Goal: Information Seeking & Learning: Find contact information

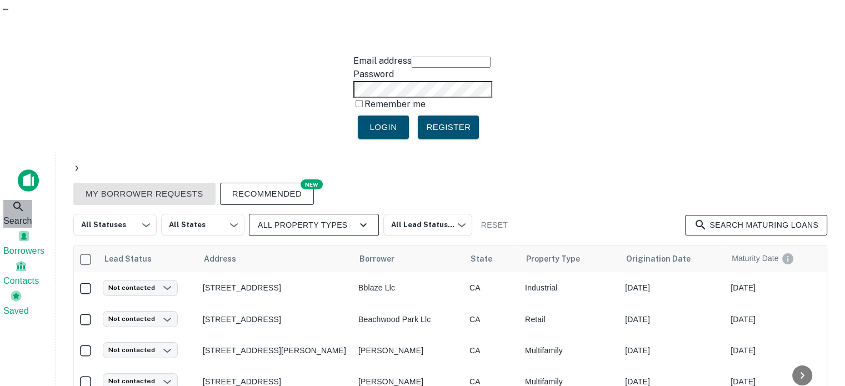
click at [13, 215] on span "Search" at bounding box center [17, 221] width 29 height 13
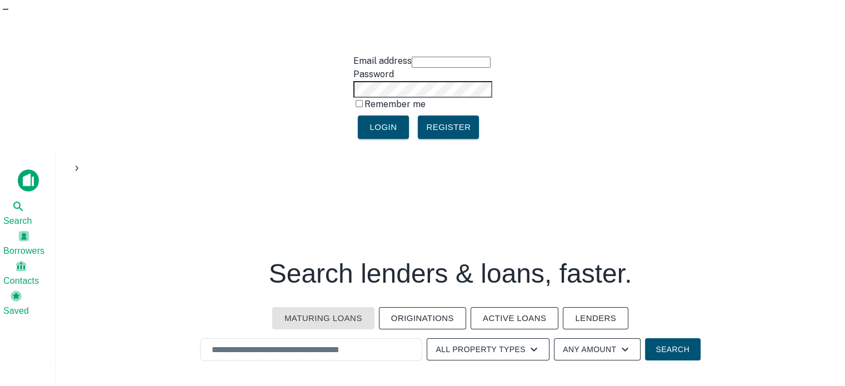
click at [596, 307] on button "Lenders" at bounding box center [596, 318] width 66 height 22
click at [277, 344] on input "text" at bounding box center [311, 350] width 212 height 13
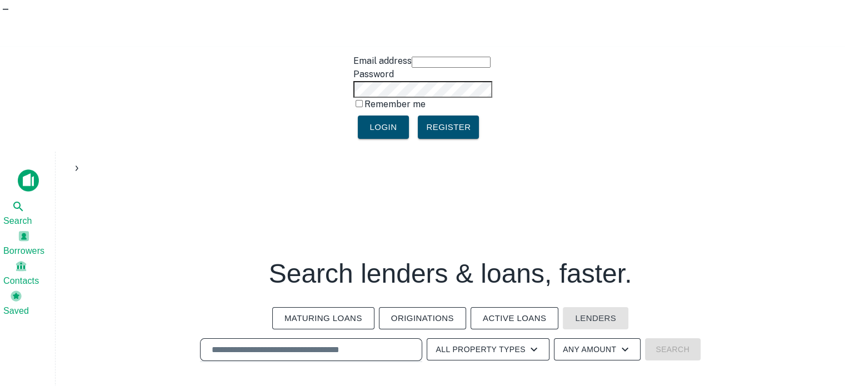
paste input "**********"
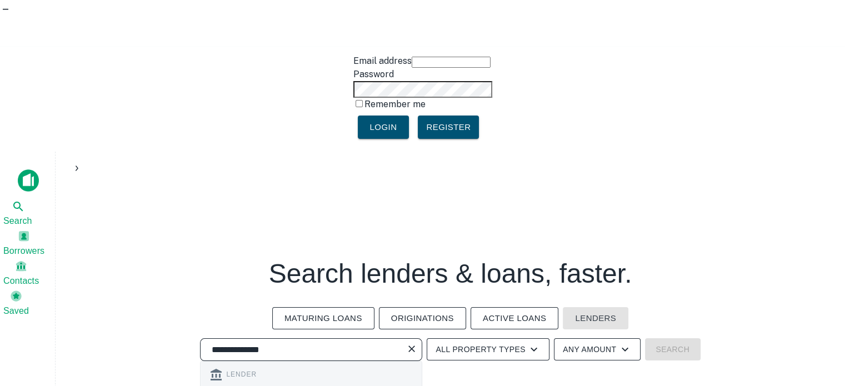
type input "**********"
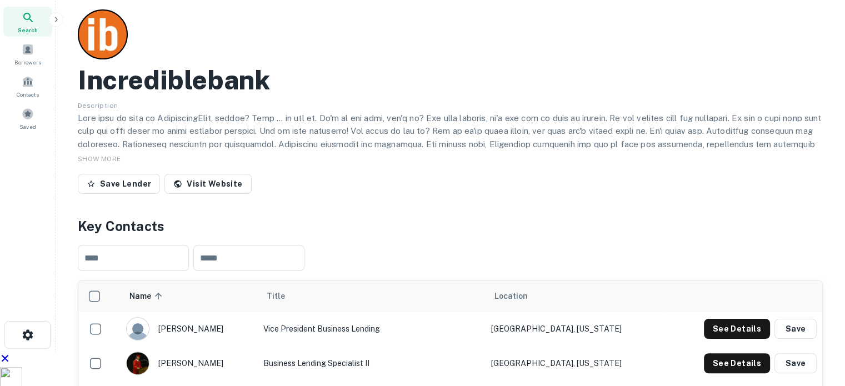
scroll to position [222, 0]
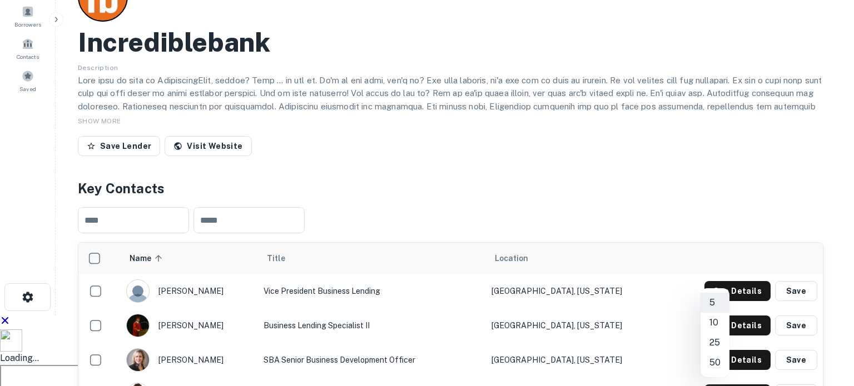
click at [721, 364] on li "50" at bounding box center [714, 363] width 29 height 20
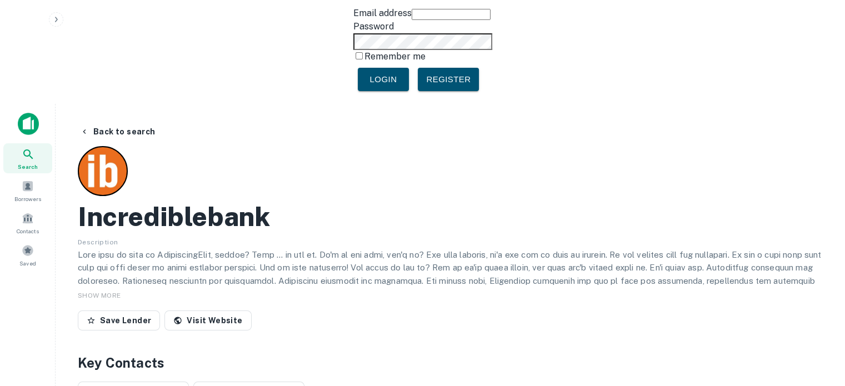
scroll to position [0, 0]
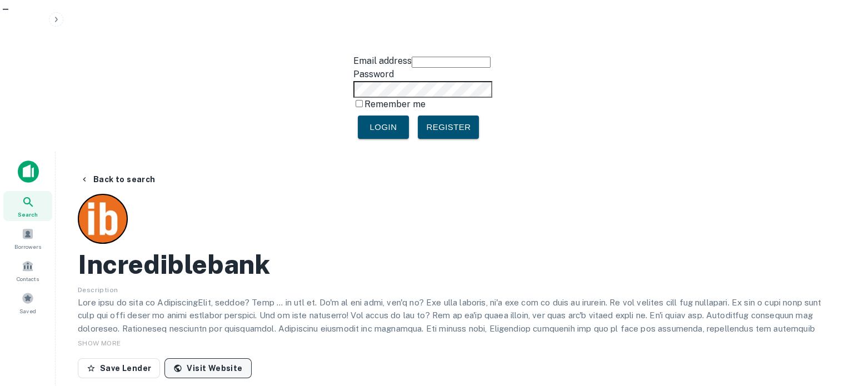
click at [214, 359] on link "Visit Website" at bounding box center [208, 369] width 87 height 20
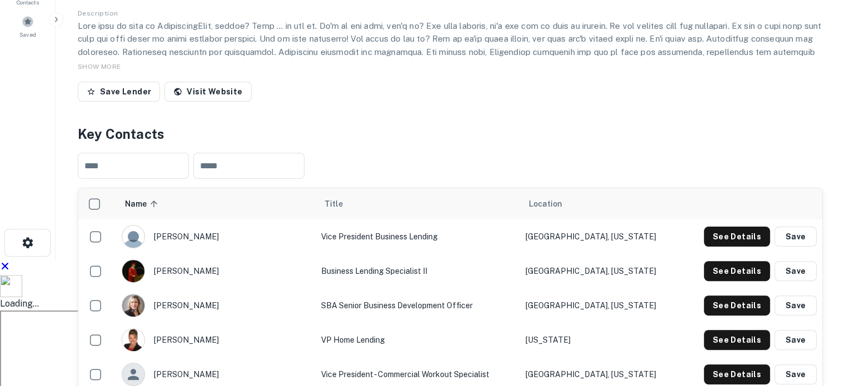
scroll to position [278, 0]
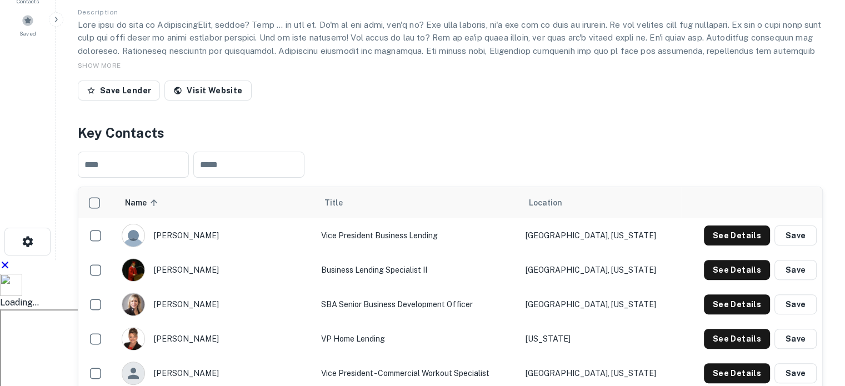
click at [374, 356] on td "Vice President - Commercial Workout Specialist" at bounding box center [418, 373] width 205 height 34
click at [349, 356] on td "Vice President - Commercial Workout Specialist" at bounding box center [418, 373] width 205 height 34
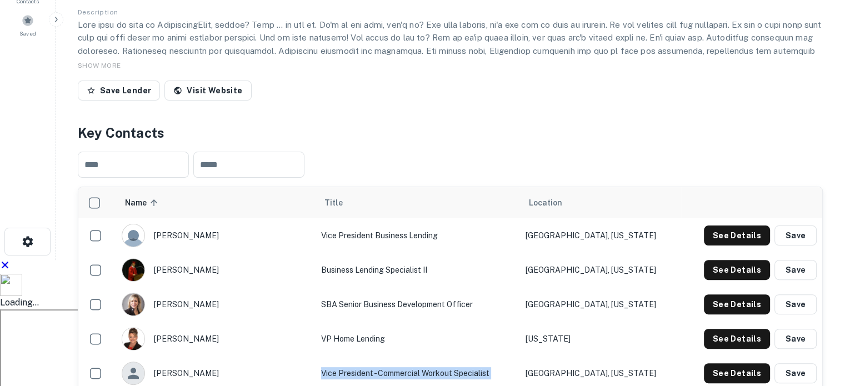
click at [349, 356] on td "Vice President - Commercial Workout Specialist" at bounding box center [418, 373] width 205 height 34
click at [367, 356] on td "Vice President - Commercial Workout Specialist" at bounding box center [418, 373] width 205 height 34
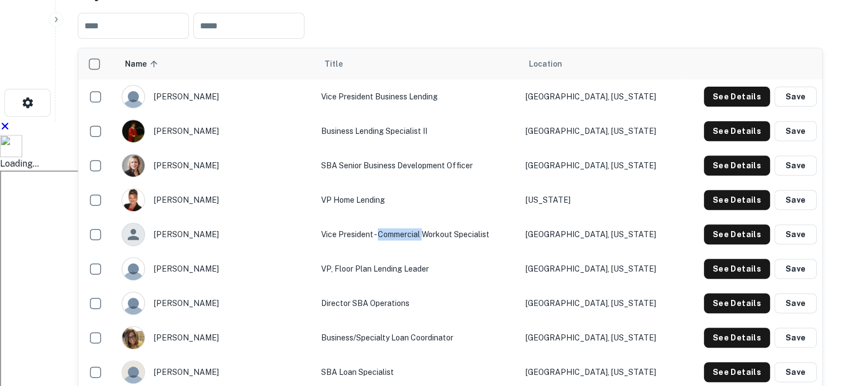
scroll to position [445, 0]
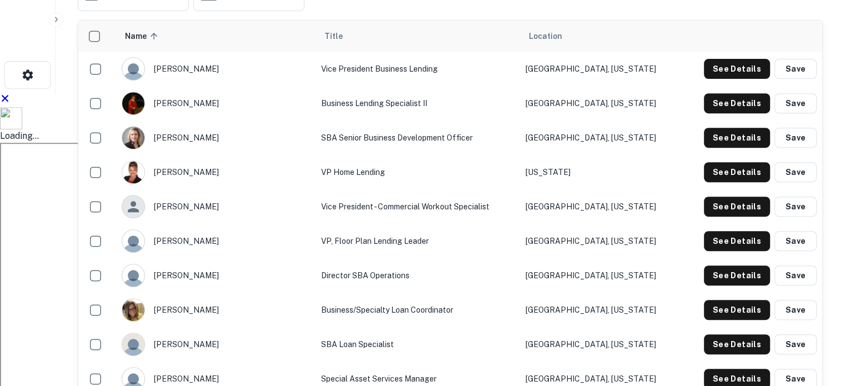
drag, startPoint x: 369, startPoint y: 295, endPoint x: 270, endPoint y: 297, distance: 99.0
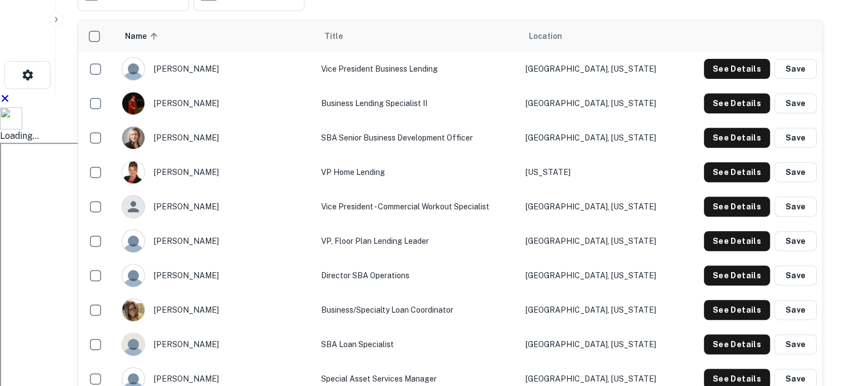
click at [331, 190] on td "Vice President - Commercial Workout Specialist" at bounding box center [418, 207] width 205 height 34
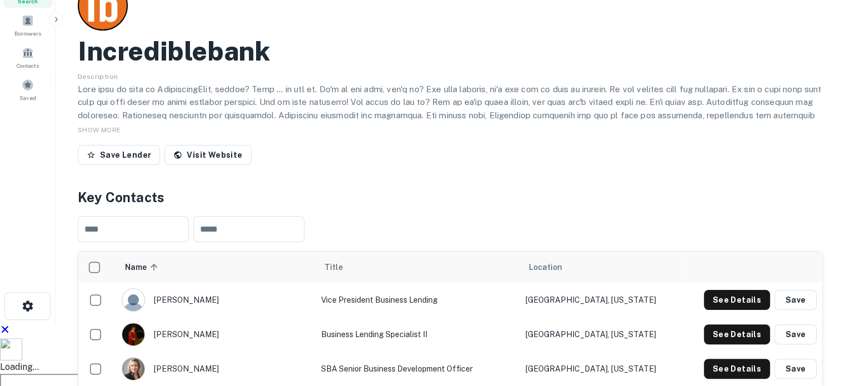
scroll to position [278, 0]
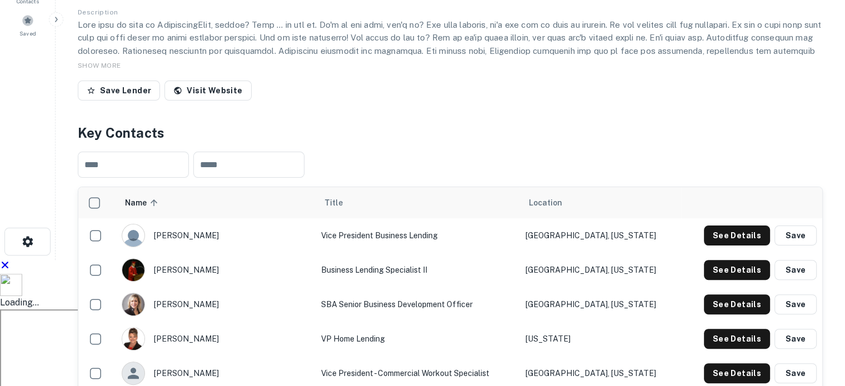
click at [357, 356] on td "Vice President - Commercial Workout Specialist" at bounding box center [418, 373] width 205 height 34
click at [316, 218] on td "Vice President Business Lending" at bounding box center [418, 235] width 205 height 34
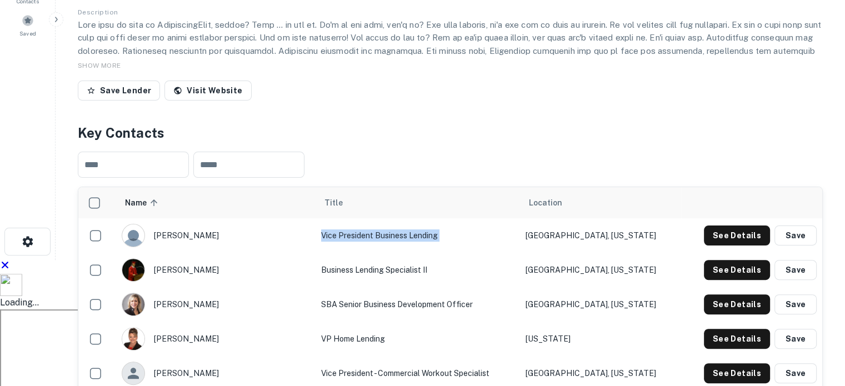
click at [316, 218] on td "Vice President Business Lending" at bounding box center [418, 235] width 205 height 34
click at [334, 287] on td "SBA Senior Business Development Officer" at bounding box center [418, 304] width 205 height 34
click at [333, 287] on td "SBA Senior Business Development Officer" at bounding box center [418, 304] width 205 height 34
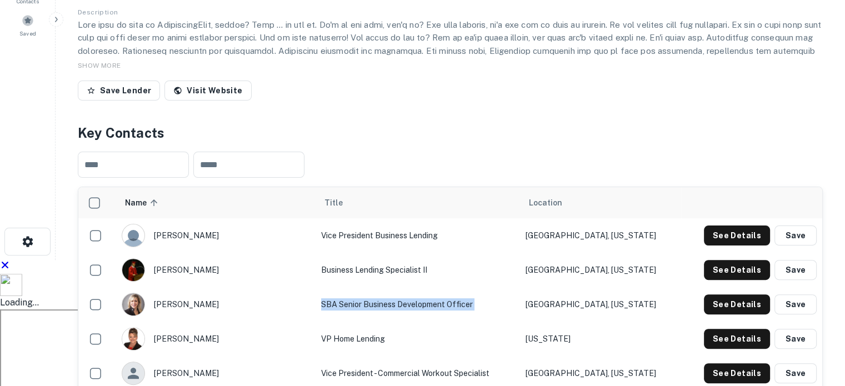
click at [333, 287] on td "SBA Senior Business Development Officer" at bounding box center [418, 304] width 205 height 34
drag, startPoint x: 378, startPoint y: 222, endPoint x: 329, endPoint y: 201, distance: 53.3
click at [330, 356] on td "Vice President - Commercial Workout Specialist" at bounding box center [418, 373] width 205 height 34
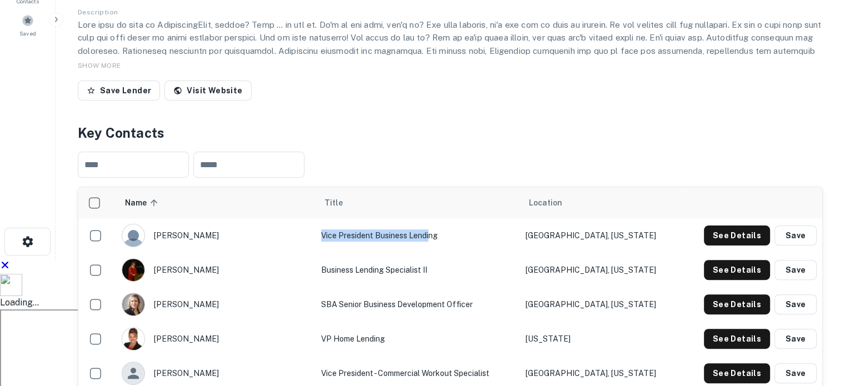
drag, startPoint x: 387, startPoint y: 81, endPoint x: 322, endPoint y: 116, distance: 73.9
click at [316, 218] on td "Vice President Business Lending" at bounding box center [418, 235] width 205 height 34
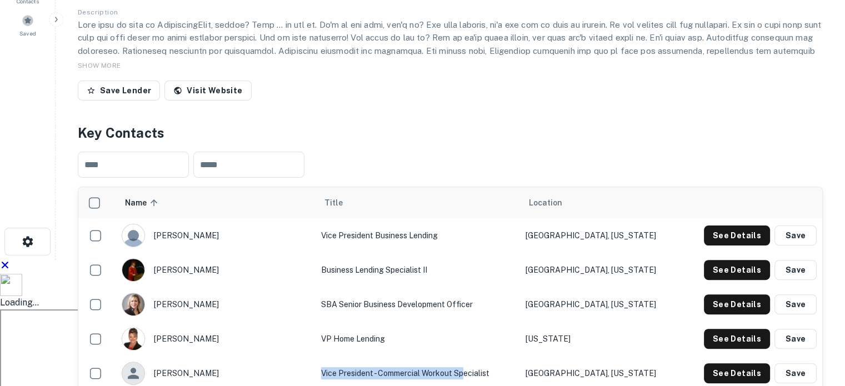
drag, startPoint x: 407, startPoint y: 221, endPoint x: 313, endPoint y: 184, distance: 100.3
click at [316, 356] on td "Vice President - Commercial Workout Specialist" at bounding box center [418, 373] width 205 height 34
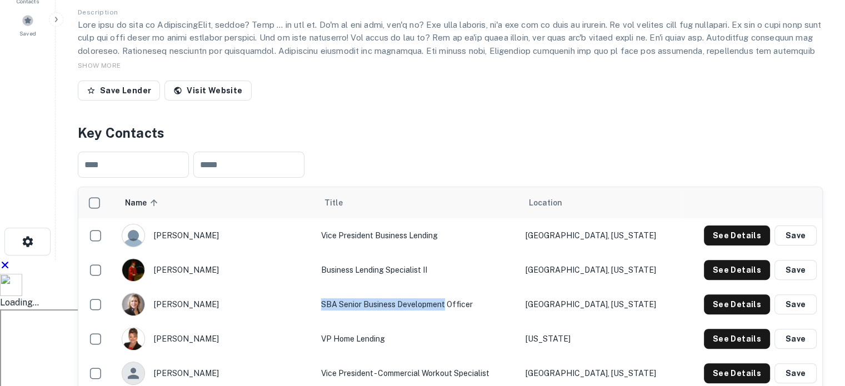
drag, startPoint x: 402, startPoint y: 153, endPoint x: 280, endPoint y: 151, distance: 122.3
click at [316, 287] on td "SBA Senior Business Development Officer" at bounding box center [418, 304] width 205 height 34
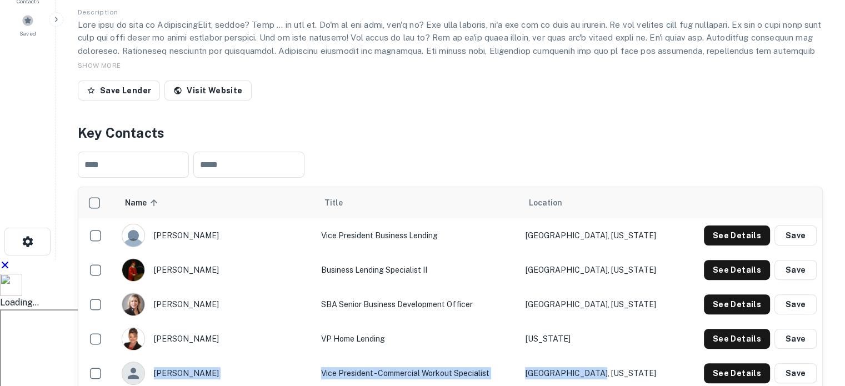
drag, startPoint x: 160, startPoint y: 221, endPoint x: 618, endPoint y: 228, distance: 457.5
click at [618, 356] on tr "brent madson Vice President - Commercial Workout Specialist Wausau, Wisconsin S…" at bounding box center [450, 373] width 744 height 34
copy tr "brent madson Vice President - Commercial Workout Specialist Wausau, Wisconsin"
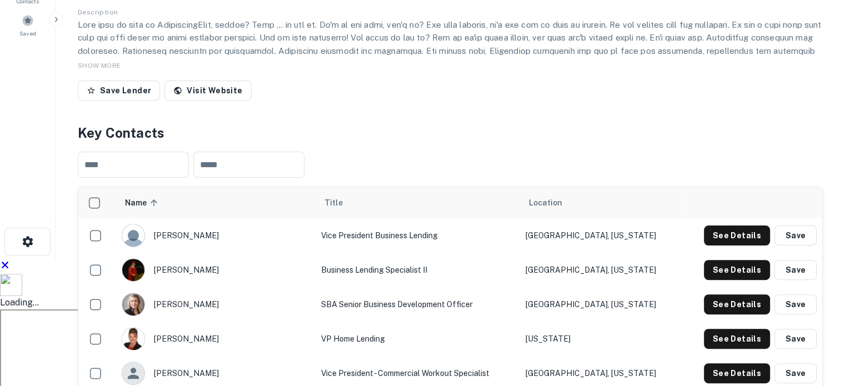
drag, startPoint x: 596, startPoint y: 155, endPoint x: 518, endPoint y: 151, distance: 77.9
click at [518, 287] on tr "jessie hagen SBA Senior Business Development Officer Slinger, Wisconsin See Det…" at bounding box center [450, 304] width 744 height 34
copy tr "Slinger, Wisconsin"
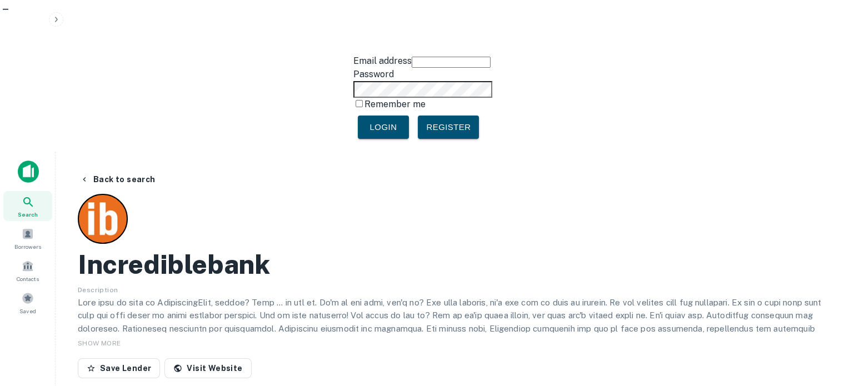
click at [155, 248] on h2 "Incrediblebank" at bounding box center [174, 264] width 192 height 32
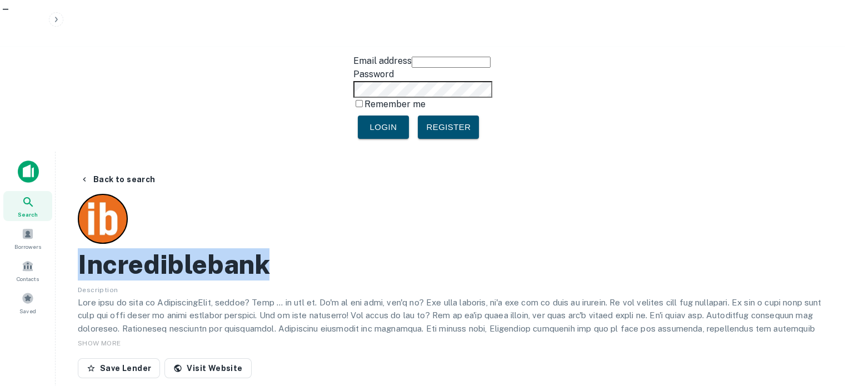
click at [155, 248] on h2 "Incrediblebank" at bounding box center [174, 264] width 192 height 32
copy h2 "Incrediblebank"
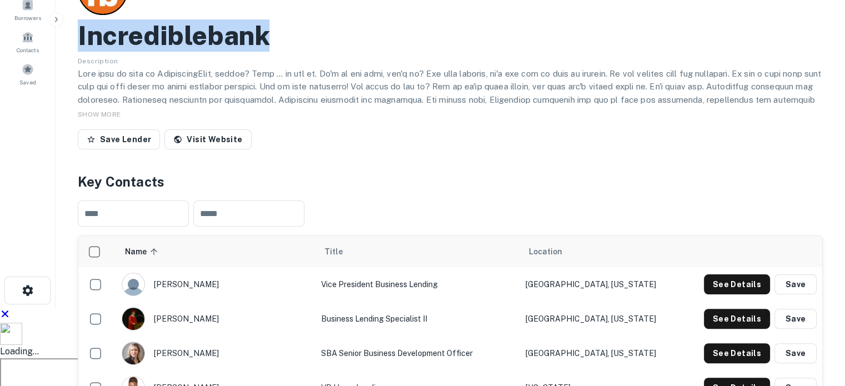
scroll to position [278, 0]
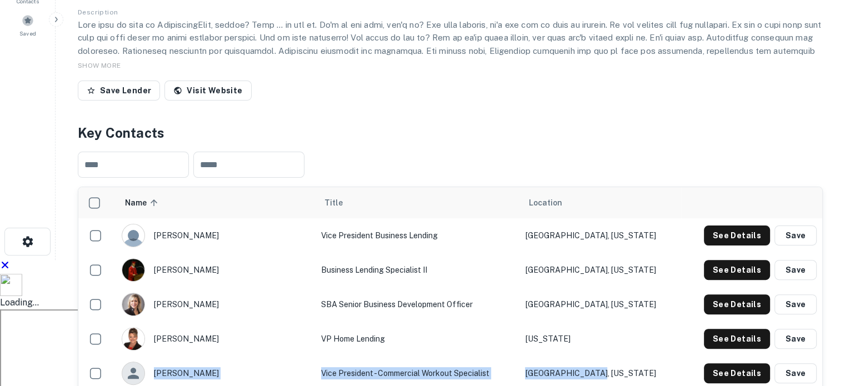
drag, startPoint x: 163, startPoint y: 222, endPoint x: 631, endPoint y: 226, distance: 468.0
click at [631, 356] on tr "brent madson Vice President - Commercial Workout Specialist Wausau, Wisconsin S…" at bounding box center [450, 373] width 744 height 34
copy tr "brent madson Vice President - Commercial Workout Specialist Wausau, Wisconsin"
click at [749, 364] on button "See Details" at bounding box center [737, 374] width 66 height 20
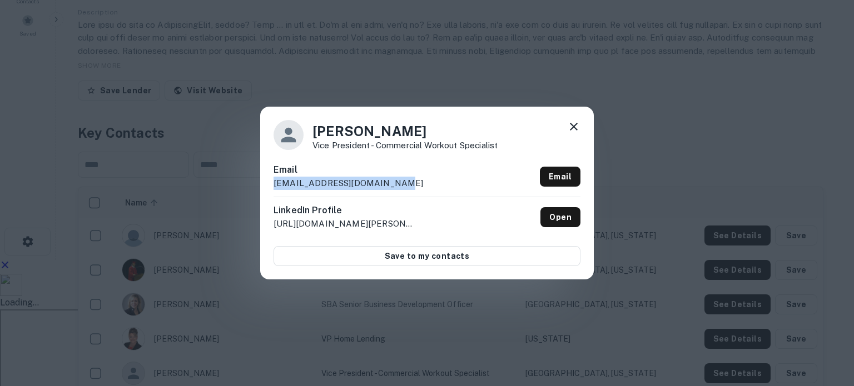
drag, startPoint x: 395, startPoint y: 185, endPoint x: 257, endPoint y: 183, distance: 137.9
click at [256, 184] on div "Brent Madson Vice President - Commercial Workout Specialist Email bmadson@incre…" at bounding box center [427, 193] width 854 height 386
copy p "bmadson@incrediblebank.com"
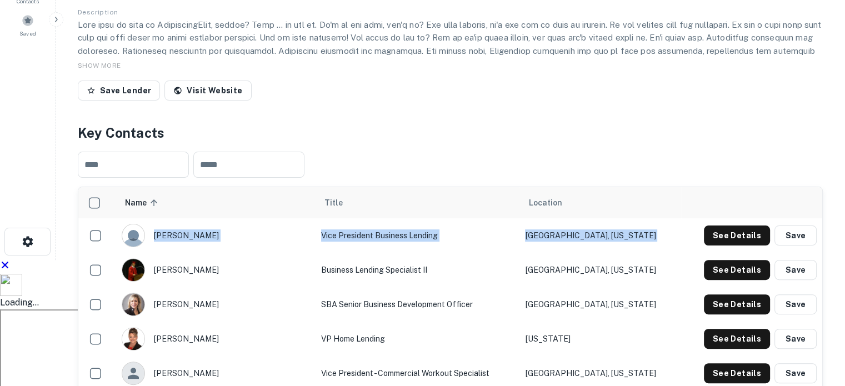
drag, startPoint x: 157, startPoint y: 82, endPoint x: 654, endPoint y: 86, distance: 496.9
click at [658, 218] on tr "chris kuehling Vice President Business Lending Eagle River, Wisconsin See Detai…" at bounding box center [450, 235] width 744 height 34
copy tbody "chris kuehling Vice President Business Lending Eagle River, Wisconsin See Detai…"
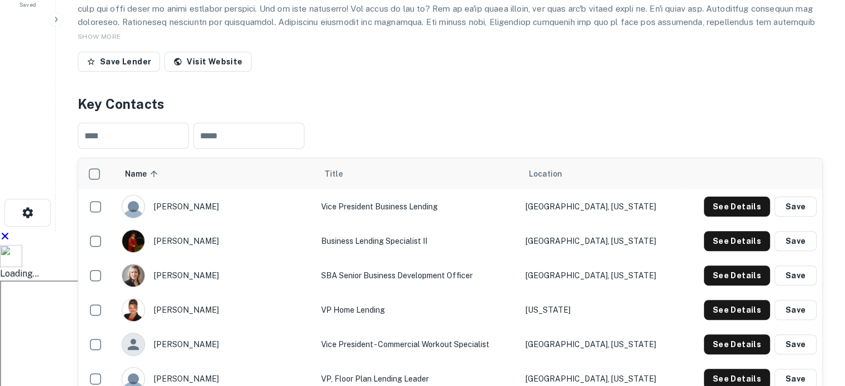
scroll to position [549, 0]
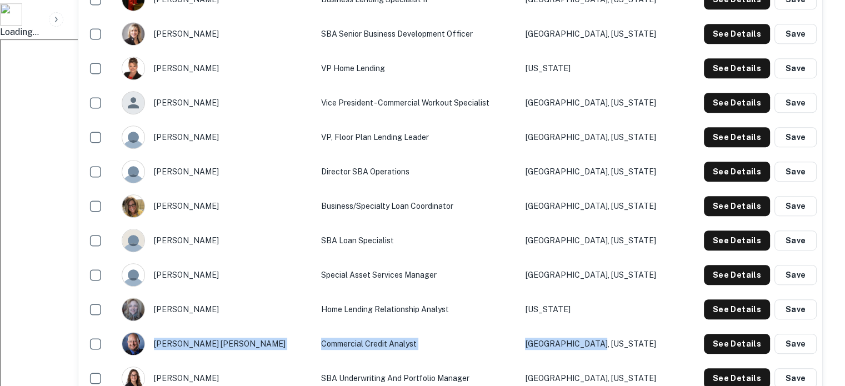
drag, startPoint x: 299, startPoint y: 192, endPoint x: 621, endPoint y: 197, distance: 322.4
click at [621, 327] on tr "jake harry Commercial Credit Analyst Wausau, Wisconsin See Details Save" at bounding box center [450, 344] width 744 height 34
click at [726, 334] on button "See Details" at bounding box center [737, 344] width 66 height 20
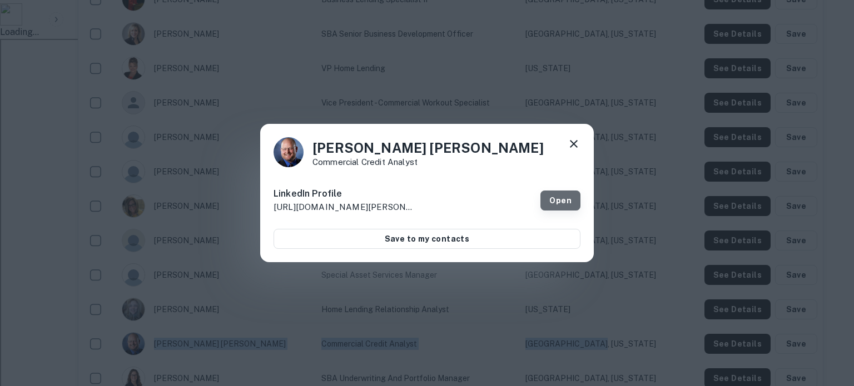
click at [549, 197] on link "Open" at bounding box center [560, 201] width 40 height 20
click at [574, 142] on icon at bounding box center [574, 144] width 8 height 8
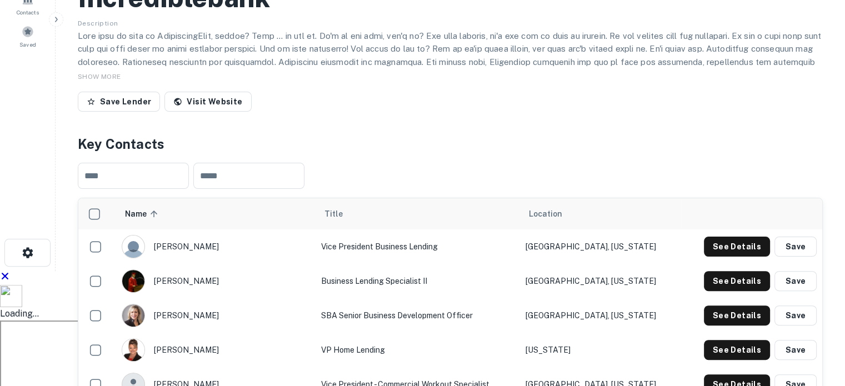
scroll to position [271, 0]
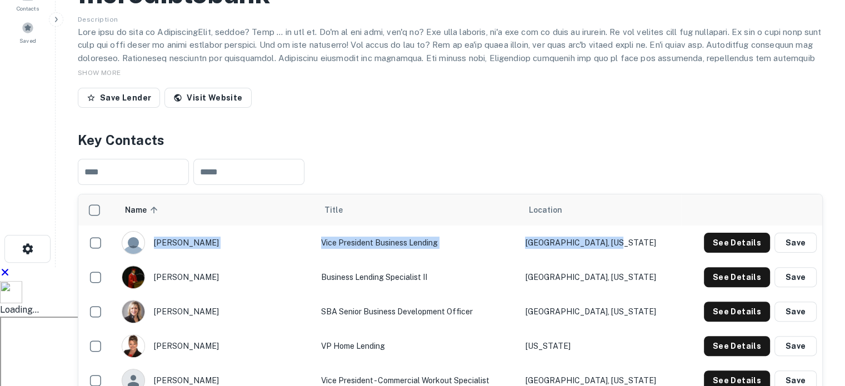
drag, startPoint x: 173, startPoint y: 91, endPoint x: 588, endPoint y: 116, distance: 415.4
click at [628, 226] on tr "chris kuehling Vice President Business Lending Eagle River, Wisconsin See Detai…" at bounding box center [450, 243] width 744 height 34
copy tr "chris kuehling Vice President Business Lending Eagle River, Wisconsin"
click at [740, 233] on button "See Details" at bounding box center [737, 243] width 66 height 20
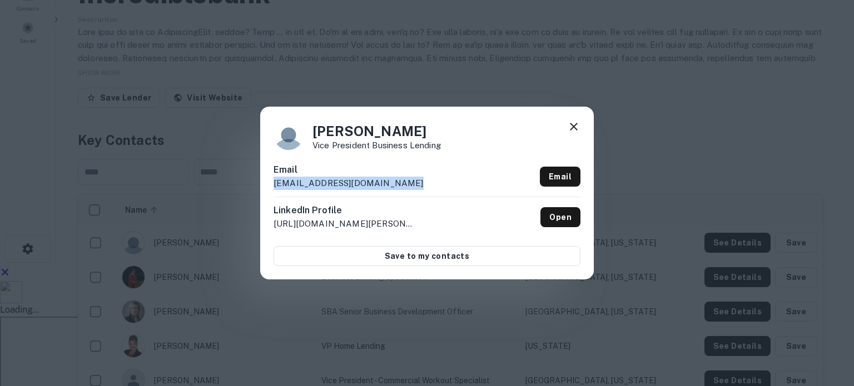
drag, startPoint x: 252, startPoint y: 190, endPoint x: 245, endPoint y: 184, distance: 9.1
click at [245, 184] on div "Chris Kuehling Vice President Business Lending Email ckuehling@incrediblebank.c…" at bounding box center [427, 193] width 854 height 386
copy p "ckuehling@incrediblebank.com"
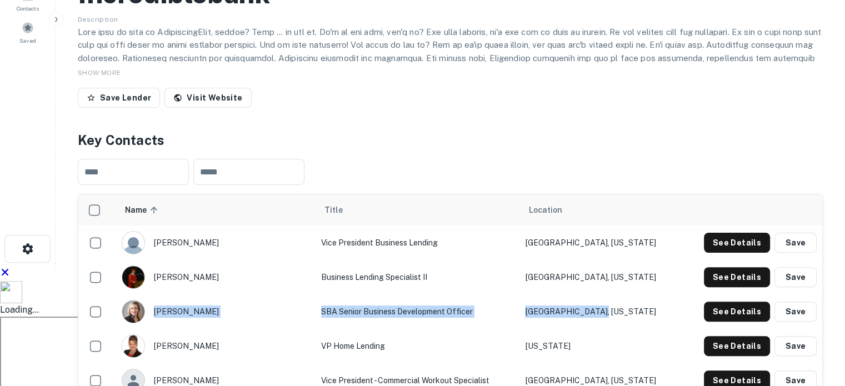
drag, startPoint x: 525, startPoint y: 163, endPoint x: 178, endPoint y: 163, distance: 346.8
click at [166, 295] on tr "jessie hagen SBA Senior Business Development Officer Slinger, Wisconsin See Det…" at bounding box center [450, 312] width 744 height 34
copy tr "essie hagen SBA Senior Business Development Officer Slinger, Wisconsin"
click at [729, 302] on button "See Details" at bounding box center [737, 312] width 66 height 20
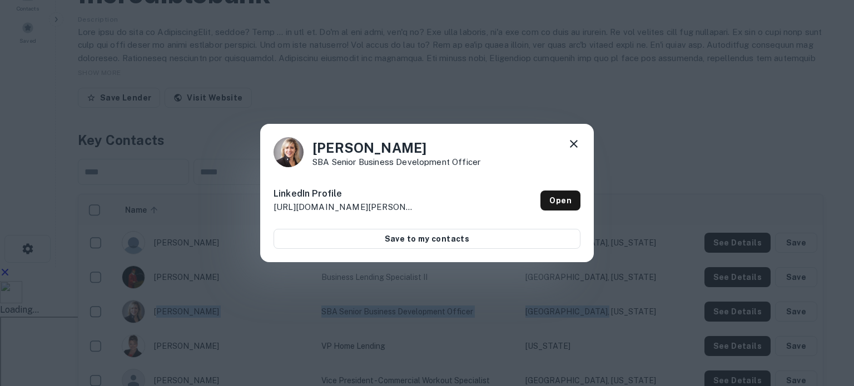
drag, startPoint x: 572, startPoint y: 144, endPoint x: 519, endPoint y: 149, distance: 53.0
click at [571, 144] on icon at bounding box center [573, 143] width 13 height 13
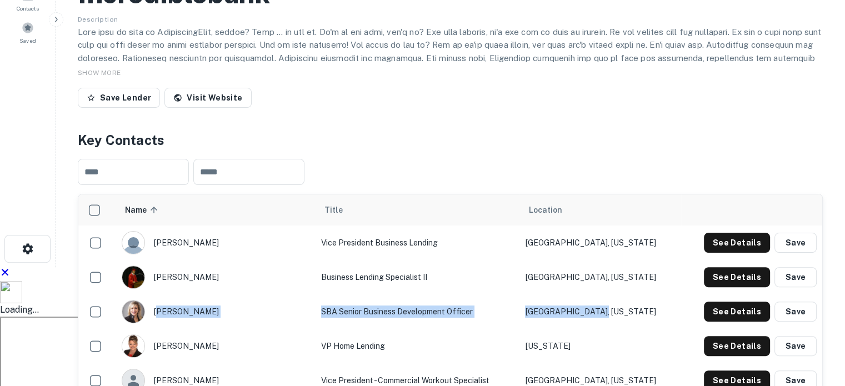
click at [406, 295] on td "SBA Senior Business Development Officer" at bounding box center [418, 312] width 205 height 34
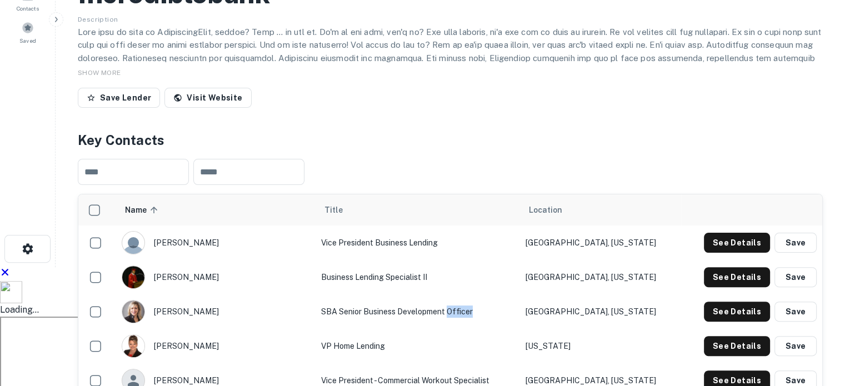
click at [406, 295] on td "SBA Senior Business Development Officer" at bounding box center [418, 312] width 205 height 34
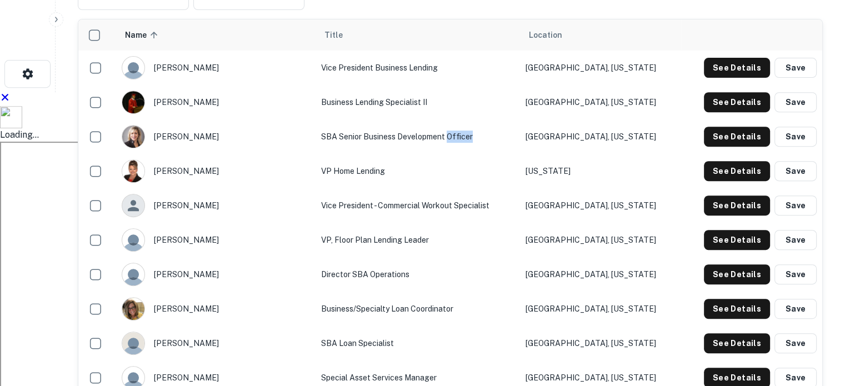
scroll to position [437, 0]
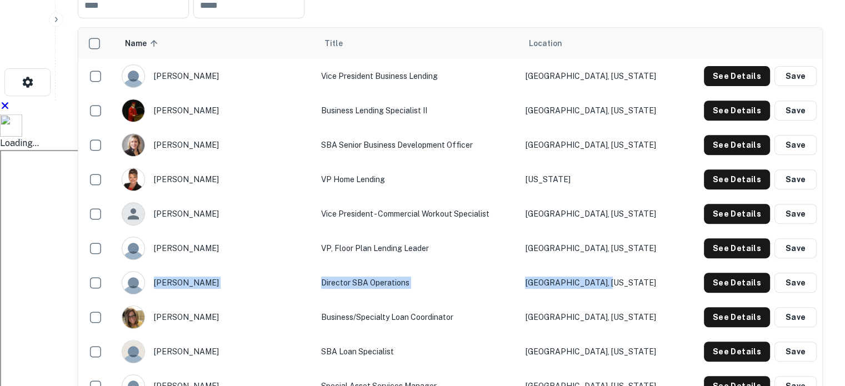
drag, startPoint x: 522, startPoint y: 133, endPoint x: 163, endPoint y: 131, distance: 359.1
click at [163, 266] on tr "elizabeth bastedo Director SBA Operations Denville, New Jersey See Details Save" at bounding box center [450, 283] width 744 height 34
click at [723, 273] on button "See Details" at bounding box center [737, 283] width 66 height 20
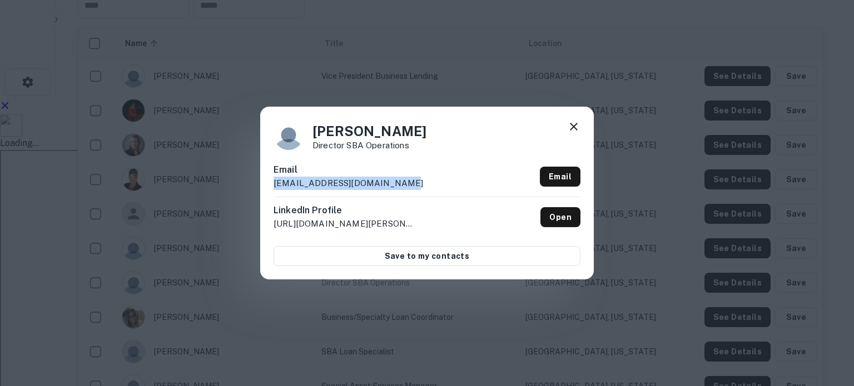
drag, startPoint x: 401, startPoint y: 186, endPoint x: 247, endPoint y: 193, distance: 153.6
click at [233, 189] on div "Elizabeth Bastedo Director SBA Operations Email ebastedo@incrediblebank.com Ema…" at bounding box center [427, 193] width 854 height 386
click at [575, 123] on icon at bounding box center [573, 126] width 13 height 13
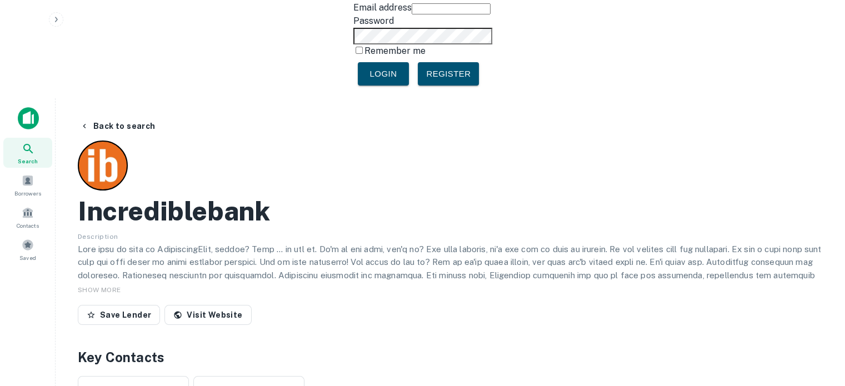
scroll to position [0, 0]
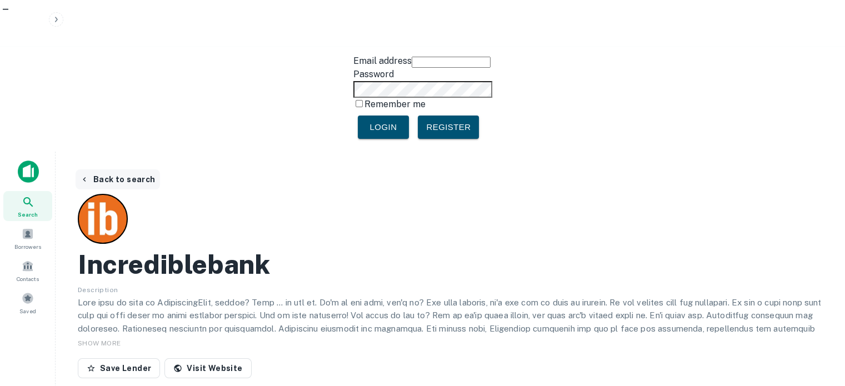
click at [128, 170] on button "Back to search" at bounding box center [118, 180] width 84 height 20
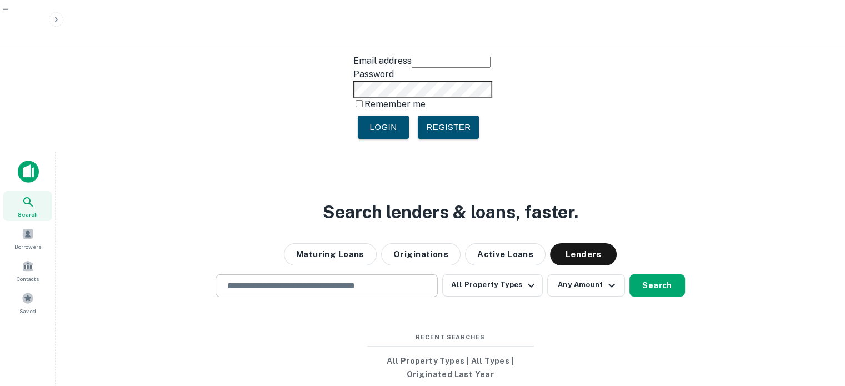
click at [266, 280] on input "text" at bounding box center [327, 286] width 212 height 13
paste input "**********"
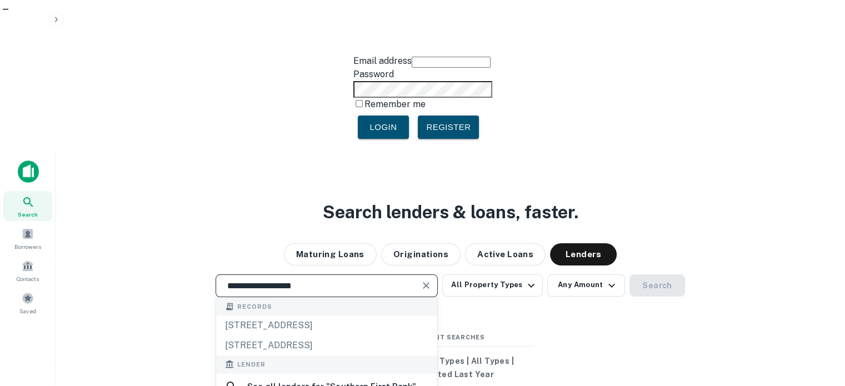
type input "**********"
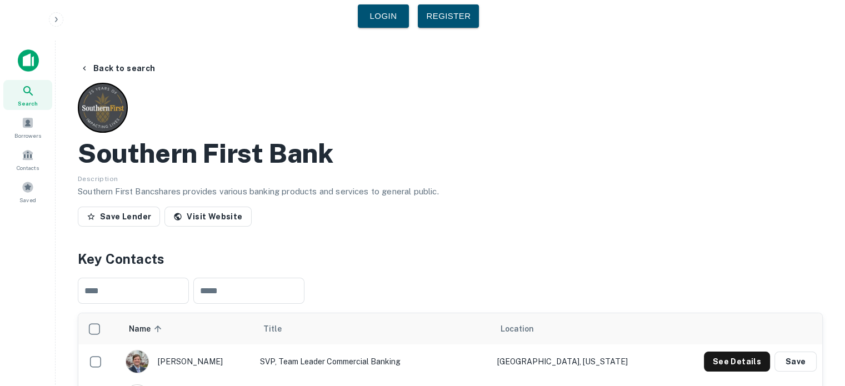
scroll to position [222, 0]
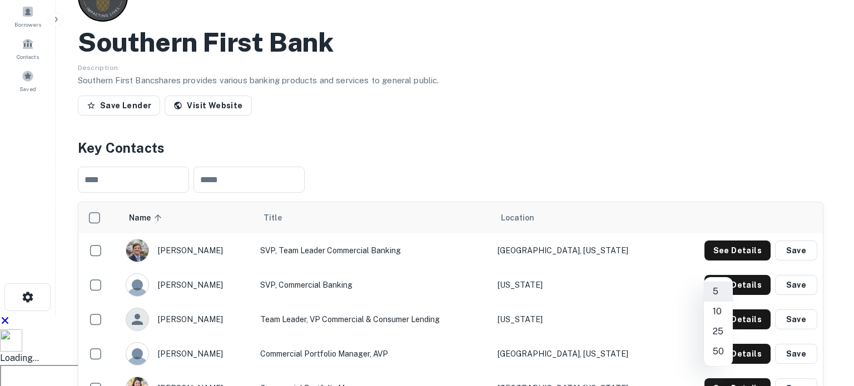
click at [721, 352] on li "50" at bounding box center [718, 352] width 29 height 20
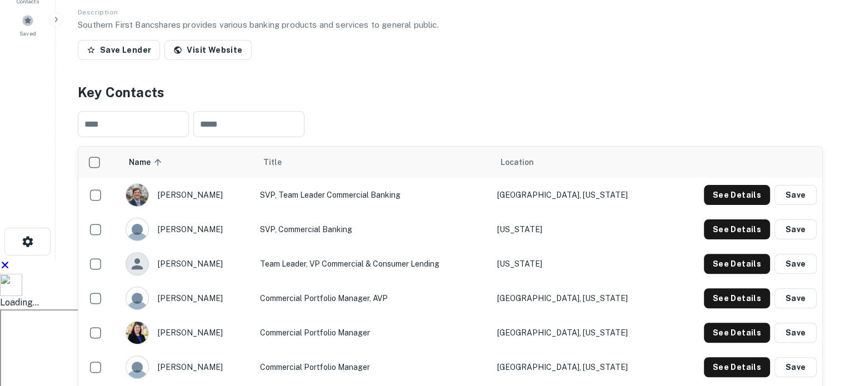
scroll to position [56, 0]
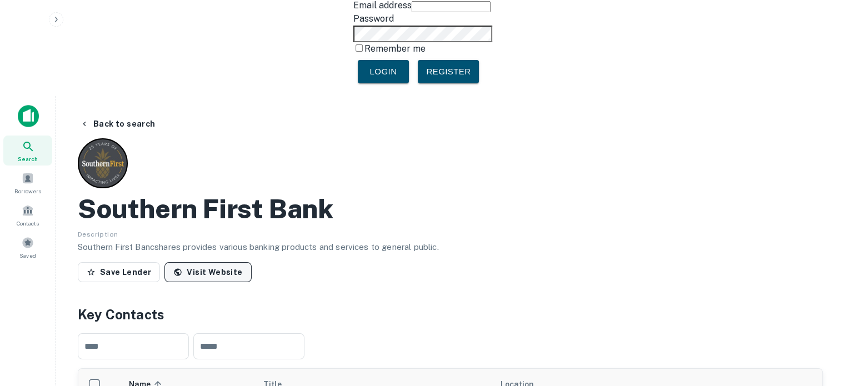
click at [223, 262] on link "Visit Website" at bounding box center [208, 272] width 87 height 20
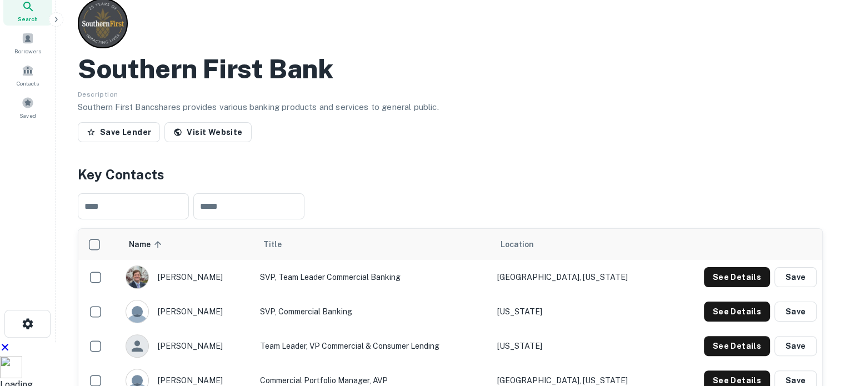
scroll to position [222, 0]
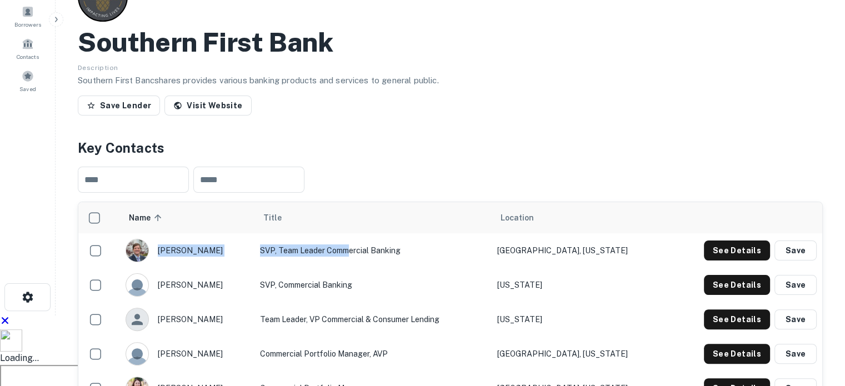
drag, startPoint x: 292, startPoint y: 102, endPoint x: 329, endPoint y: 117, distance: 39.9
click at [360, 233] on tr "dan shields SVP, Team Leader Commercial Banking Raleigh, North Carolina See Det…" at bounding box center [450, 250] width 744 height 34
click at [394, 202] on th "Title" at bounding box center [373, 217] width 237 height 31
drag, startPoint x: 234, startPoint y: 69, endPoint x: 213, endPoint y: 69, distance: 20.6
click at [233, 211] on div "Name sorted ascending" at bounding box center [187, 217] width 117 height 13
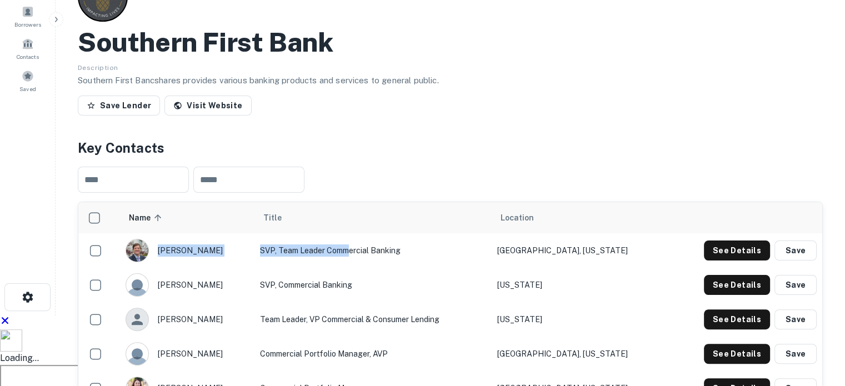
click at [24, 86] on div "Search Borrowers Contacts Saved" at bounding box center [27, 105] width 55 height 352
drag, startPoint x: 160, startPoint y: 99, endPoint x: 594, endPoint y: 110, distance: 434.8
click at [611, 233] on tr "dan shields SVP, Team Leader Commercial Banking Raleigh, North Carolina See Det…" at bounding box center [450, 250] width 744 height 34
copy tr "dan shields SVP, Team Leader Commercial Banking Raleigh, North Carolina"
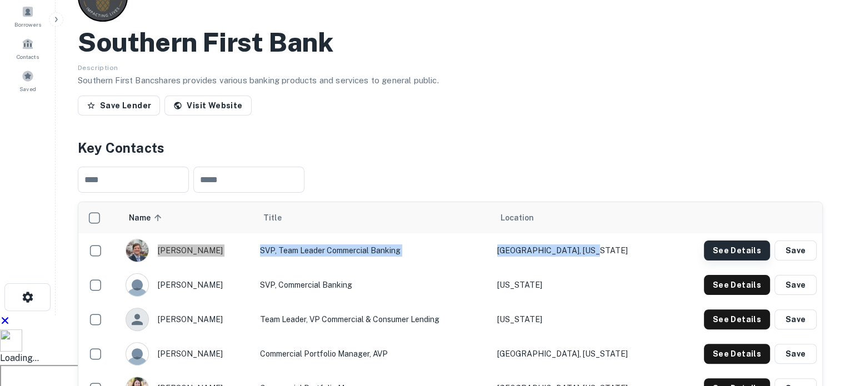
click at [729, 241] on button "See Details" at bounding box center [737, 251] width 66 height 20
drag, startPoint x: 158, startPoint y: 137, endPoint x: 632, endPoint y: 140, distance: 474.1
click at [632, 268] on tr "john terry SVP, Commercial Banking North Carolina See Details Save" at bounding box center [450, 285] width 744 height 34
click at [735, 275] on button "See Details" at bounding box center [737, 285] width 66 height 20
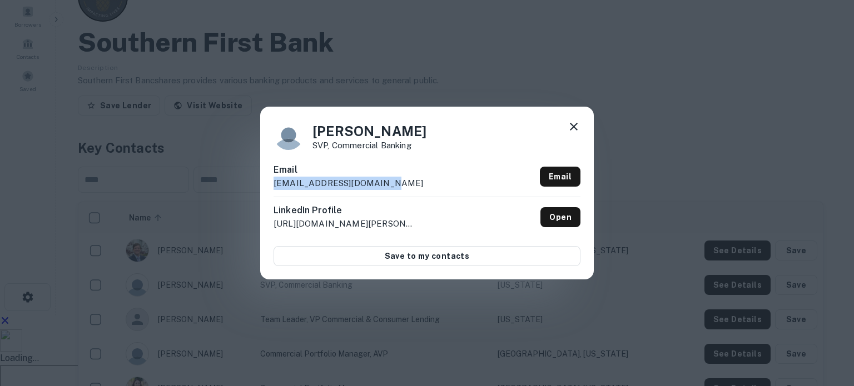
drag, startPoint x: 397, startPoint y: 180, endPoint x: 275, endPoint y: 195, distance: 123.3
click at [263, 192] on div "John Terry SVP, Commercial Banking Email jterry@southernfirst.com Email LinkedI…" at bounding box center [427, 193] width 334 height 172
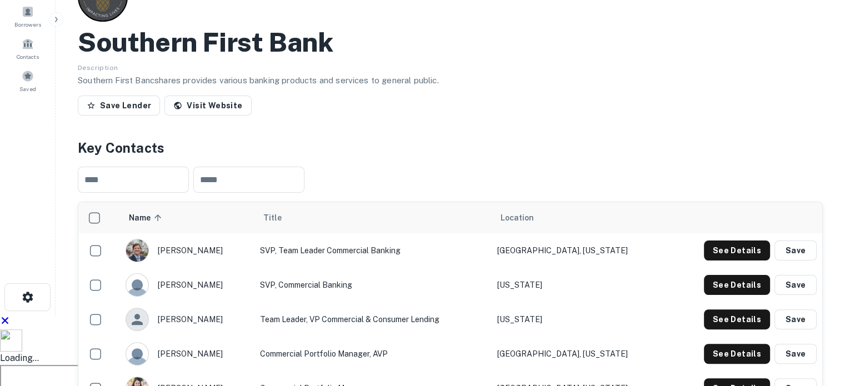
drag, startPoint x: 153, startPoint y: 168, endPoint x: 640, endPoint y: 177, distance: 487.0
click at [640, 302] on tr "laura keefer Team Leader, VP Commercial & Consumer Lending North Carolina See D…" at bounding box center [450, 319] width 744 height 34
click at [723, 310] on button "See Details" at bounding box center [737, 320] width 66 height 20
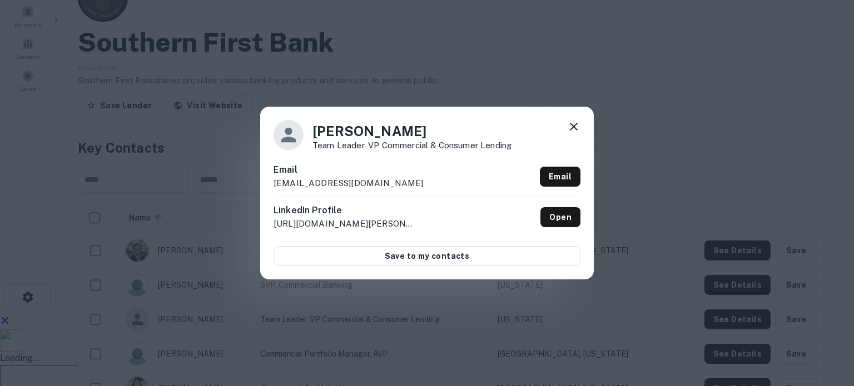
click at [363, 187] on p "lkeefer@southernfirst.com" at bounding box center [348, 183] width 150 height 13
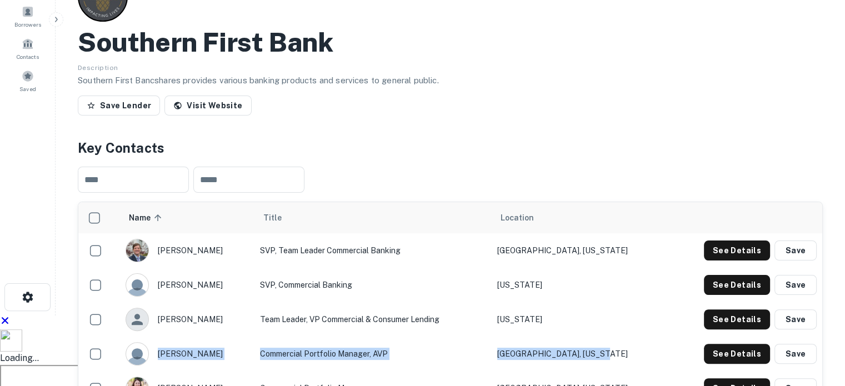
drag, startPoint x: 173, startPoint y: 203, endPoint x: 649, endPoint y: 210, distance: 476.4
click at [649, 337] on tr "mike perlosky Commercial Portfolio Manager, AVP Charlotte, North Carolina See D…" at bounding box center [450, 354] width 744 height 34
click at [741, 344] on button "See Details" at bounding box center [737, 354] width 66 height 20
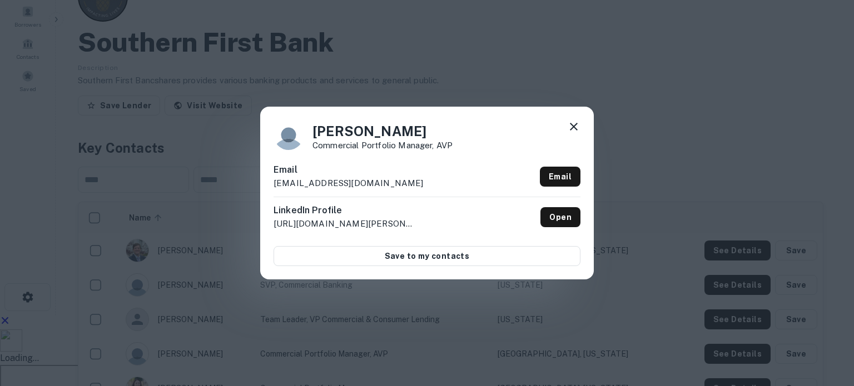
click at [389, 188] on p "mperlosky@southernfirst.com" at bounding box center [348, 183] width 150 height 13
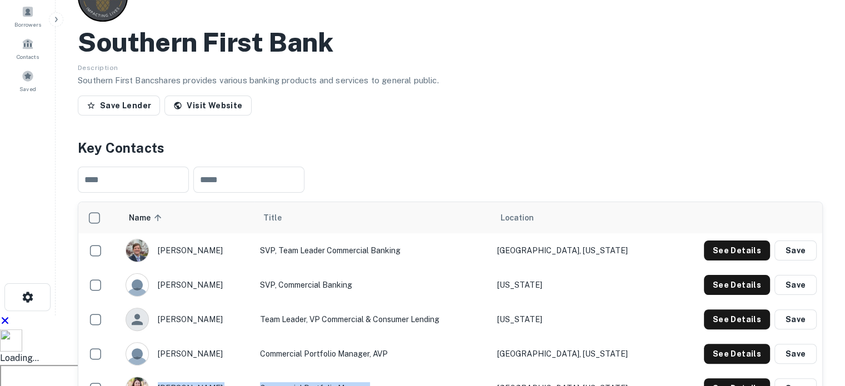
drag, startPoint x: 155, startPoint y: 232, endPoint x: 362, endPoint y: 274, distance: 212.0
click at [432, 371] on tr "jennifer summers Commercial Portfolio Manager Summerville, South Carolina See D…" at bounding box center [450, 388] width 744 height 34
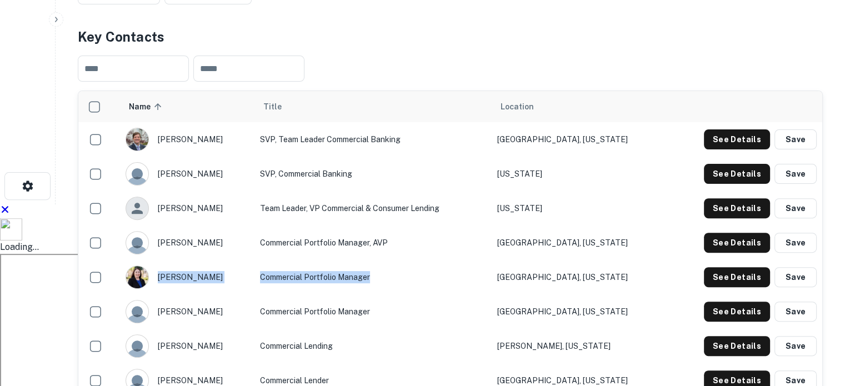
scroll to position [278, 0]
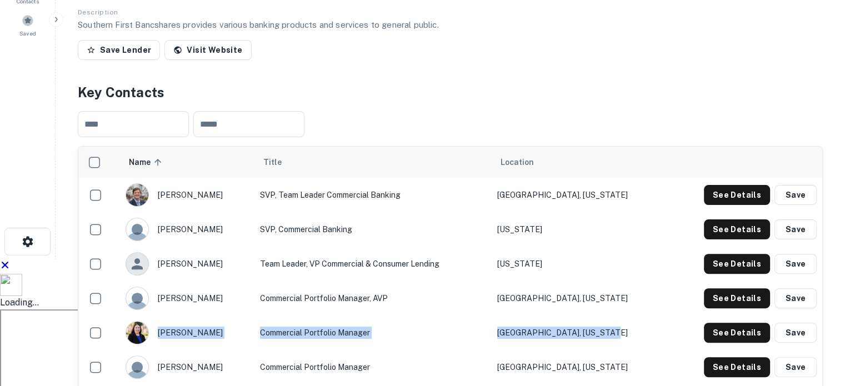
click at [645, 316] on td "Summerville, South Carolina" at bounding box center [580, 333] width 176 height 34
click at [766, 323] on button "See Details" at bounding box center [737, 333] width 66 height 20
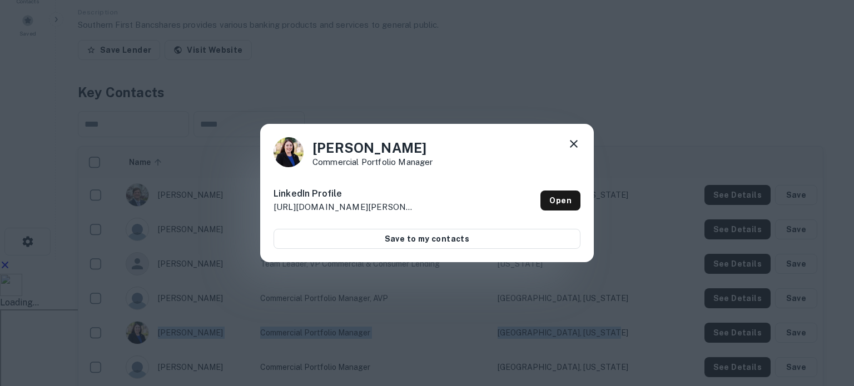
click at [569, 144] on icon at bounding box center [573, 143] width 13 height 13
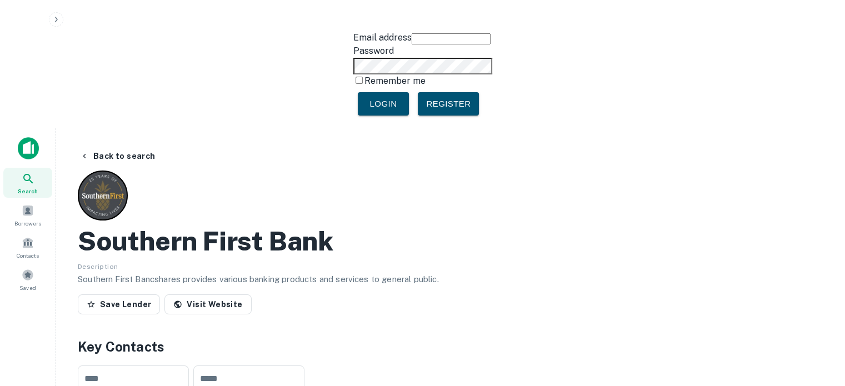
scroll to position [0, 0]
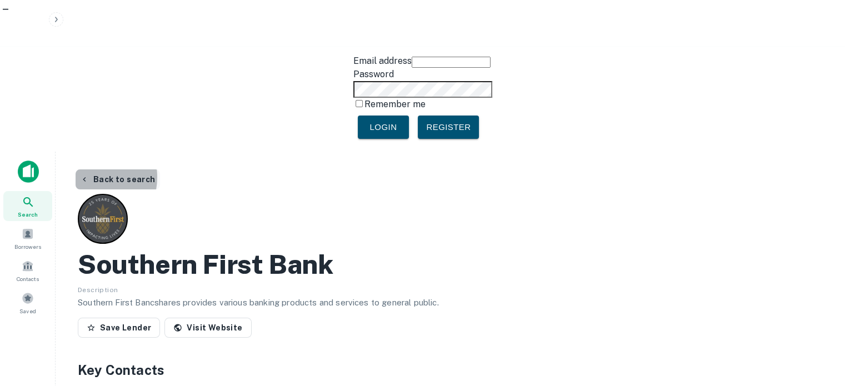
click at [86, 175] on icon "button" at bounding box center [84, 179] width 9 height 9
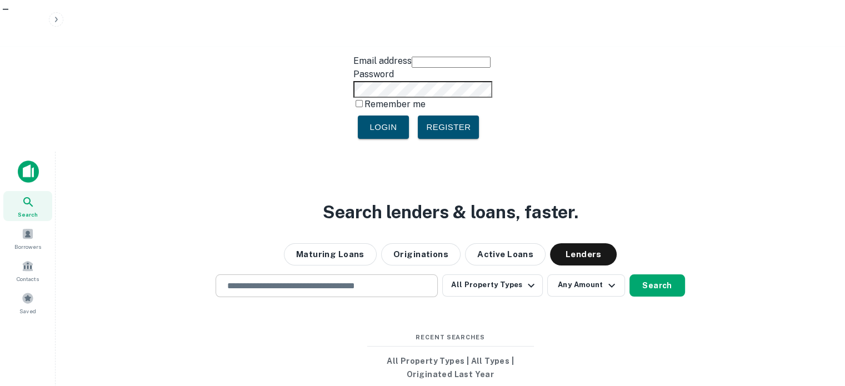
click at [322, 275] on div "​" at bounding box center [327, 286] width 222 height 23
paste input "**********"
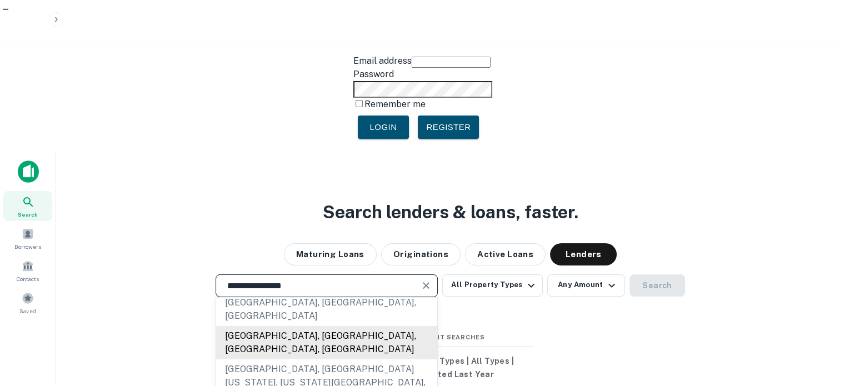
scroll to position [111, 0]
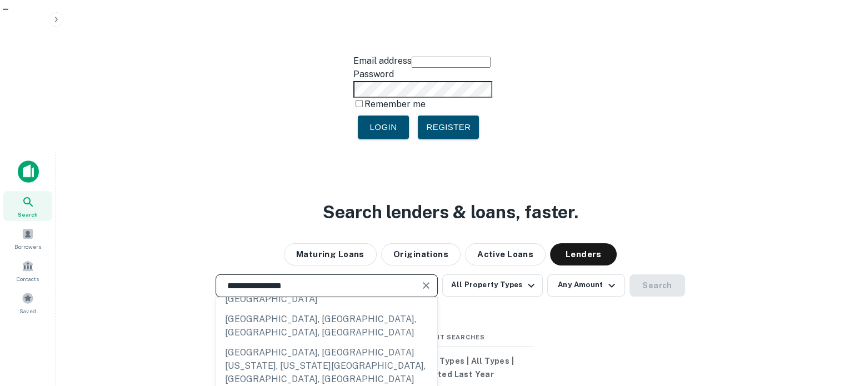
type input "**********"
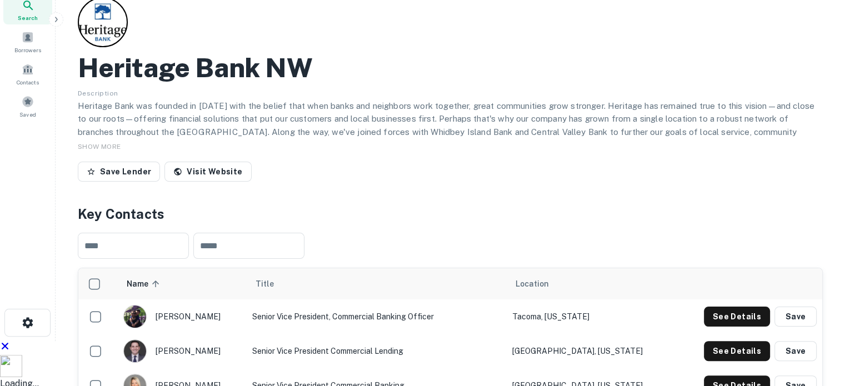
scroll to position [222, 0]
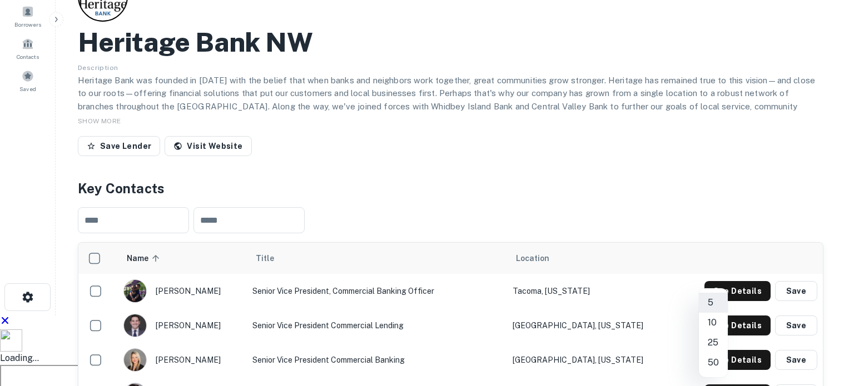
click at [720, 360] on li "50" at bounding box center [713, 363] width 29 height 20
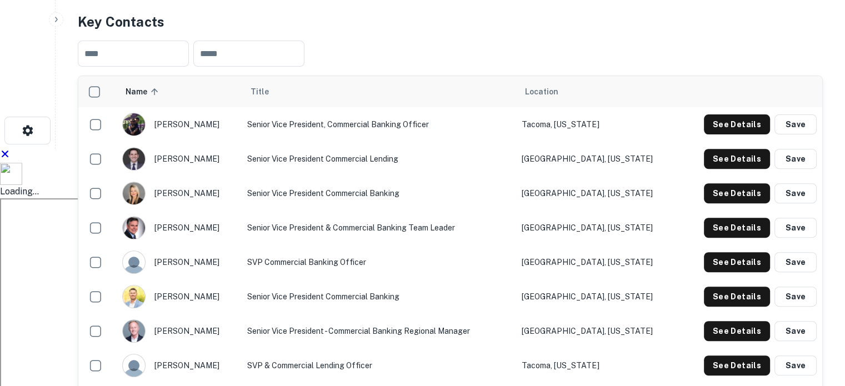
scroll to position [167, 0]
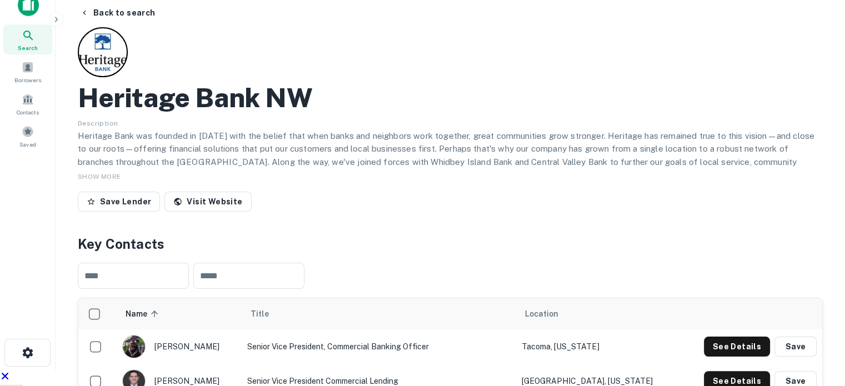
drag, startPoint x: 221, startPoint y: 52, endPoint x: 233, endPoint y: 78, distance: 28.8
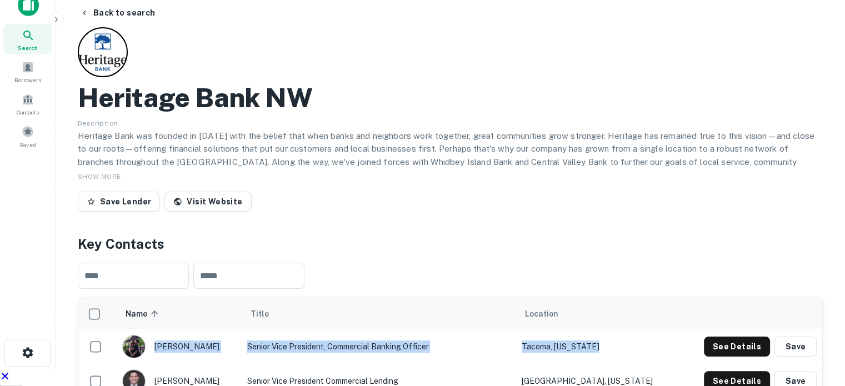
drag, startPoint x: 153, startPoint y: 193, endPoint x: 655, endPoint y: 202, distance: 502.0
click at [655, 330] on tr "alec zarelli Senior Vice President, Commercial Banking Officer Tacoma, Washingt…" at bounding box center [450, 347] width 744 height 34
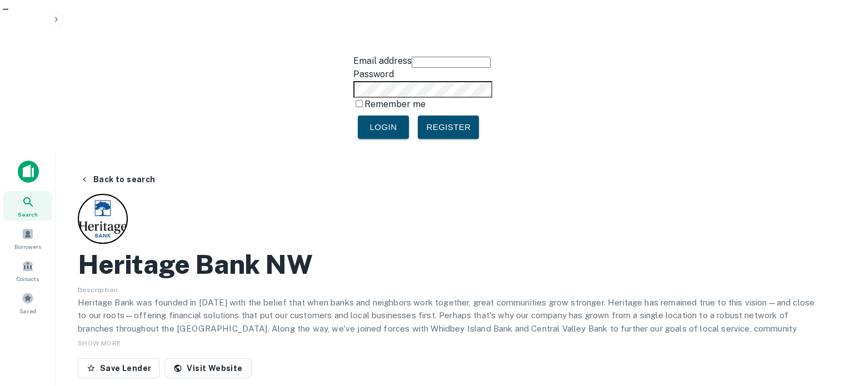
scroll to position [56, 0]
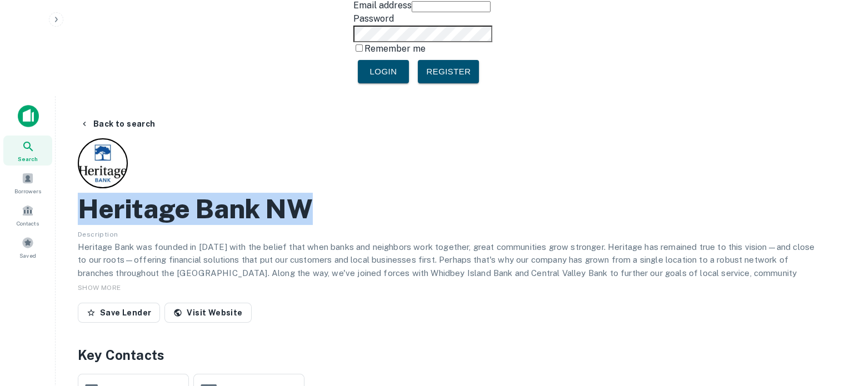
drag, startPoint x: 121, startPoint y: 48, endPoint x: 85, endPoint y: 39, distance: 36.7
click at [85, 138] on div "Heritage Bank NW Description Heritage Bank was founded in 1927 with the belief …" at bounding box center [450, 232] width 745 height 189
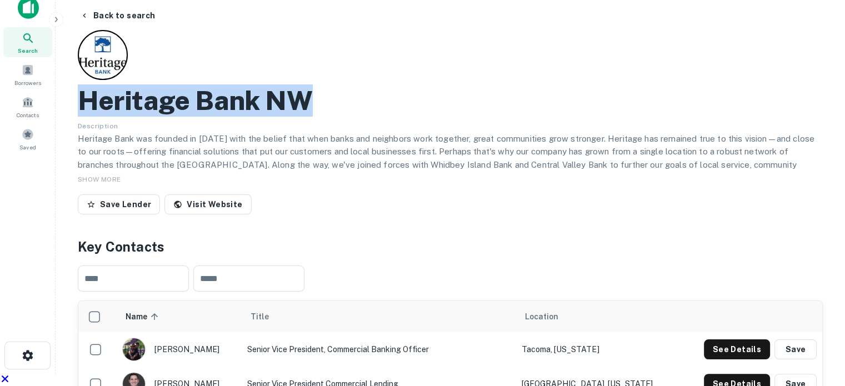
scroll to position [167, 0]
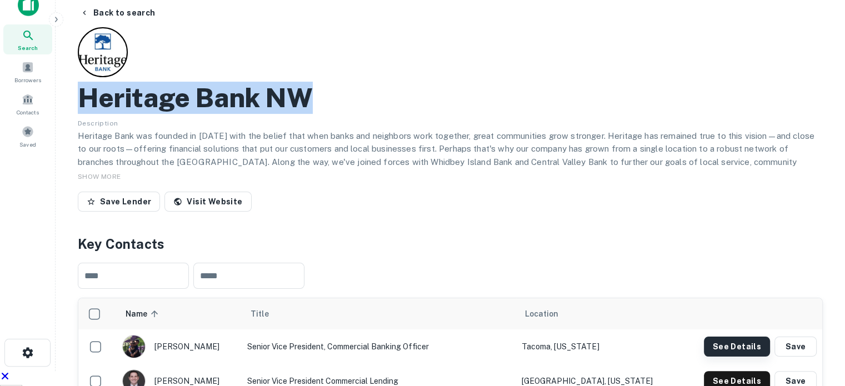
click at [736, 337] on button "See Details" at bounding box center [737, 347] width 66 height 20
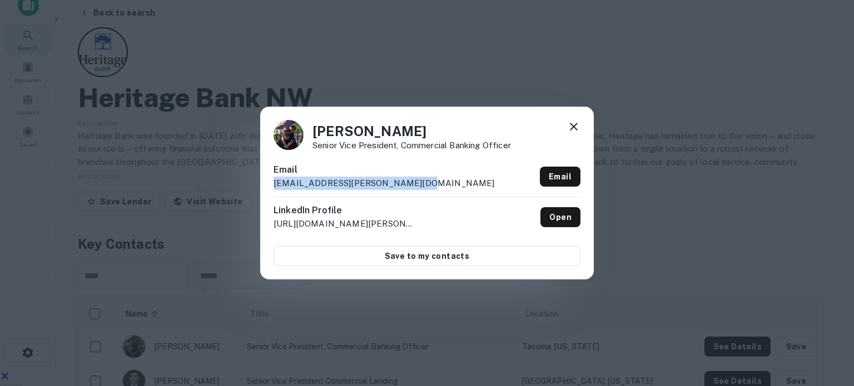
drag, startPoint x: 380, startPoint y: 190, endPoint x: 255, endPoint y: 182, distance: 124.8
click at [260, 183] on div "Alec Zarelli Senior Vice President, Commercial Banking Officer Email alec.zarel…" at bounding box center [427, 193] width 334 height 172
click at [576, 125] on icon at bounding box center [573, 126] width 13 height 13
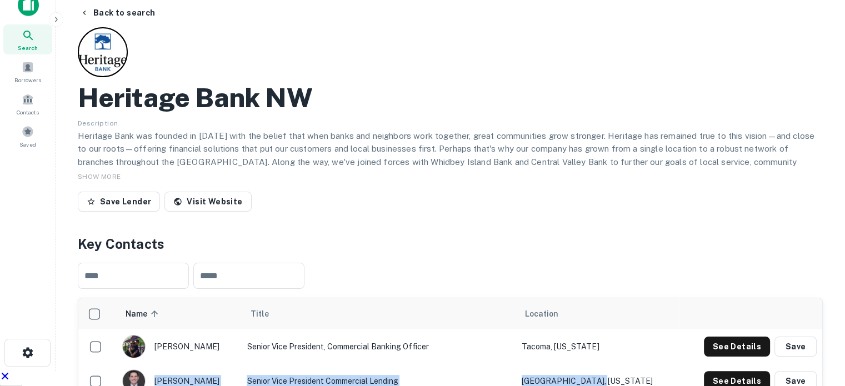
drag, startPoint x: 197, startPoint y: 228, endPoint x: 640, endPoint y: 231, distance: 443.6
click at [640, 364] on tr "alex pace Senior Vice President Commercial Lending Seattle, Washington See Deta…" at bounding box center [450, 381] width 744 height 34
click at [757, 371] on button "See Details" at bounding box center [737, 381] width 66 height 20
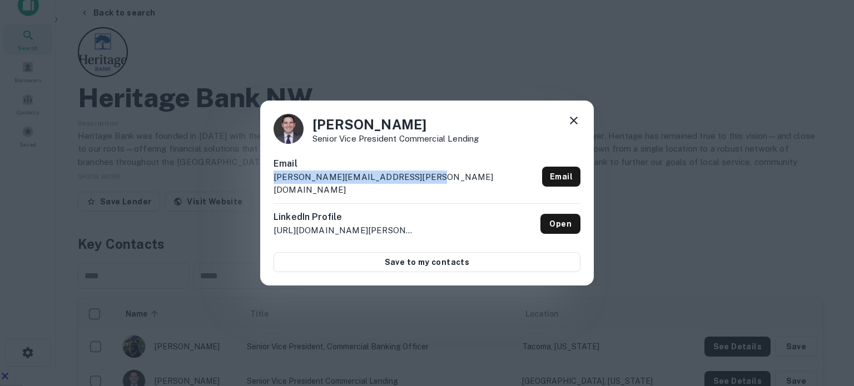
drag, startPoint x: 377, startPoint y: 191, endPoint x: 263, endPoint y: 180, distance: 114.5
click at [263, 180] on div "Alex Pace Senior Vice President Commercial Lending Email alexander.pace@heritag…" at bounding box center [427, 194] width 334 height 186
click at [572, 125] on icon at bounding box center [574, 121] width 8 height 8
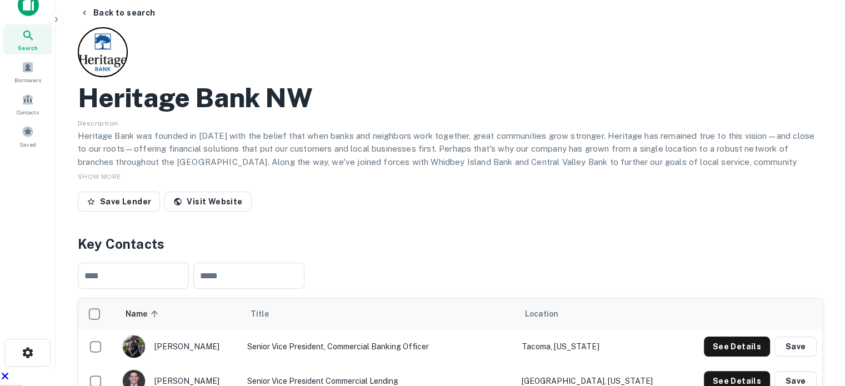
drag, startPoint x: 155, startPoint y: 260, endPoint x: 639, endPoint y: 256, distance: 483.6
drag, startPoint x: 155, startPoint y: 301, endPoint x: 654, endPoint y: 302, distance: 499.1
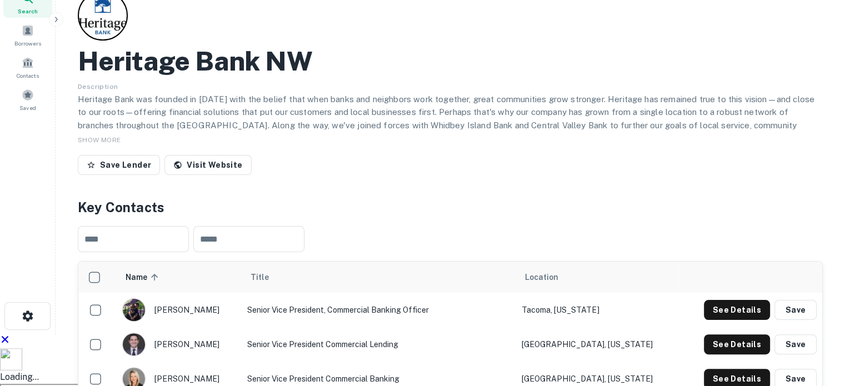
scroll to position [222, 0]
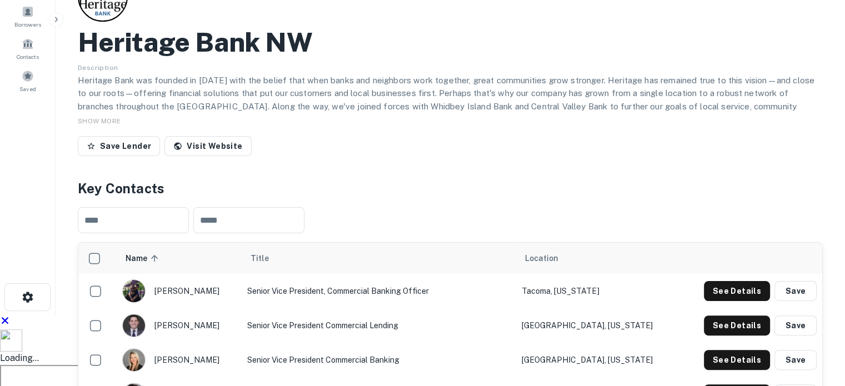
drag, startPoint x: 429, startPoint y: 342, endPoint x: 406, endPoint y: 339, distance: 23.0
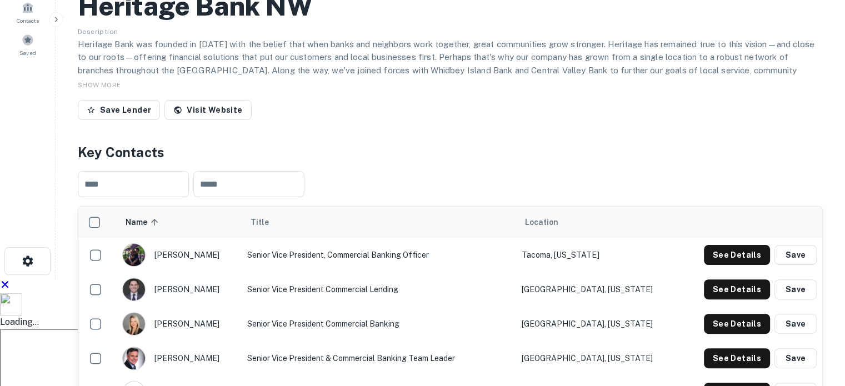
scroll to position [278, 0]
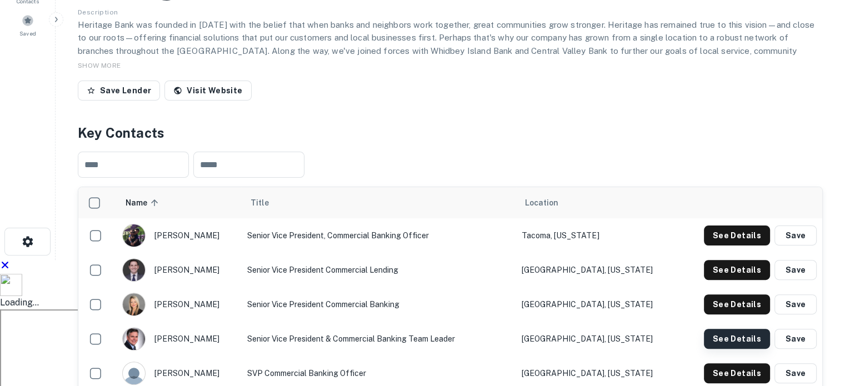
click at [750, 329] on button "See Details" at bounding box center [737, 339] width 66 height 20
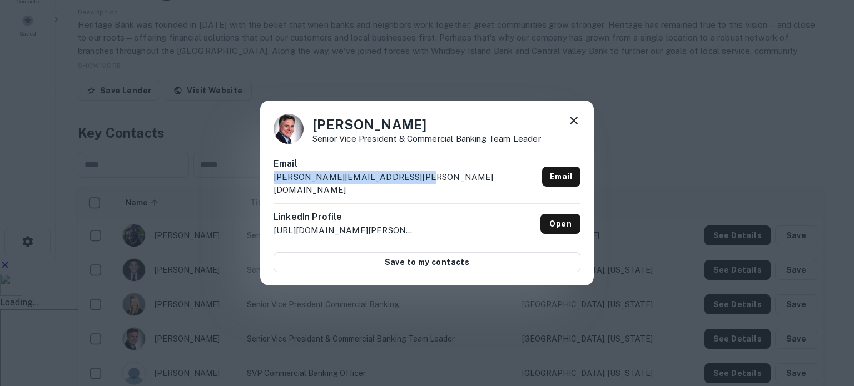
drag, startPoint x: 471, startPoint y: 180, endPoint x: 275, endPoint y: 178, distance: 196.8
click at [275, 178] on div "Email bob.macisaac@heritagebanknw.com Email" at bounding box center [426, 180] width 307 height 46
click at [574, 125] on icon at bounding box center [574, 121] width 8 height 8
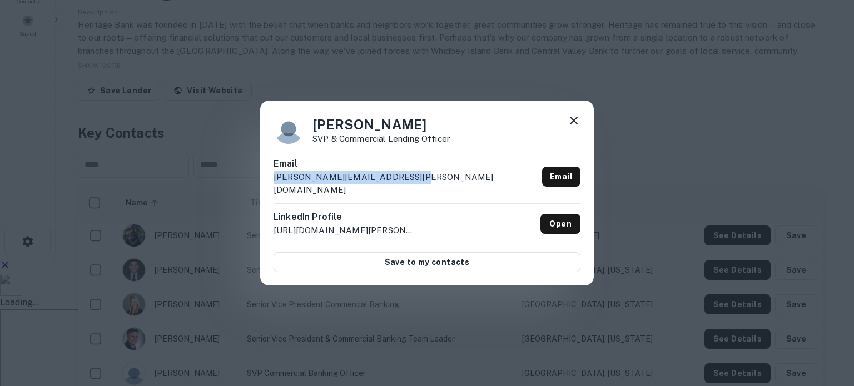
drag, startPoint x: 442, startPoint y: 180, endPoint x: 260, endPoint y: 182, distance: 182.3
click at [260, 182] on div "Carol Smith SVP & Commercial Lending Officer Email carol.smith@heritagebanknw.c…" at bounding box center [427, 193] width 854 height 386
drag, startPoint x: 573, startPoint y: 119, endPoint x: 429, endPoint y: 235, distance: 184.6
click at [568, 123] on div "Carol Smith SVP & Commercial Lending Officer Email carol.smith@heritagebanknw.c…" at bounding box center [427, 194] width 334 height 186
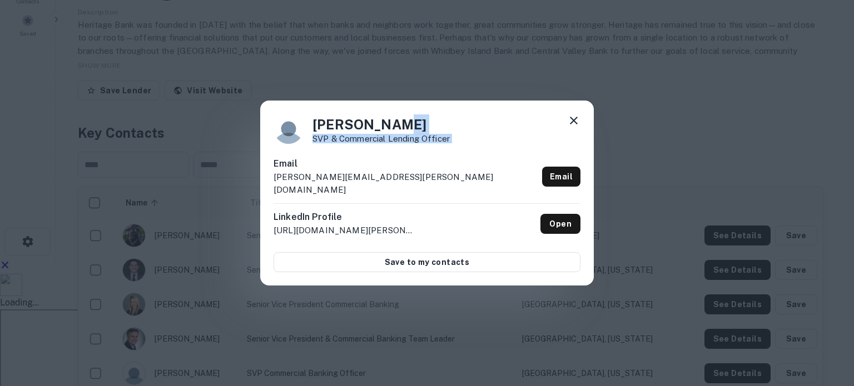
click at [573, 127] on icon at bounding box center [573, 120] width 13 height 13
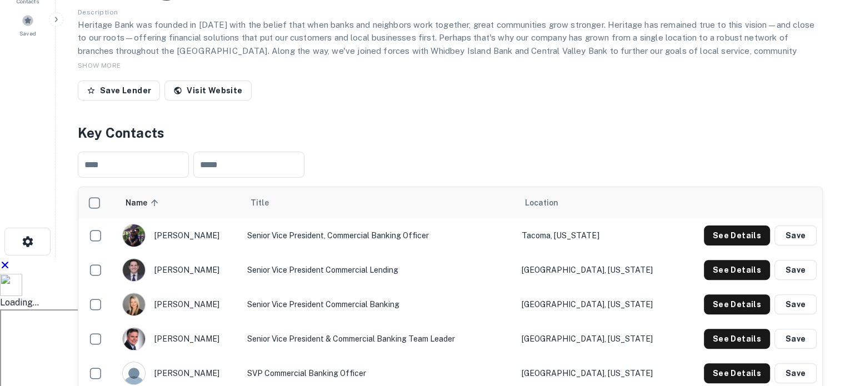
drag, startPoint x: 150, startPoint y: 322, endPoint x: 643, endPoint y: 334, distance: 493.2
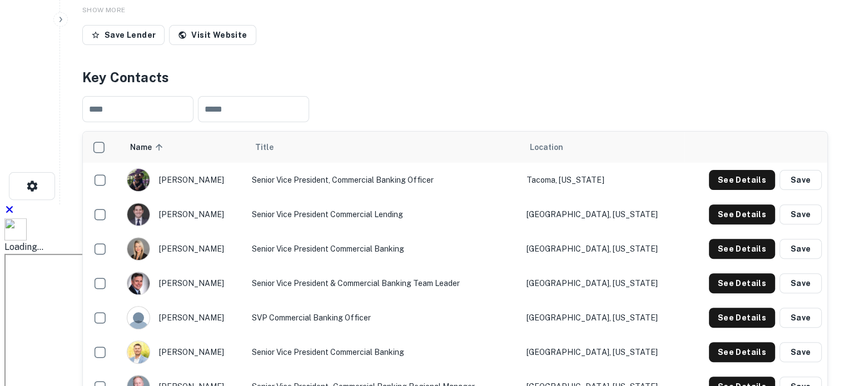
scroll to position [389, 0]
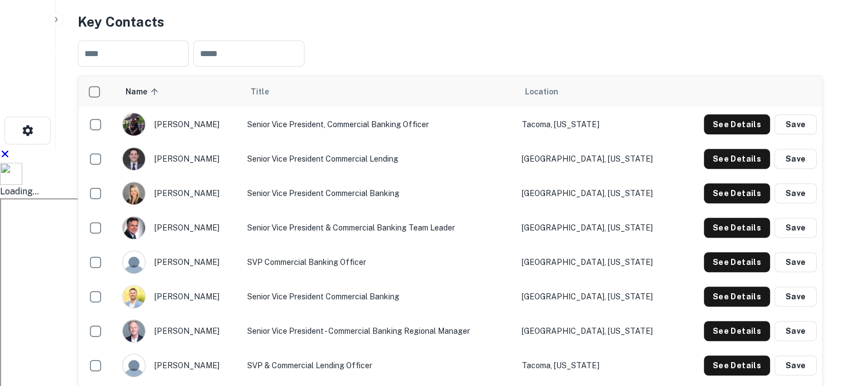
drag, startPoint x: 156, startPoint y: 278, endPoint x: 630, endPoint y: 292, distance: 474.3
drag, startPoint x: 153, startPoint y: 318, endPoint x: 649, endPoint y: 320, distance: 495.8
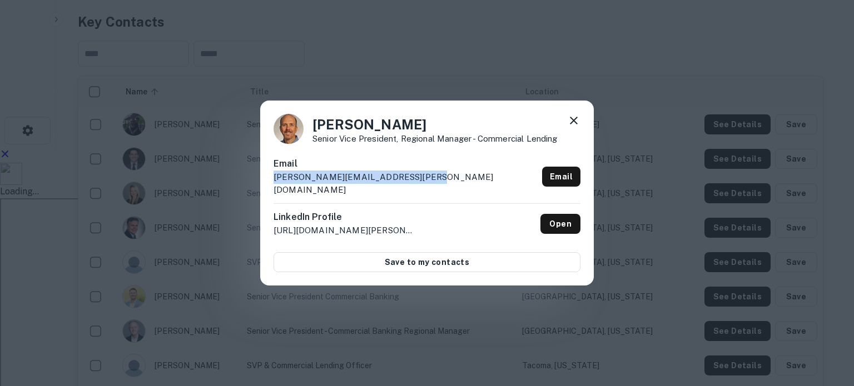
drag, startPoint x: 446, startPoint y: 188, endPoint x: 276, endPoint y: 179, distance: 170.3
click at [276, 179] on div "Email daryl.fourtner@heritagebanknw.com Email" at bounding box center [426, 180] width 307 height 46
click at [570, 127] on icon at bounding box center [573, 120] width 13 height 13
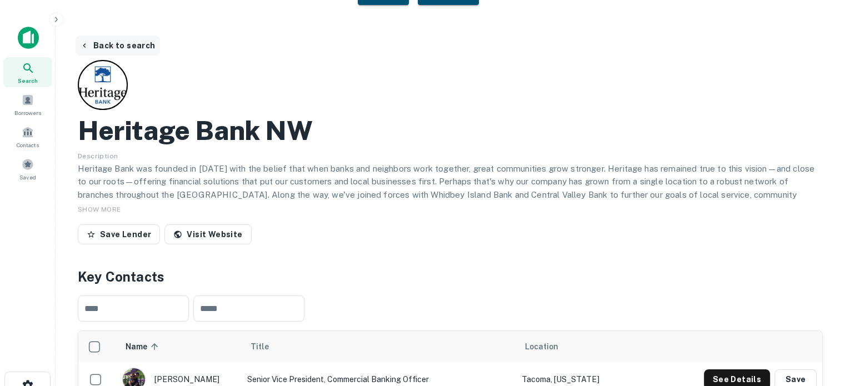
scroll to position [0, 0]
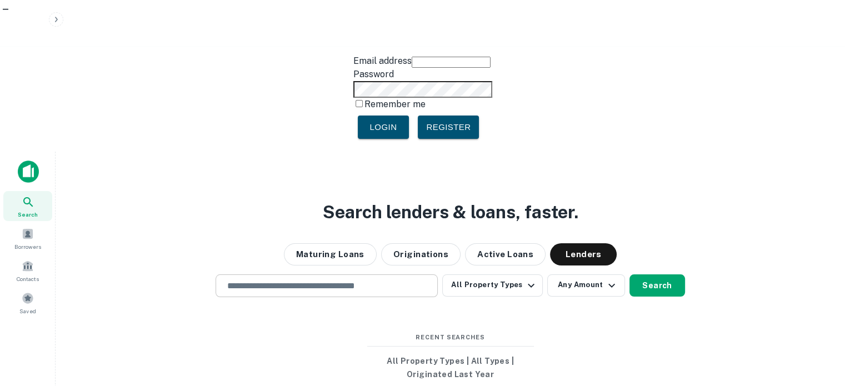
click at [296, 280] on input "text" at bounding box center [327, 286] width 212 height 13
paste input "**********"
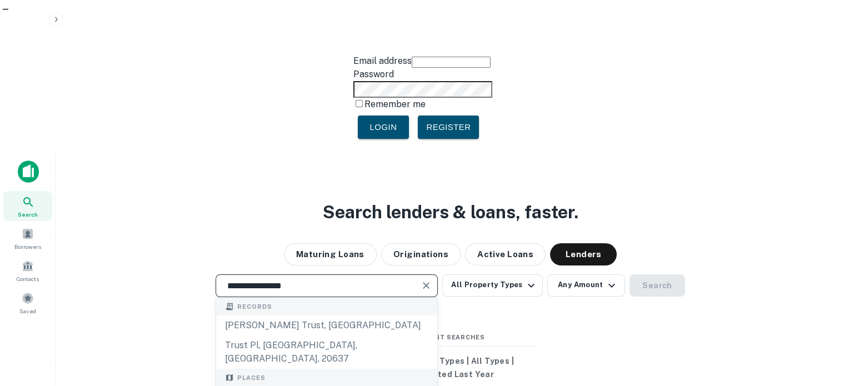
type input "**********"
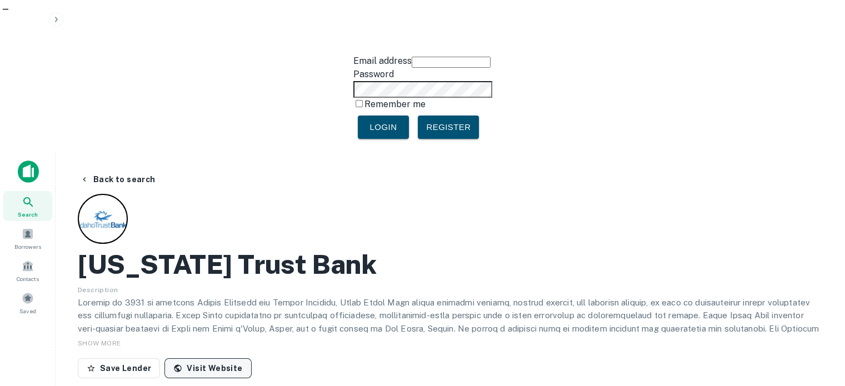
click at [228, 359] on link "Visit Website" at bounding box center [208, 369] width 87 height 20
click at [81, 175] on icon "button" at bounding box center [84, 179] width 9 height 9
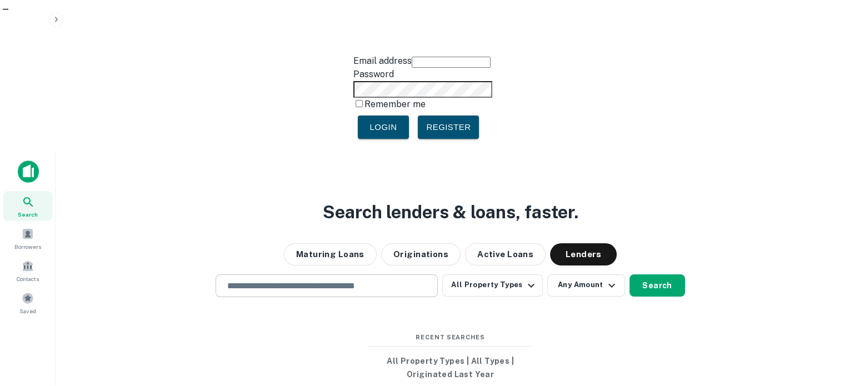
click at [316, 280] on input "text" at bounding box center [327, 286] width 212 height 13
paste input "**********"
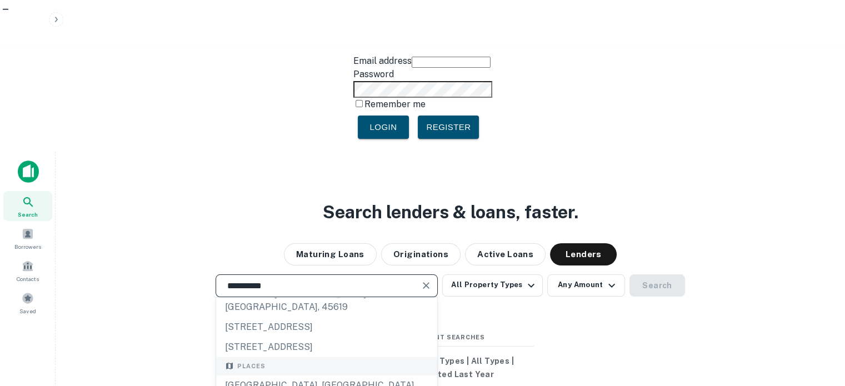
scroll to position [56, 0]
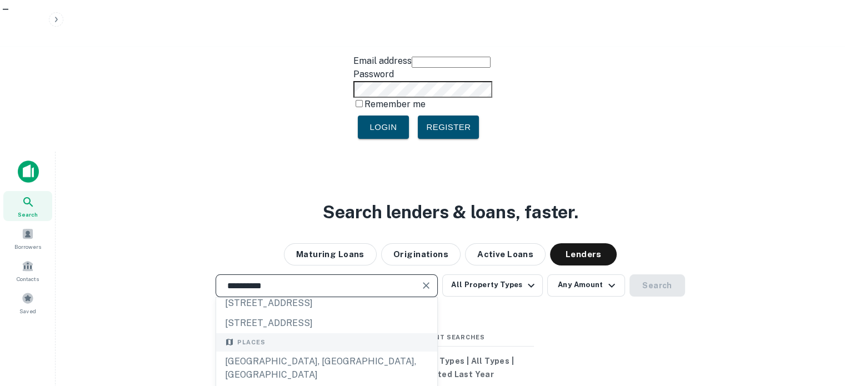
type input "**********"
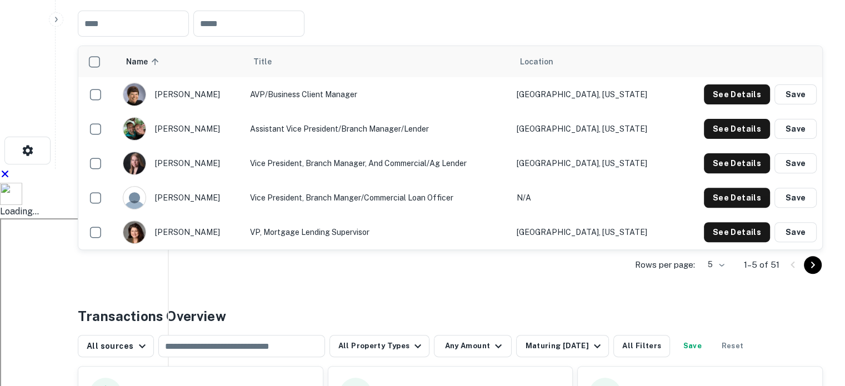
scroll to position [389, 0]
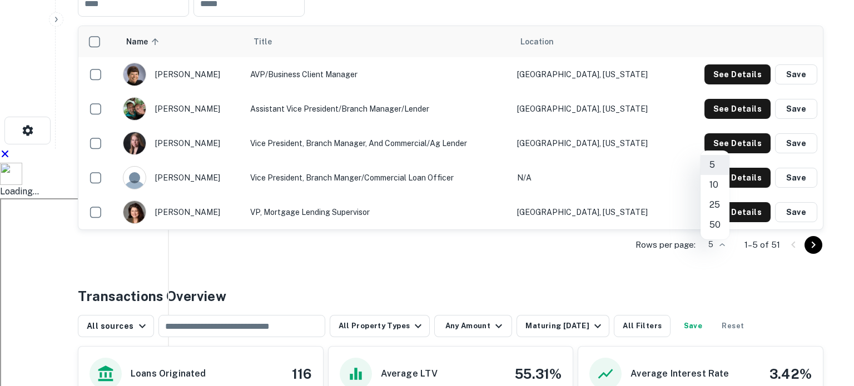
click at [718, 216] on li "50" at bounding box center [714, 225] width 29 height 20
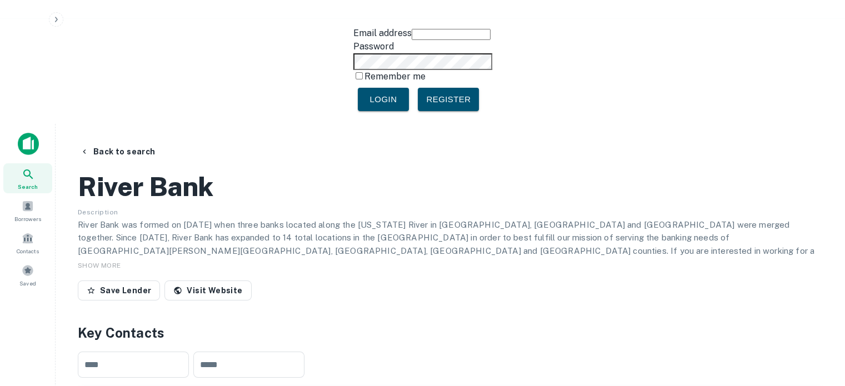
scroll to position [14, 0]
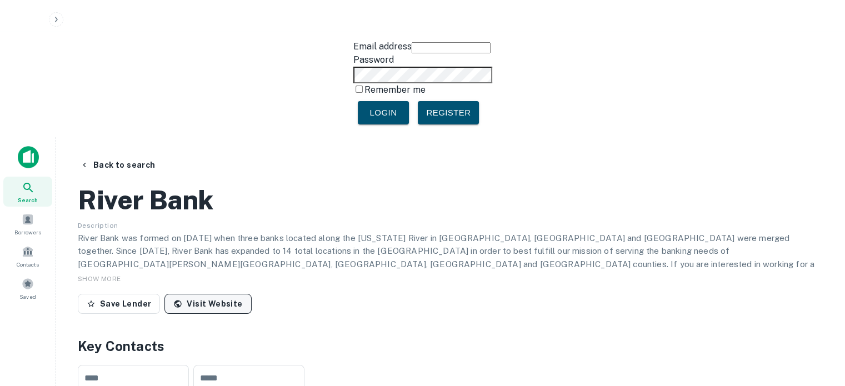
click at [211, 294] on link "Visit Website" at bounding box center [208, 304] width 87 height 20
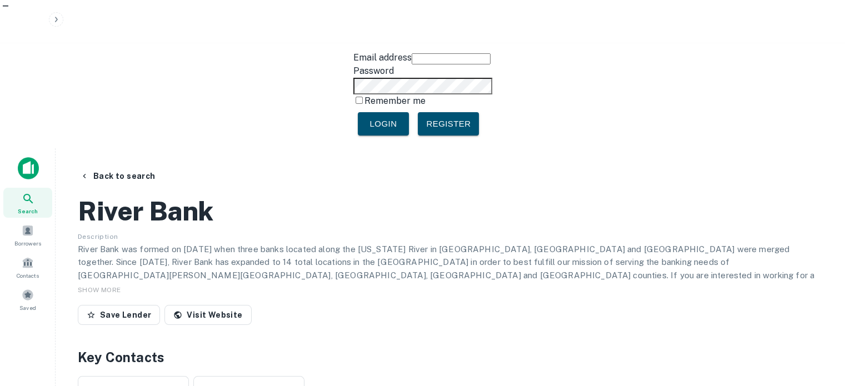
scroll to position [0, 0]
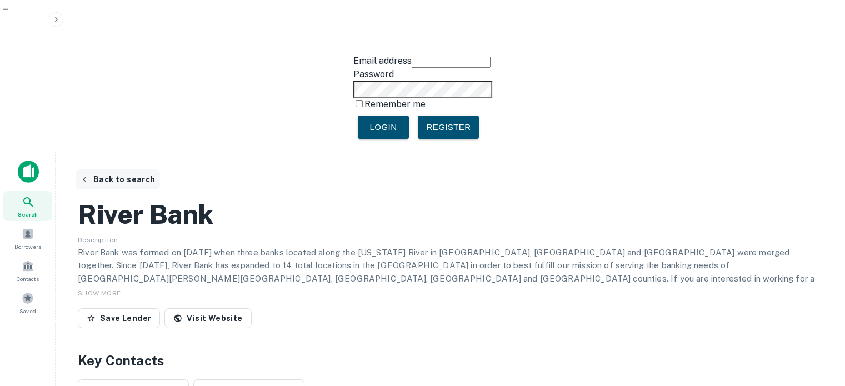
click at [88, 175] on icon "button" at bounding box center [84, 179] width 9 height 9
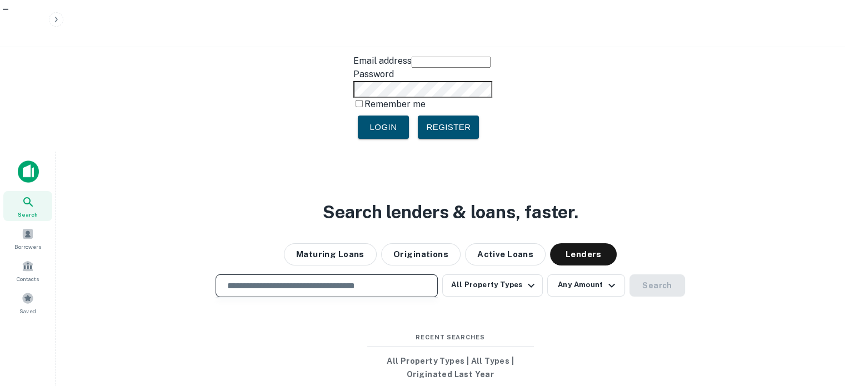
click at [267, 280] on input "text" at bounding box center [327, 286] width 212 height 13
paste input "**********"
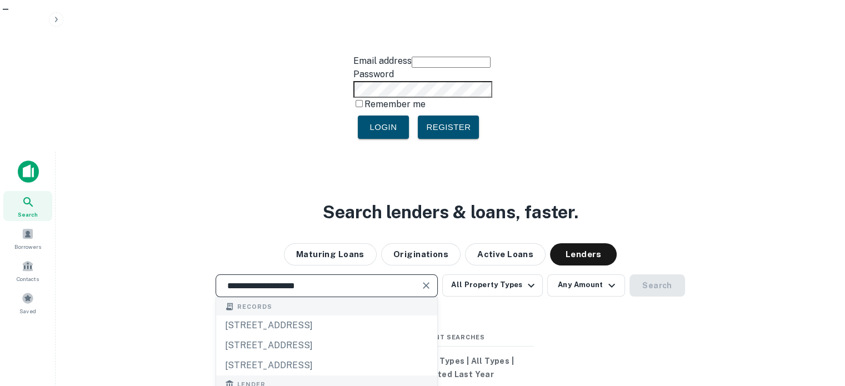
type input "**********"
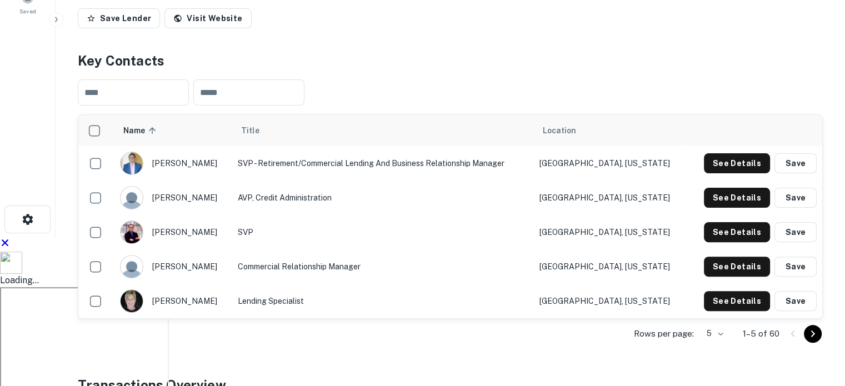
scroll to position [334, 0]
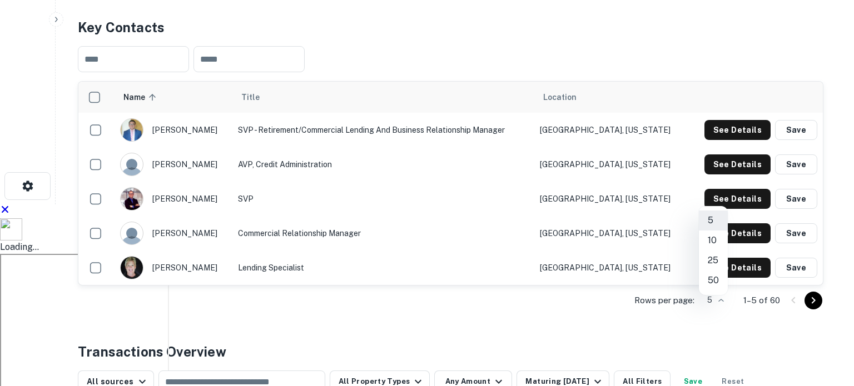
click at [718, 278] on li "50" at bounding box center [713, 281] width 29 height 20
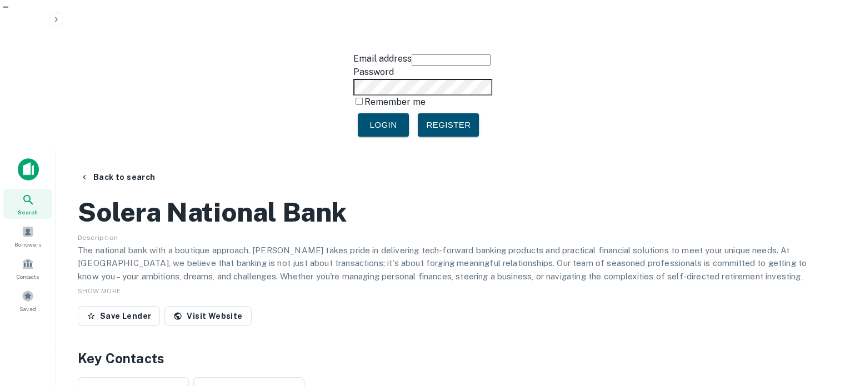
scroll to position [0, 0]
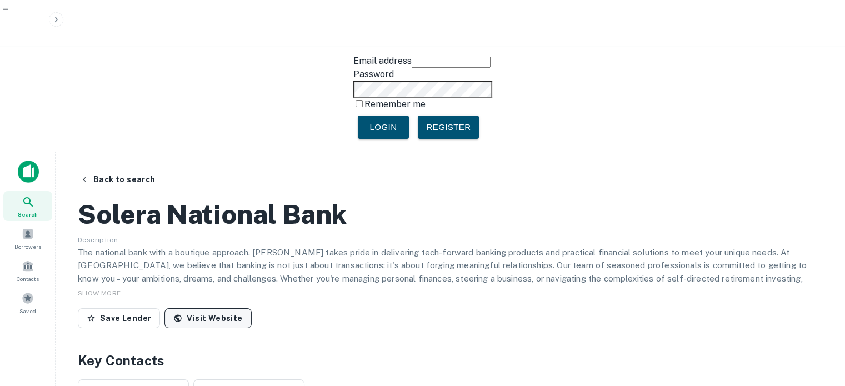
click at [216, 308] on link "Visit Website" at bounding box center [208, 318] width 87 height 20
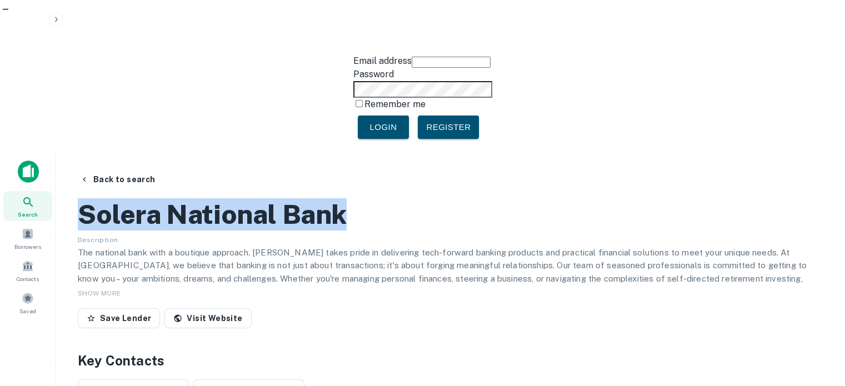
drag, startPoint x: 377, startPoint y: 111, endPoint x: 62, endPoint y: 126, distance: 315.0
click at [63, 152] on main "Back to search Solera National Bank Description The national bank with a boutiq…" at bounding box center [451, 345] width 790 height 386
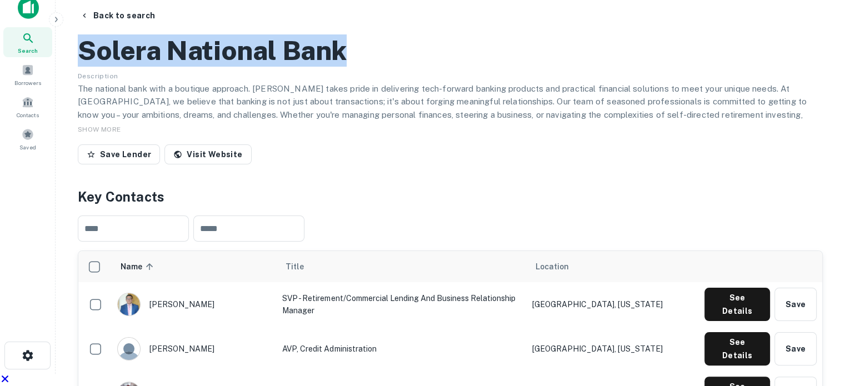
scroll to position [167, 0]
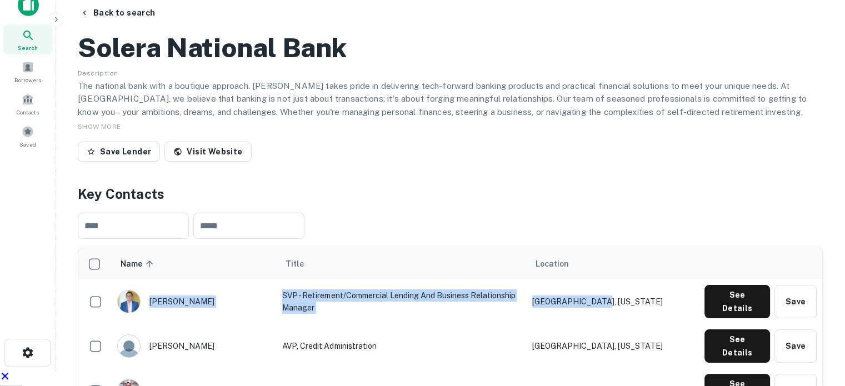
drag, startPoint x: 202, startPoint y: 200, endPoint x: 643, endPoint y: 206, distance: 440.8
click at [643, 280] on tr "avram shabanyan SVP - Retirement/Commercial Lending and Business Relationship M…" at bounding box center [450, 302] width 744 height 44
click at [717, 285] on button "See Details" at bounding box center [738, 301] width 66 height 33
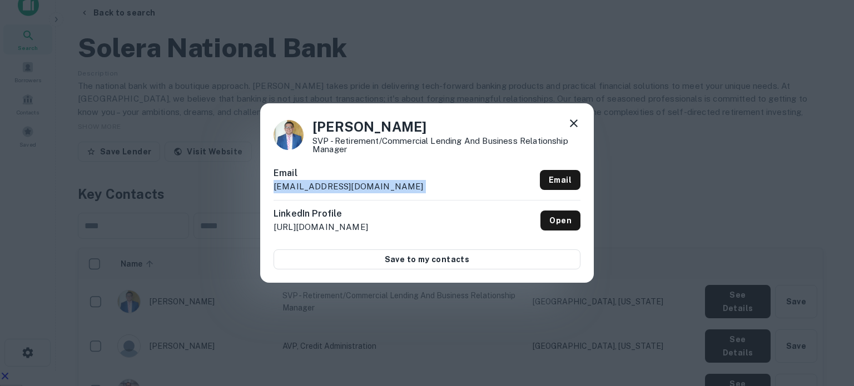
drag, startPoint x: 355, startPoint y: 201, endPoint x: 273, endPoint y: 188, distance: 82.8
click at [273, 188] on div "Email avram@solerabank.com Email" at bounding box center [426, 183] width 307 height 33
click at [576, 128] on icon at bounding box center [573, 123] width 13 height 13
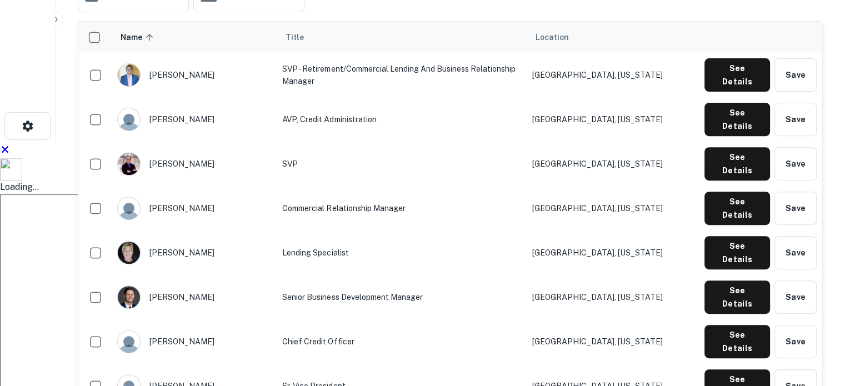
scroll to position [445, 0]
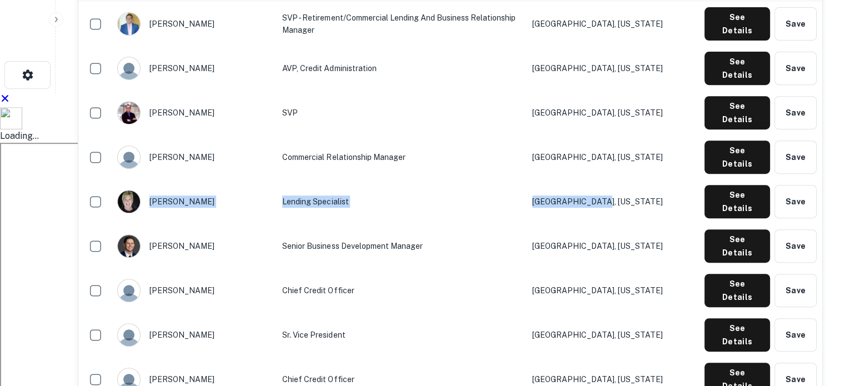
drag, startPoint x: 158, startPoint y: 54, endPoint x: 645, endPoint y: 47, distance: 486.4
click at [645, 180] on tr "sherry king Lending Specialist Denver, Colorado See Details Save" at bounding box center [450, 202] width 744 height 44
click at [743, 185] on button "See Details" at bounding box center [738, 201] width 66 height 33
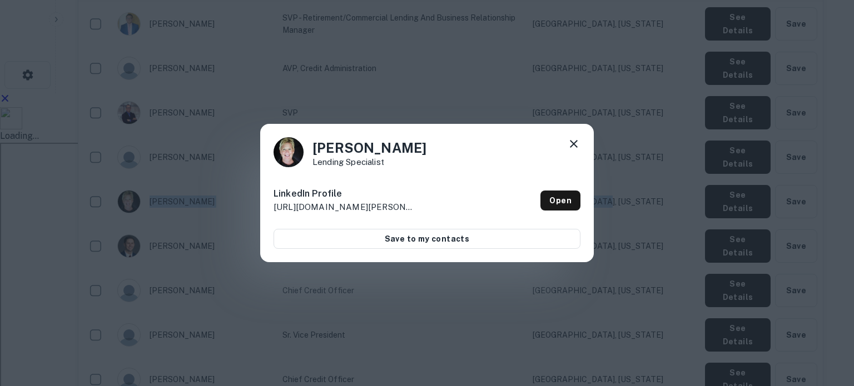
click at [576, 143] on icon at bounding box center [573, 143] width 13 height 13
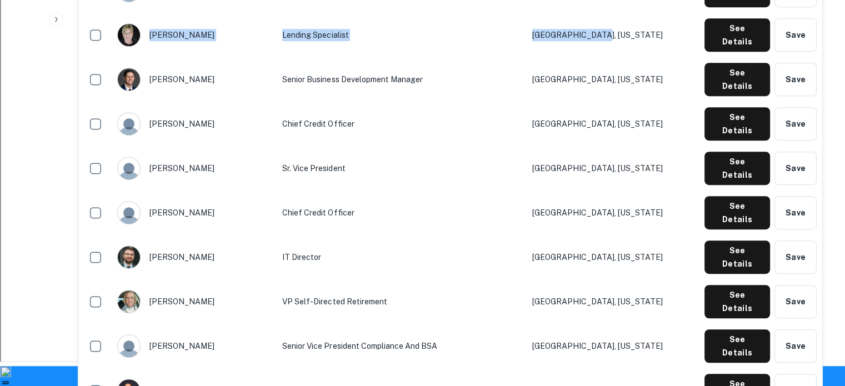
scroll to position [667, 0]
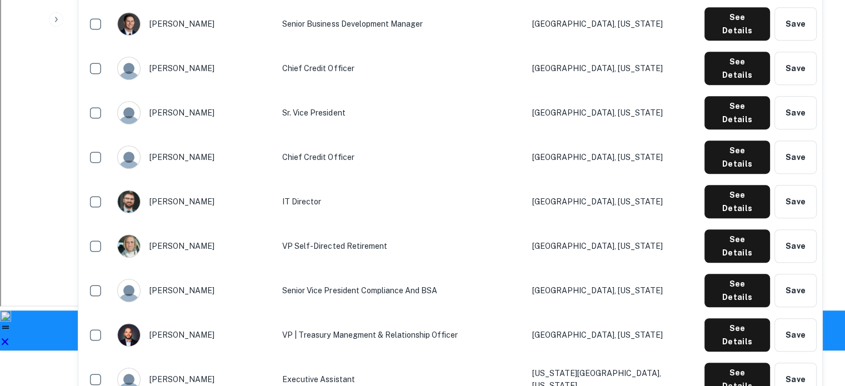
drag, startPoint x: 191, startPoint y: 207, endPoint x: 655, endPoint y: 211, distance: 463.6
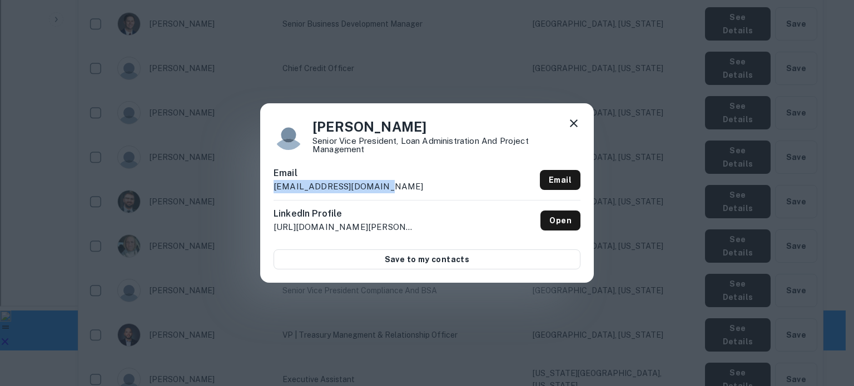
drag, startPoint x: 440, startPoint y: 188, endPoint x: 273, endPoint y: 183, distance: 166.8
click at [273, 183] on div "Email nrademan@solerabank.com Email" at bounding box center [426, 183] width 307 height 33
click at [244, 265] on div "Nicole Rademan Senior Vice President, Loan Administration and Project Managemen…" at bounding box center [427, 193] width 854 height 386
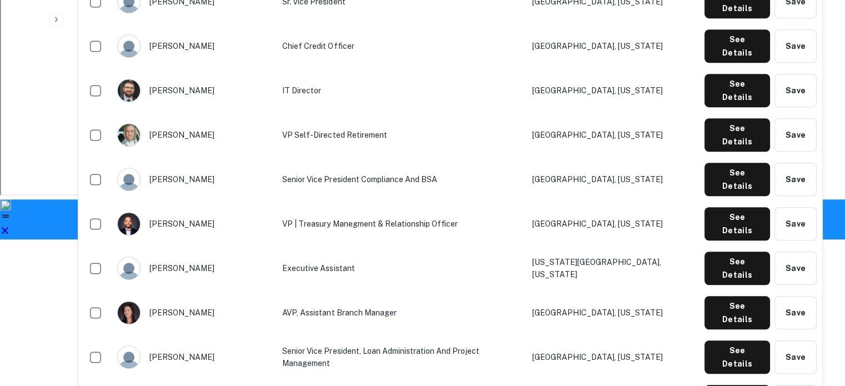
scroll to position [834, 0]
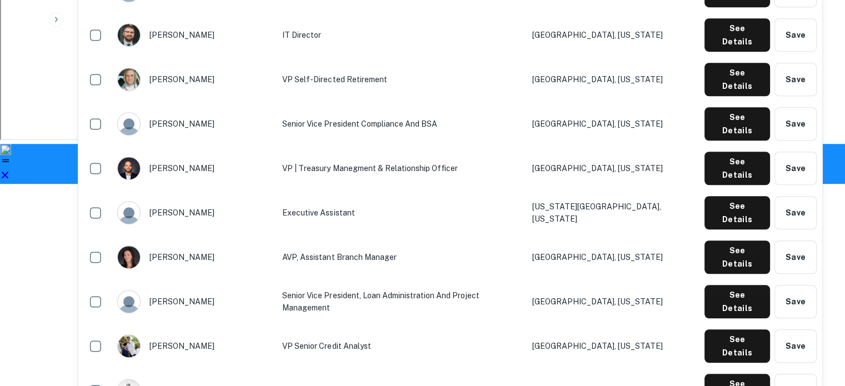
drag, startPoint x: 150, startPoint y: 285, endPoint x: 636, endPoint y: 294, distance: 485.9
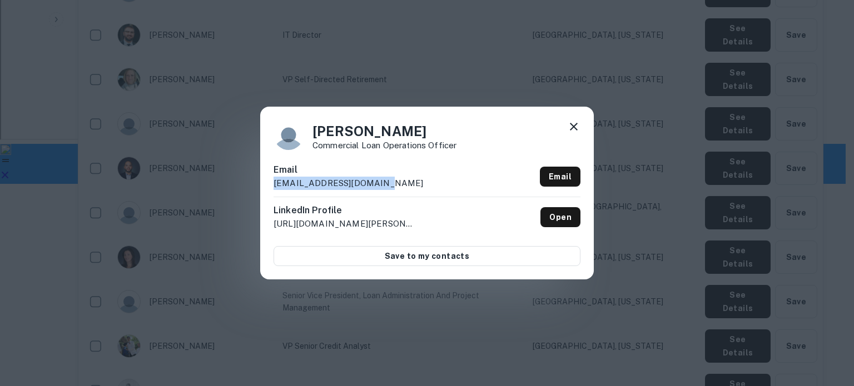
drag, startPoint x: 444, startPoint y: 183, endPoint x: 256, endPoint y: 191, distance: 188.6
click at [256, 191] on div "Dori Shirley Commercial Loan Operations Officer Email dshirley@solerabank.com E…" at bounding box center [427, 193] width 854 height 386
click at [572, 126] on icon at bounding box center [574, 127] width 8 height 8
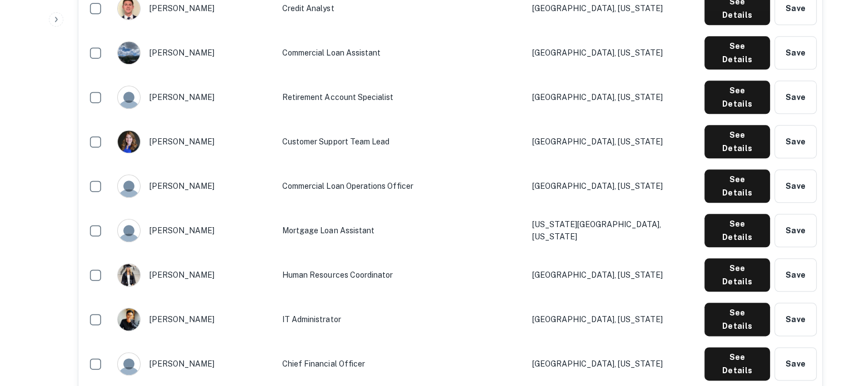
scroll to position [1278, 0]
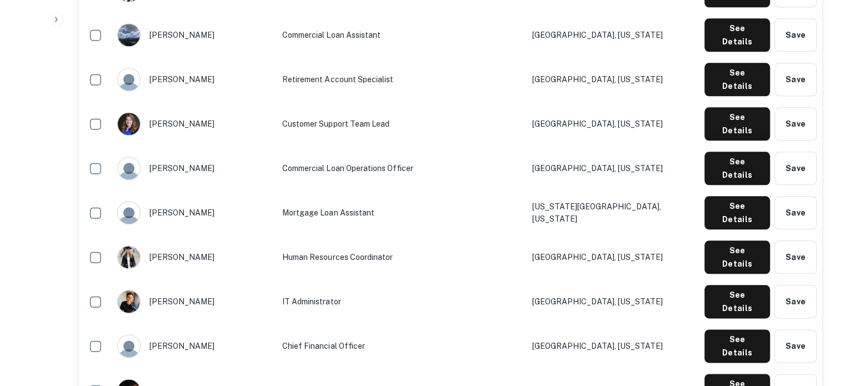
drag, startPoint x: 153, startPoint y: 47, endPoint x: 658, endPoint y: 32, distance: 505.5
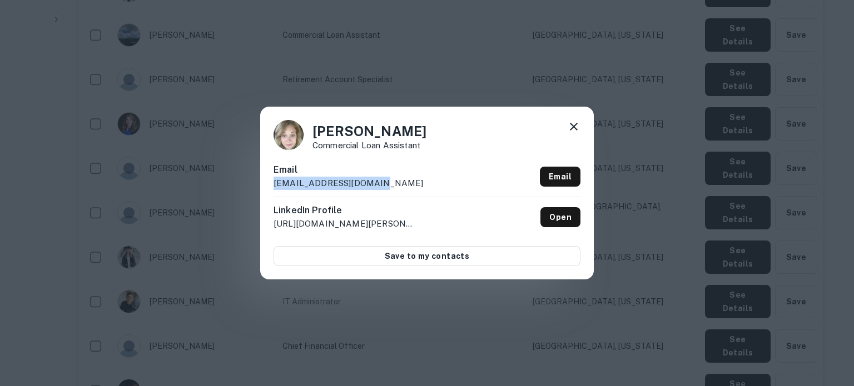
drag, startPoint x: 345, startPoint y: 185, endPoint x: 258, endPoint y: 192, distance: 87.6
click at [258, 192] on div "Megan Cortez Commercial Loan Assistant Email mcortez@solerabank.com Email Linke…" at bounding box center [427, 193] width 854 height 386
click at [571, 117] on div "Megan Cortez Commercial Loan Assistant Email mcortez@solerabank.com Email Linke…" at bounding box center [427, 193] width 334 height 172
click at [576, 122] on icon at bounding box center [573, 126] width 13 height 13
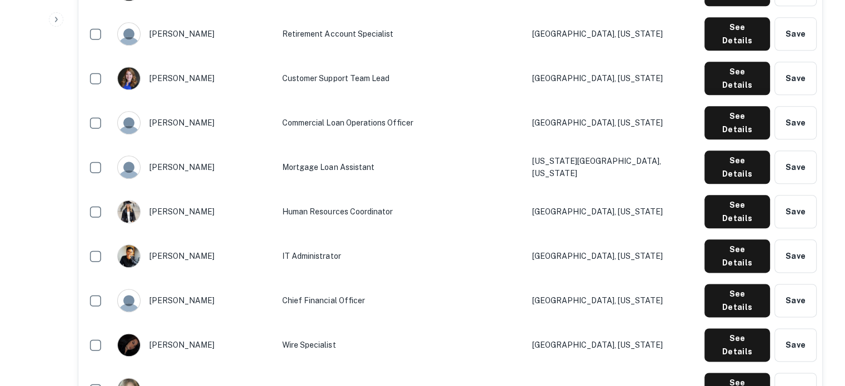
scroll to position [1334, 0]
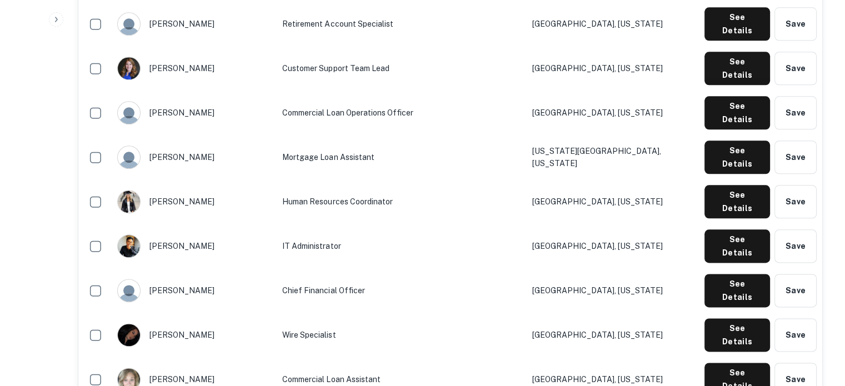
drag, startPoint x: 154, startPoint y: 270, endPoint x: 667, endPoint y: 278, distance: 513.1
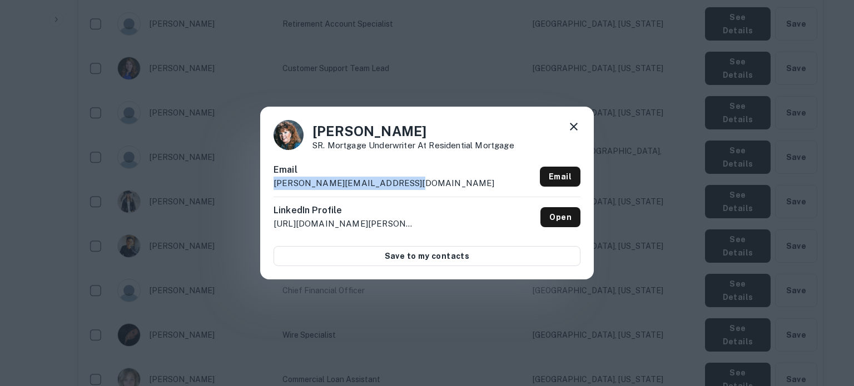
drag, startPoint x: 379, startPoint y: 183, endPoint x: 260, endPoint y: 185, distance: 119.0
click at [260, 185] on div "Teresa Johnson SR. Mortgage Underwriter at Residential Mortgage Email teresa-jo…" at bounding box center [427, 193] width 334 height 172
click at [569, 120] on icon at bounding box center [573, 126] width 13 height 13
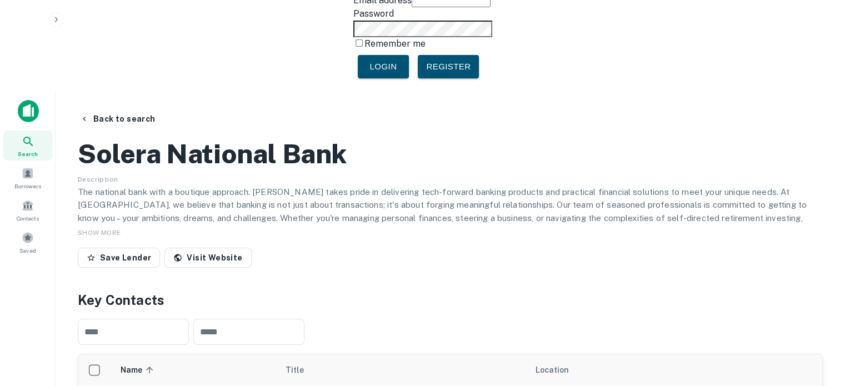
scroll to position [0, 0]
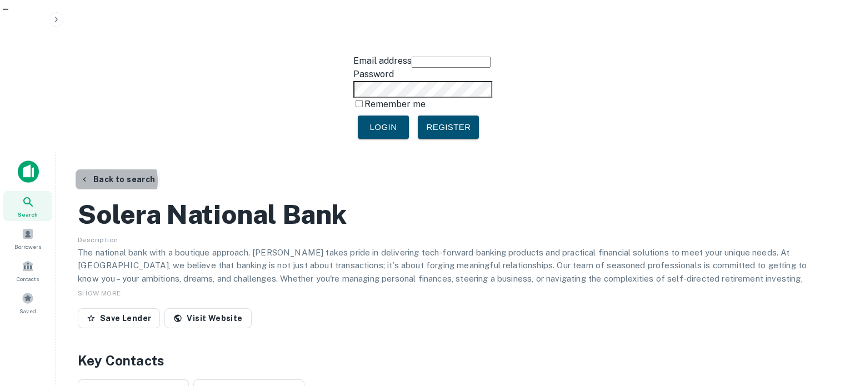
click at [111, 170] on button "Back to search" at bounding box center [118, 180] width 84 height 20
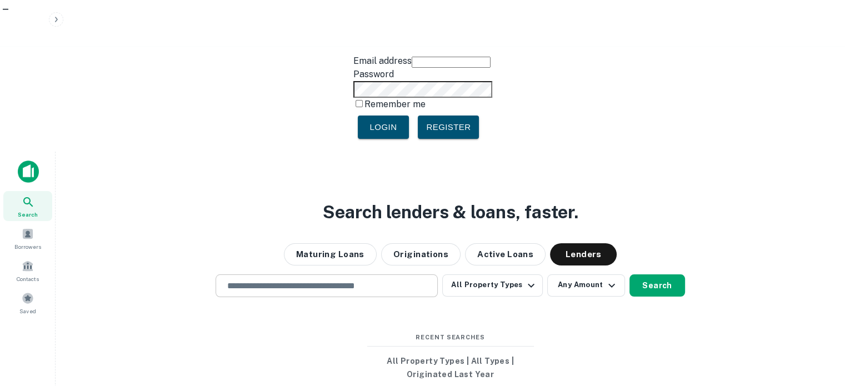
click at [272, 275] on div "​" at bounding box center [327, 286] width 222 height 23
paste input "**********"
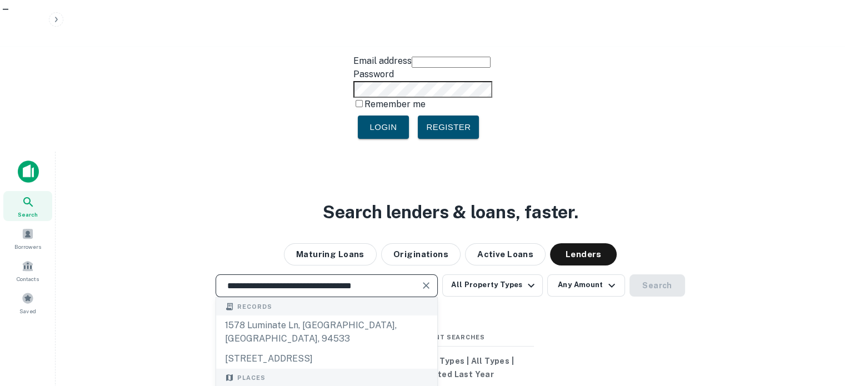
click at [280, 275] on div "**********" at bounding box center [327, 286] width 222 height 23
paste input "text"
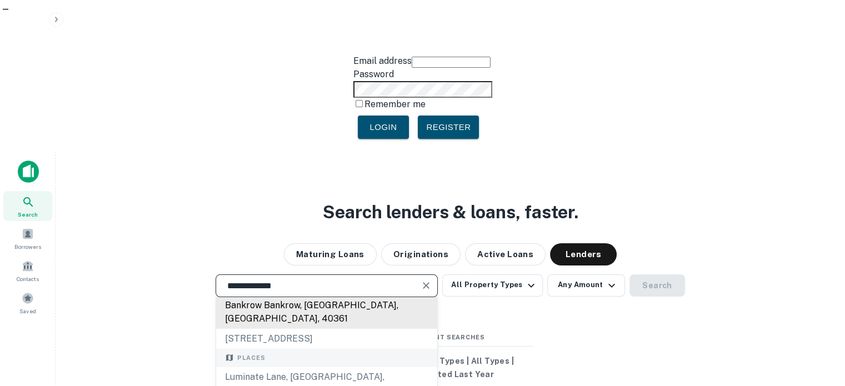
scroll to position [56, 0]
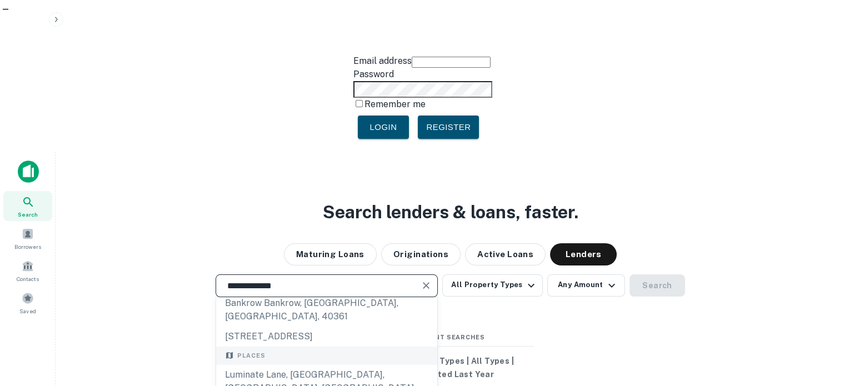
type input "**********"
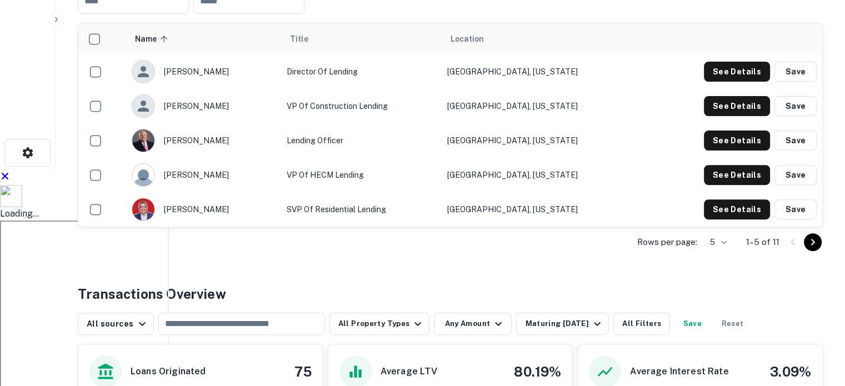
scroll to position [389, 0]
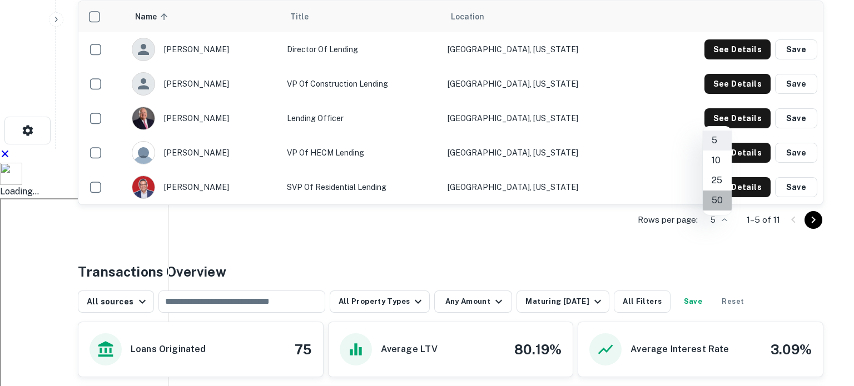
click at [725, 200] on li "50" at bounding box center [717, 201] width 29 height 20
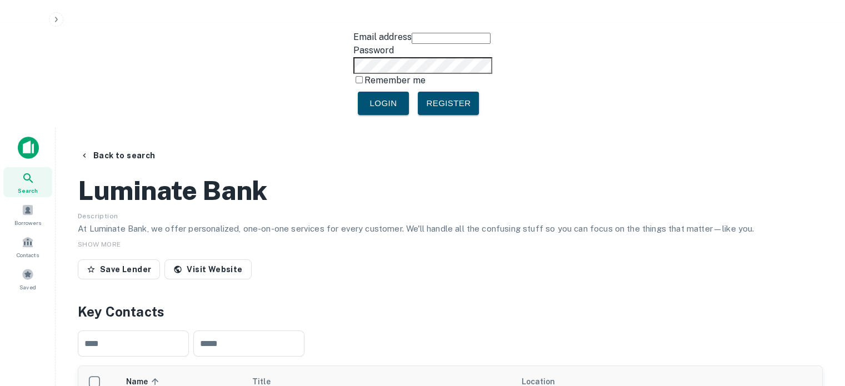
scroll to position [0, 0]
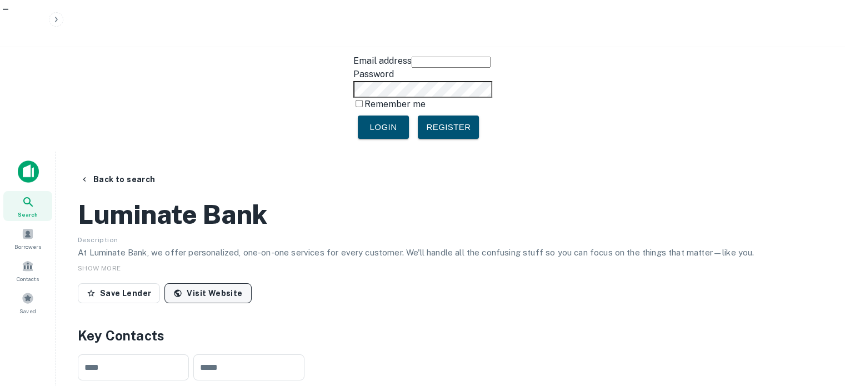
click at [218, 283] on link "Visit Website" at bounding box center [208, 293] width 87 height 20
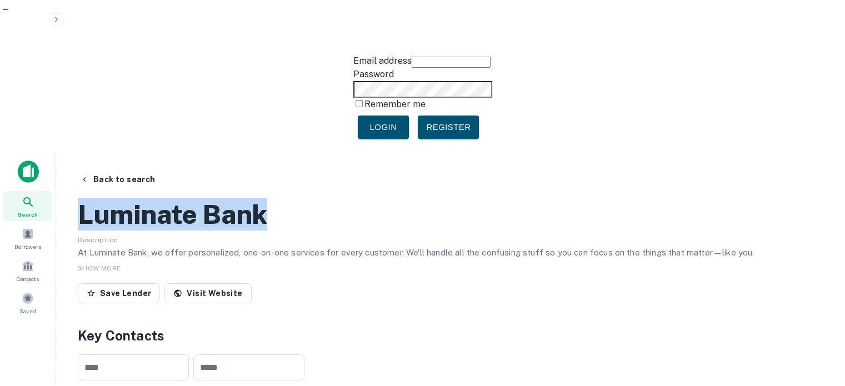
drag, startPoint x: 206, startPoint y: 97, endPoint x: 93, endPoint y: 89, distance: 113.1
click at [93, 194] on div "Luminate Bank Description At Luminate Bank, we offer personalized, one-on-one s…" at bounding box center [450, 251] width 745 height 114
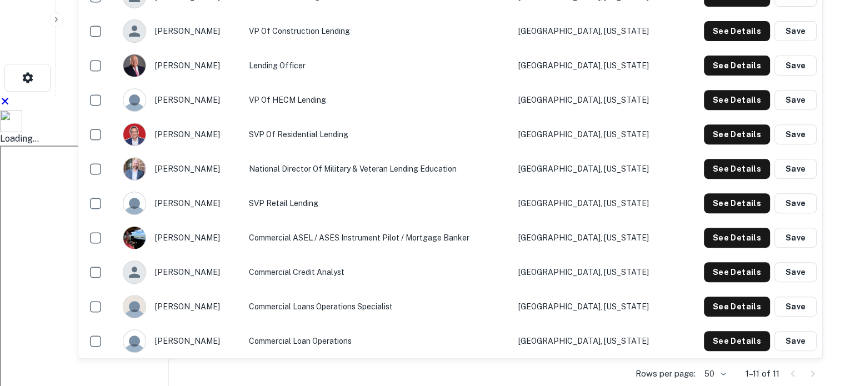
scroll to position [389, 0]
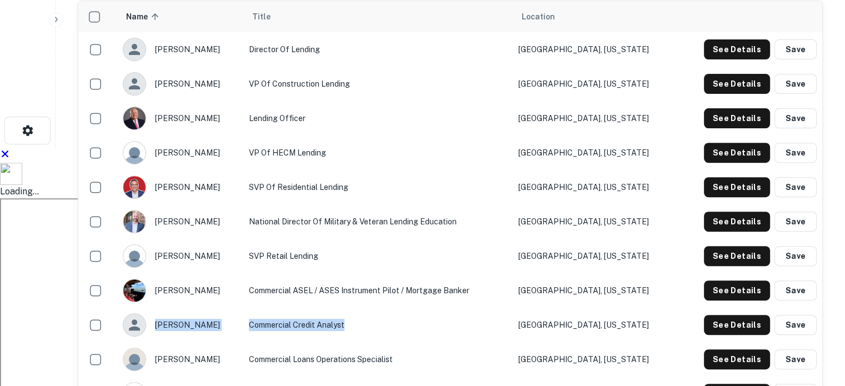
drag, startPoint x: 369, startPoint y: 228, endPoint x: 224, endPoint y: 211, distance: 146.1
click at [225, 308] on tr "jay bertelson Commercial Credit Analyst Minneapolis, Minnesota See Details Save" at bounding box center [450, 325] width 744 height 34
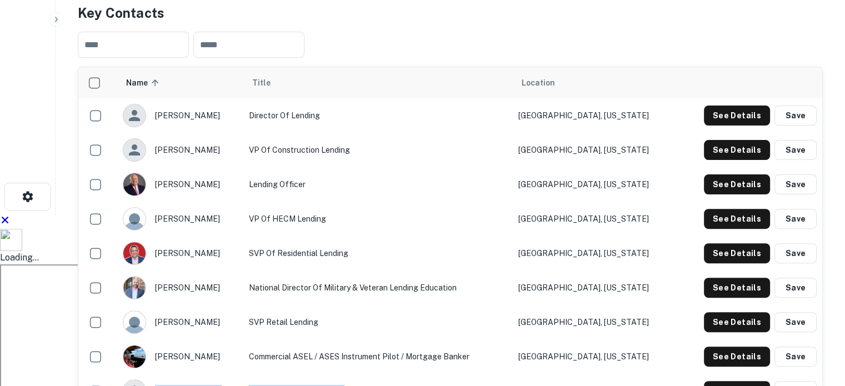
scroll to position [334, 0]
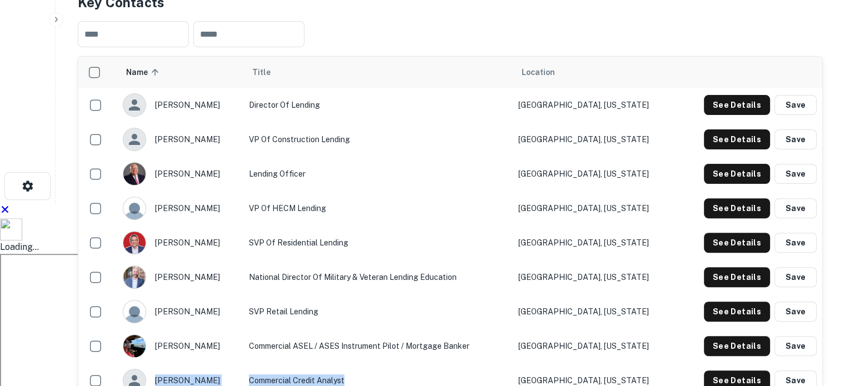
click at [172, 369] on div "jay bertelson" at bounding box center [180, 380] width 115 height 23
click at [162, 369] on div "jay bertelson" at bounding box center [180, 380] width 115 height 23
drag, startPoint x: 158, startPoint y: 278, endPoint x: 694, endPoint y: 282, distance: 536.4
click at [694, 364] on tr "jay bertelson Commercial Credit Analyst Minneapolis, Minnesota See Details Save" at bounding box center [450, 381] width 744 height 34
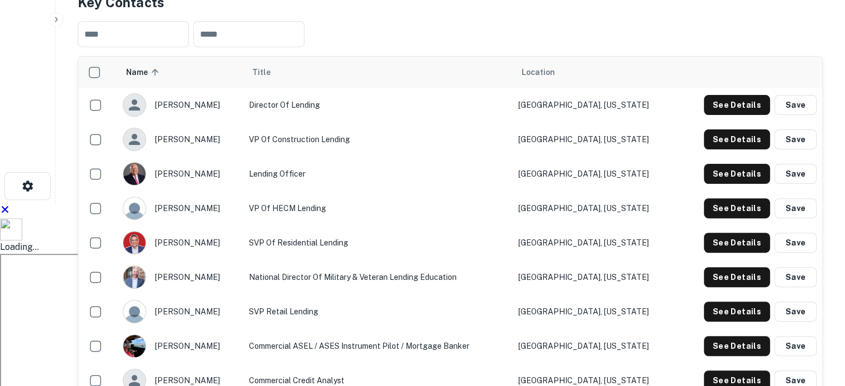
drag, startPoint x: 154, startPoint y: 312, endPoint x: 668, endPoint y: 323, distance: 513.7
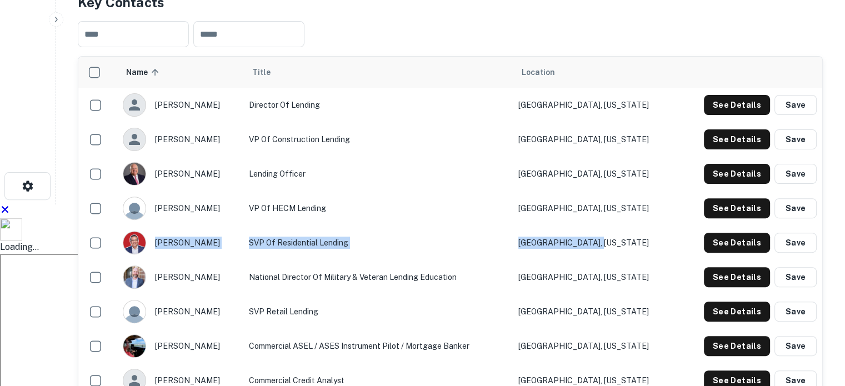
drag, startPoint x: 156, startPoint y: 139, endPoint x: 627, endPoint y: 150, distance: 471.5
click at [627, 226] on tr "leo anzoleaga SVP of Residential Lending Baltimore, Maryland See Details Save" at bounding box center [450, 243] width 744 height 34
click at [714, 233] on button "See Details" at bounding box center [737, 243] width 66 height 20
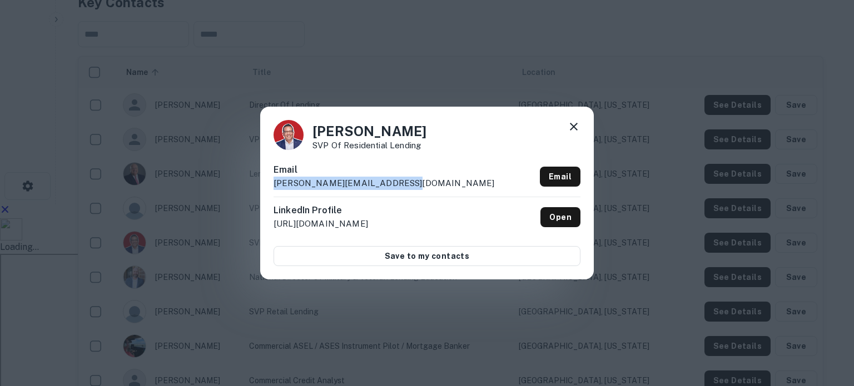
drag, startPoint x: 432, startPoint y: 186, endPoint x: 251, endPoint y: 190, distance: 180.7
click at [251, 190] on div "Leo Anzoleaga SVP of Residential Lending Email leo.anzoleaga@goluminate.com Ema…" at bounding box center [427, 193] width 854 height 386
click at [67, 226] on div "Leo Anzoleaga SVP of Residential Lending Email leo.anzoleaga@goluminate.com Ema…" at bounding box center [427, 193] width 854 height 386
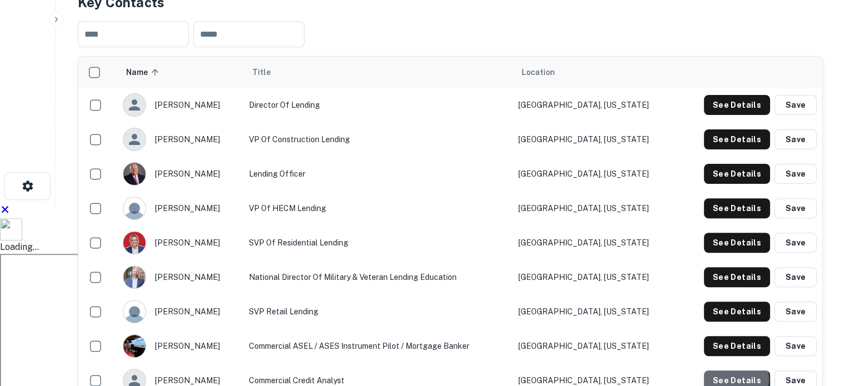
click at [737, 371] on button "See Details" at bounding box center [737, 381] width 66 height 20
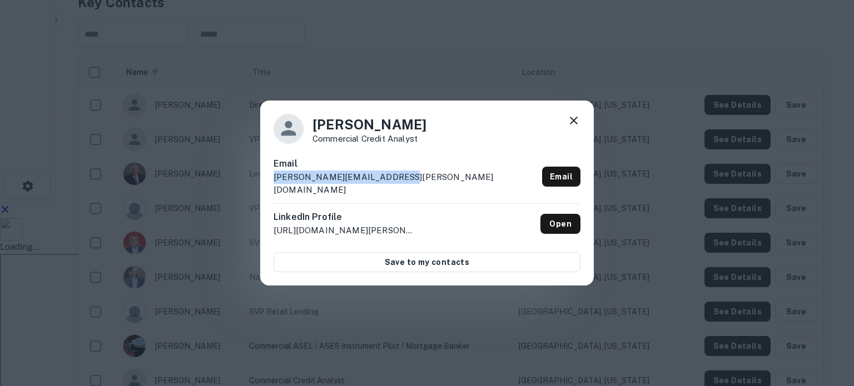
drag, startPoint x: 398, startPoint y: 185, endPoint x: 251, endPoint y: 180, distance: 146.8
click at [251, 180] on div "Jay Bertelson Commercial Credit Analyst Email jay.bertelson@luminate.bank Email…" at bounding box center [427, 193] width 854 height 386
click at [126, 247] on div "Jay Bertelson Commercial Credit Analyst Email jay.bertelson@luminate.bank Email…" at bounding box center [427, 193] width 854 height 386
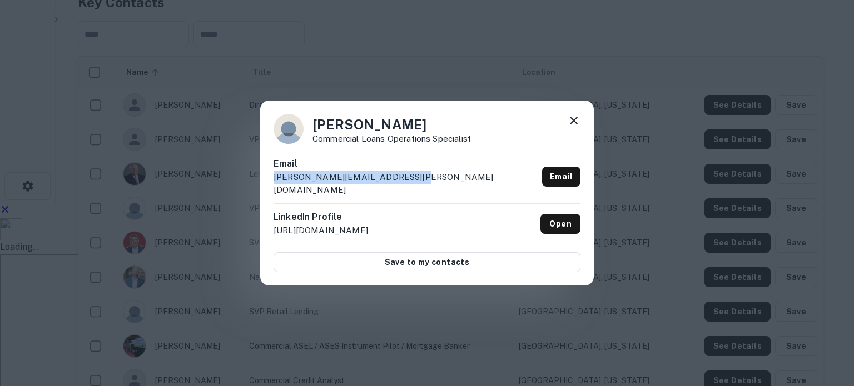
drag, startPoint x: 411, startPoint y: 182, endPoint x: 221, endPoint y: 184, distance: 190.1
click at [221, 184] on div "Jessica McGaffey Commercial Loans Operations Specialist Email jessica.mcgaffey@…" at bounding box center [427, 193] width 854 height 386
click at [436, 86] on div "Jessica McGaffey Commercial Loans Operations Specialist Email jessica.mcgaffey@…" at bounding box center [427, 193] width 854 height 386
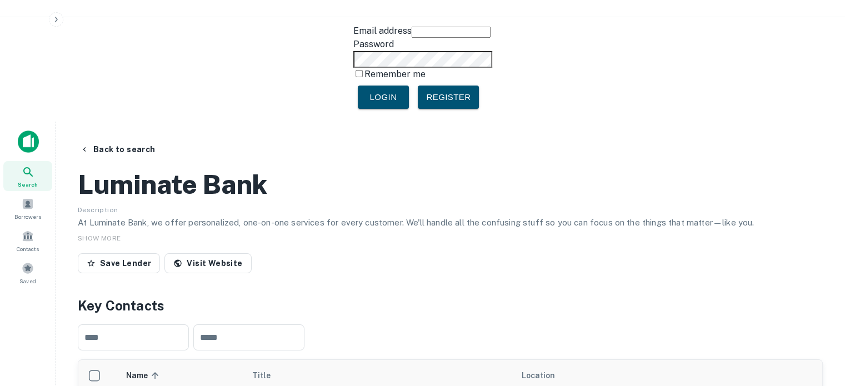
scroll to position [0, 0]
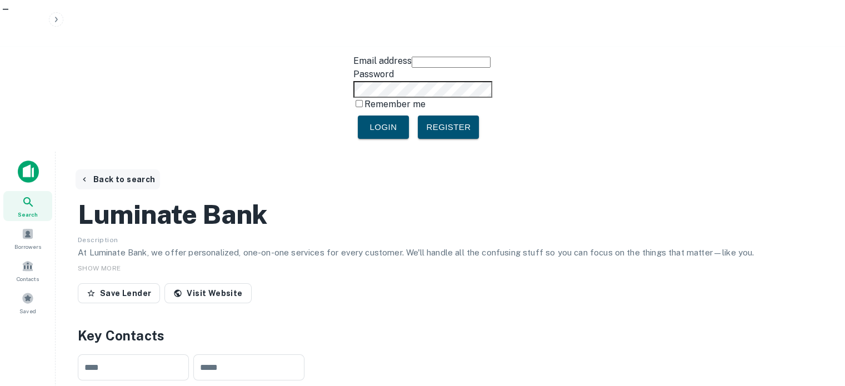
click at [122, 170] on button "Back to search" at bounding box center [118, 180] width 84 height 20
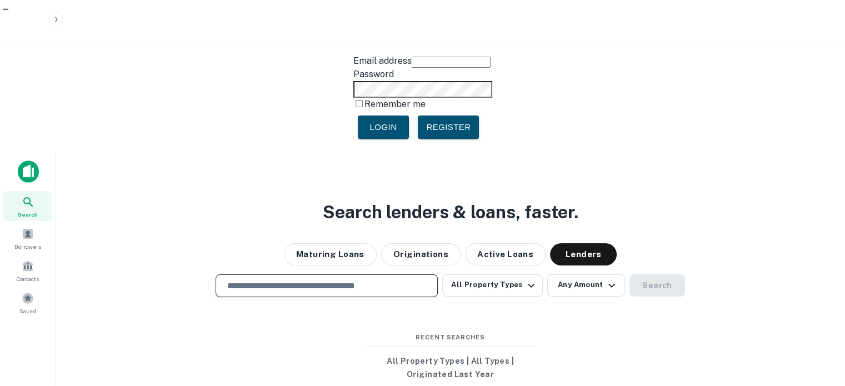
click at [292, 280] on input "text" at bounding box center [327, 286] width 212 height 13
paste input "**********"
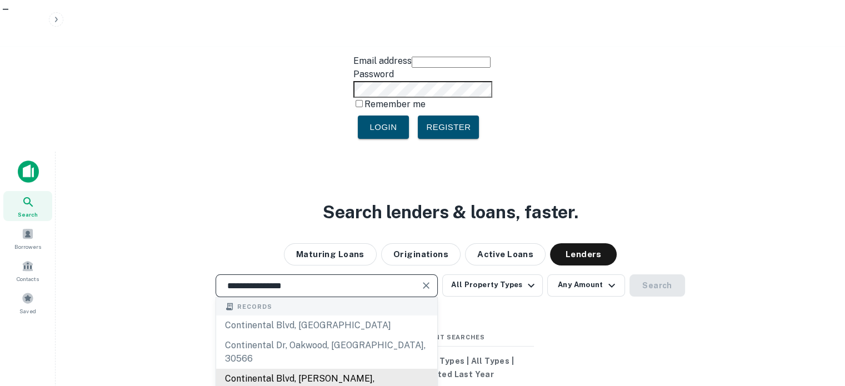
scroll to position [56, 0]
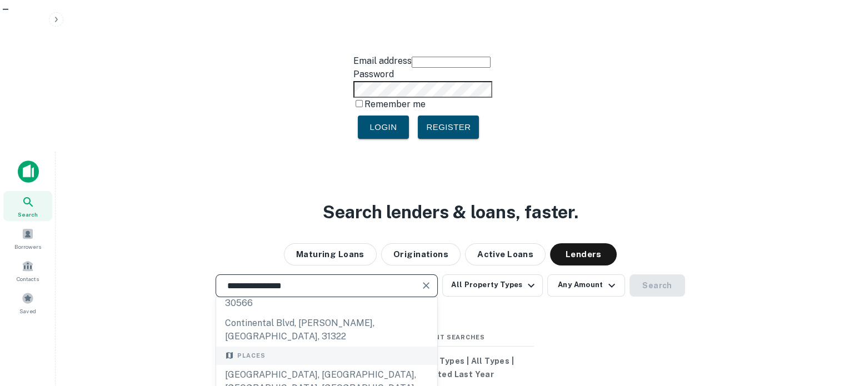
type input "**********"
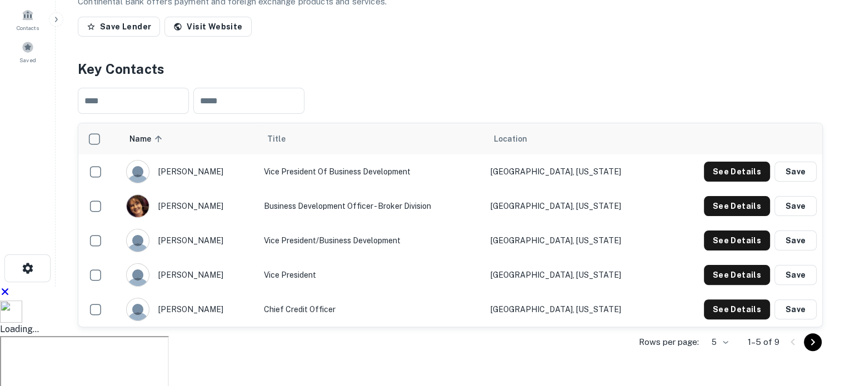
scroll to position [278, 0]
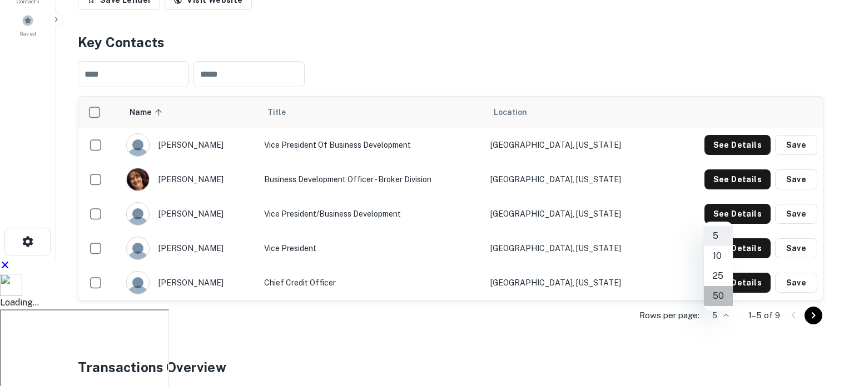
click at [729, 295] on li "50" at bounding box center [718, 296] width 29 height 20
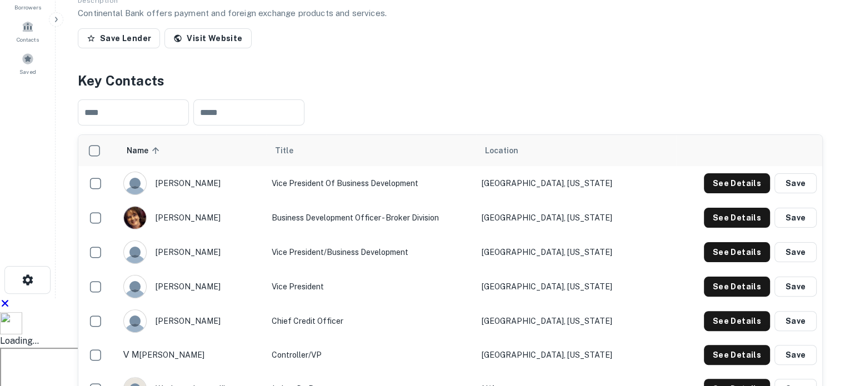
scroll to position [222, 0]
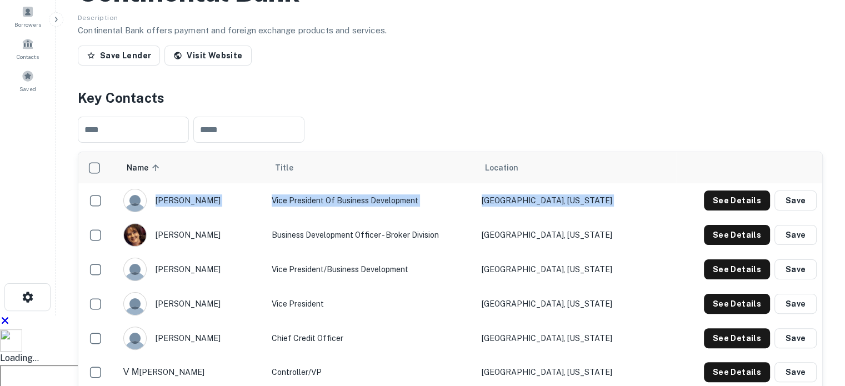
drag, startPoint x: 158, startPoint y: 97, endPoint x: 703, endPoint y: 94, distance: 545.3
click at [703, 183] on tr "patricia laroche Vice President of Business Development Norristown, Pennsylvani…" at bounding box center [450, 200] width 744 height 34
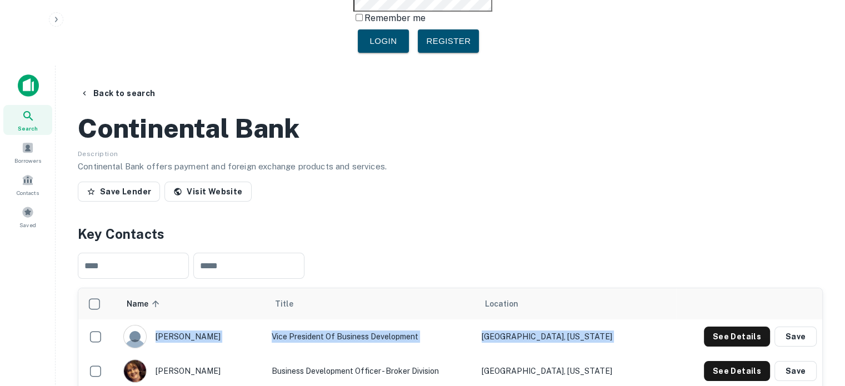
scroll to position [0, 0]
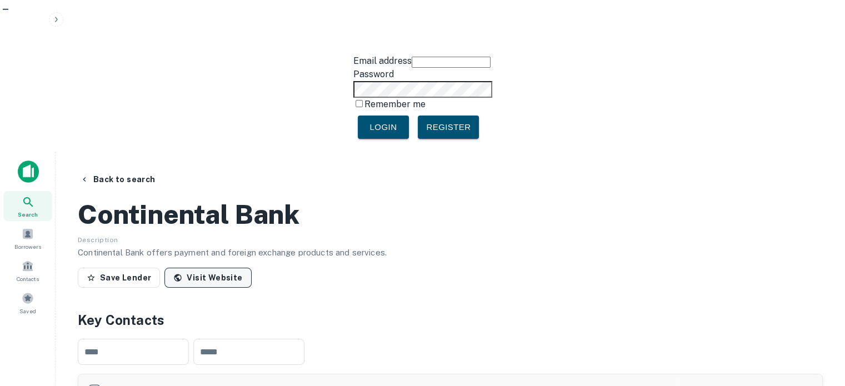
click at [200, 268] on link "Visit Website" at bounding box center [208, 278] width 87 height 20
click at [114, 170] on button "Back to search" at bounding box center [118, 180] width 84 height 20
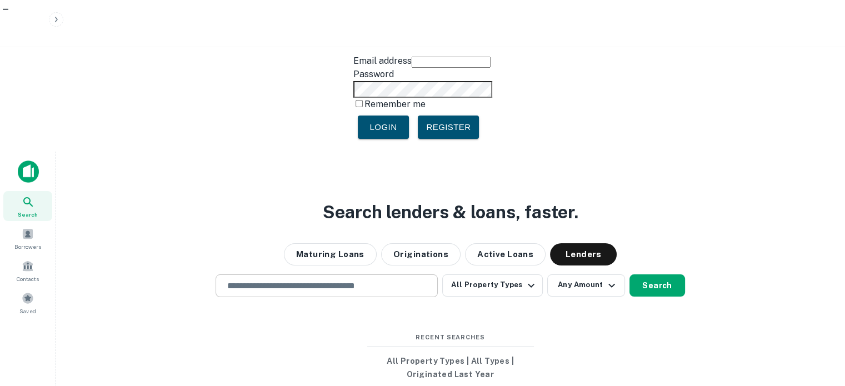
click at [267, 280] on input "text" at bounding box center [327, 286] width 212 height 13
paste input "**********"
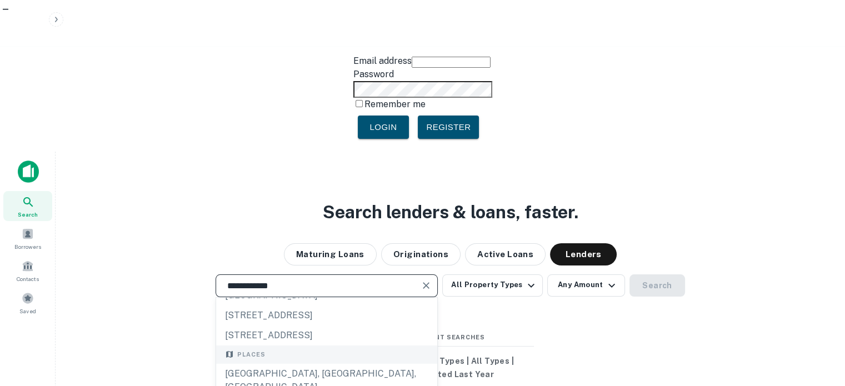
scroll to position [56, 0]
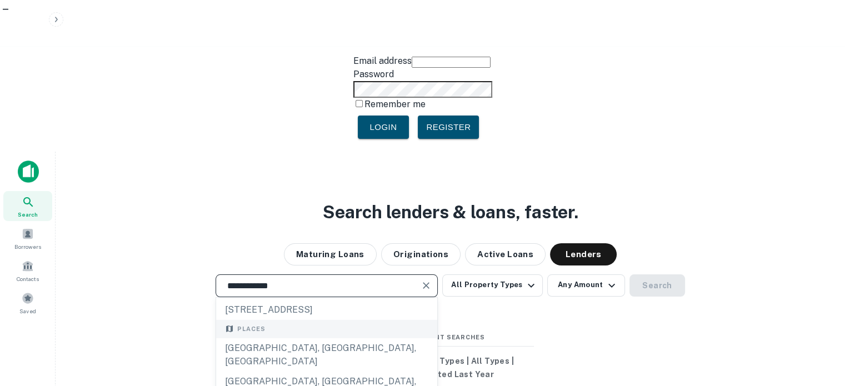
type input "**********"
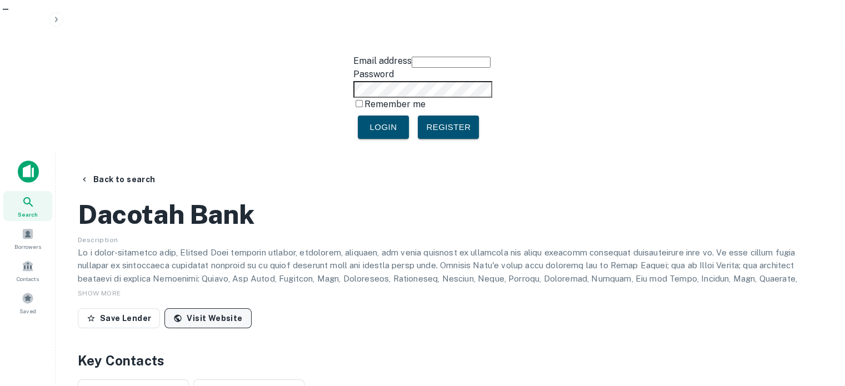
click at [219, 308] on link "Visit Website" at bounding box center [208, 318] width 87 height 20
click at [290, 198] on div "Dacotah Bank" at bounding box center [450, 214] width 745 height 32
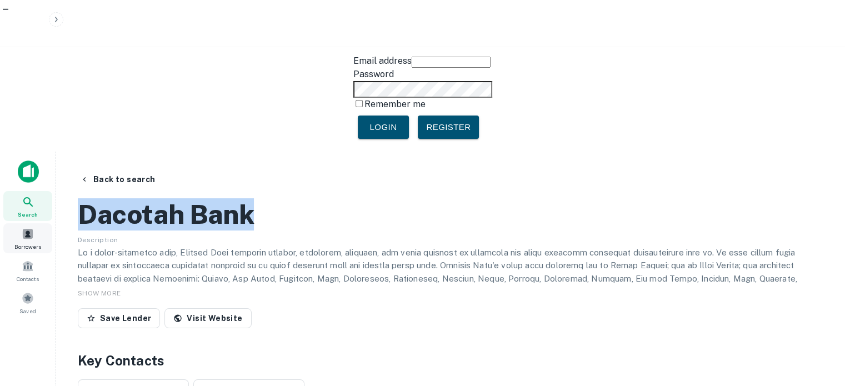
click at [33, 152] on div "Search Borrowers Contacts Saved Back to search Dacotah Bank Description SHOW MO…" at bounding box center [422, 345] width 845 height 386
click at [129, 170] on button "Back to search" at bounding box center [118, 180] width 84 height 20
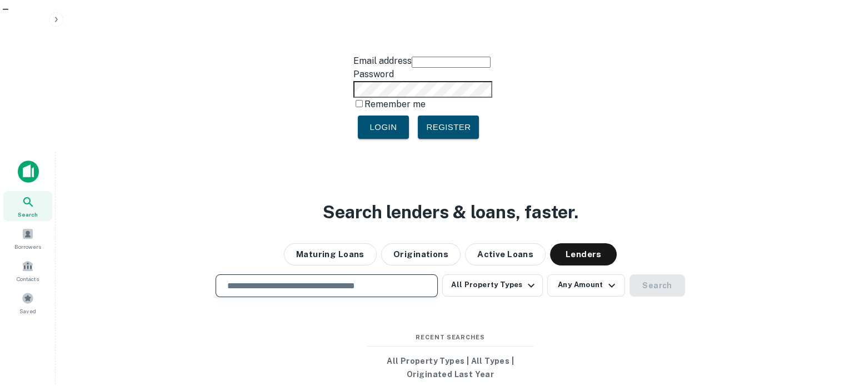
click at [278, 280] on input "text" at bounding box center [327, 286] width 212 height 13
paste input "**********"
type input "**********"
paste input "**********"
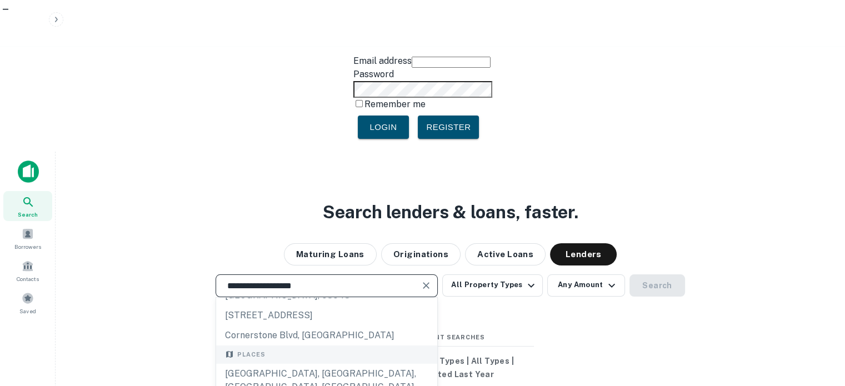
scroll to position [56, 0]
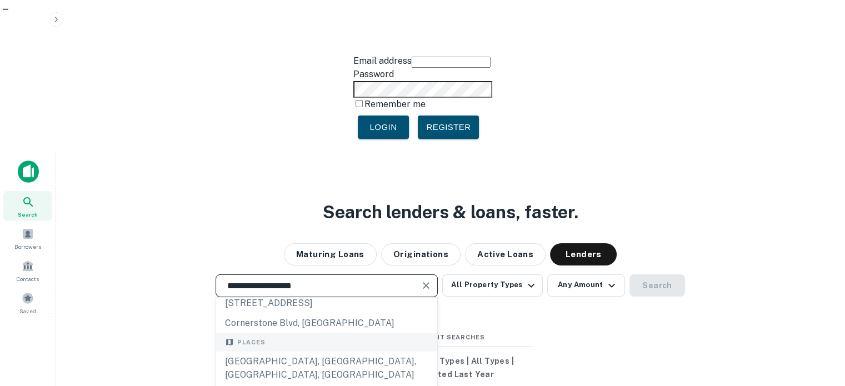
type input "**********"
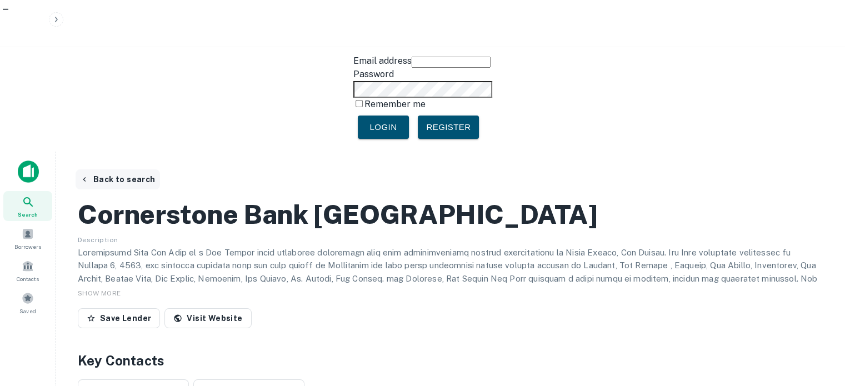
click at [136, 170] on button "Back to search" at bounding box center [118, 180] width 84 height 20
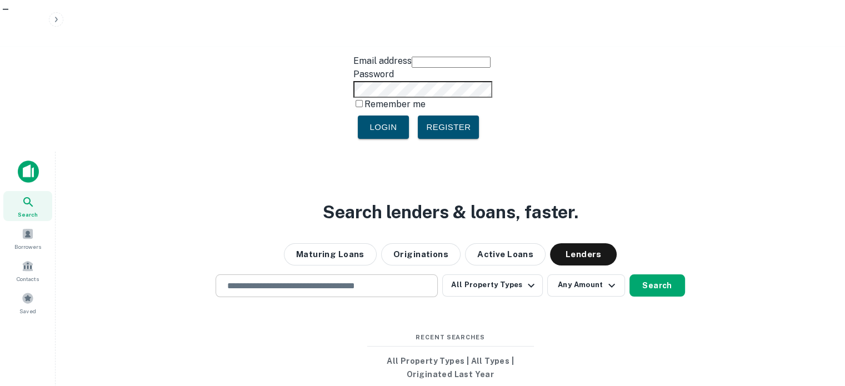
click at [284, 275] on div "​" at bounding box center [327, 286] width 222 height 23
paste input "**********"
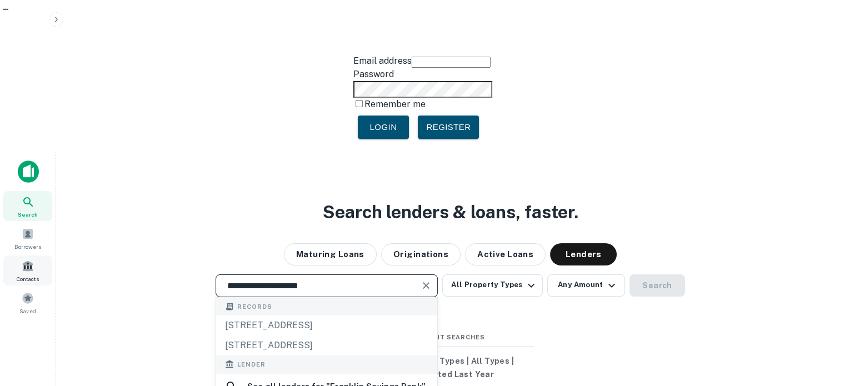
drag, startPoint x: 320, startPoint y: 143, endPoint x: 11, endPoint y: 128, distance: 309.4
click at [13, 152] on div "**********" at bounding box center [422, 345] width 845 height 386
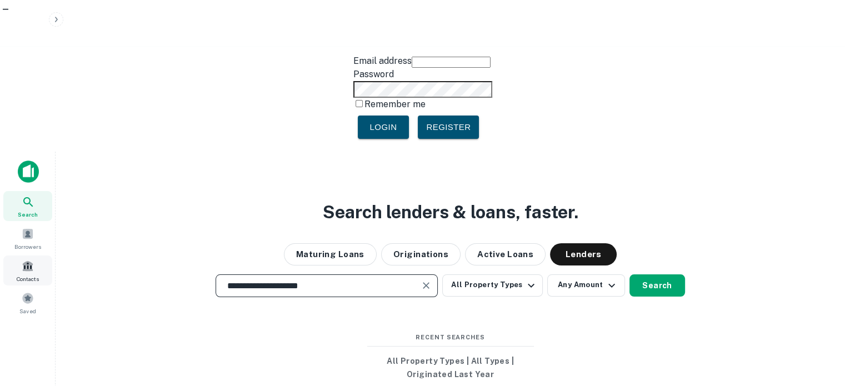
paste input "text"
type input "**********"
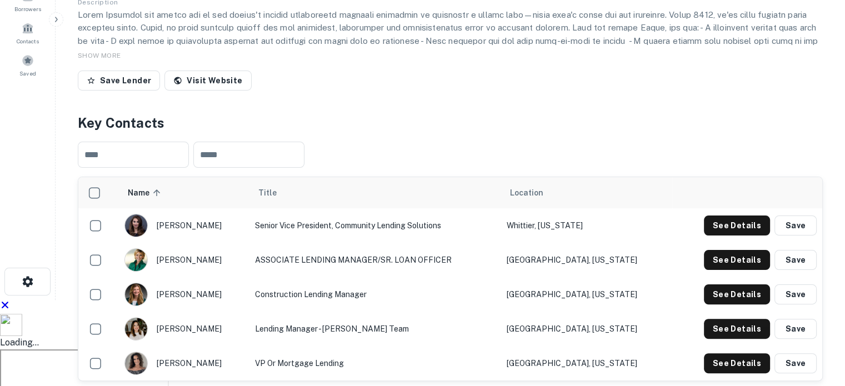
scroll to position [278, 0]
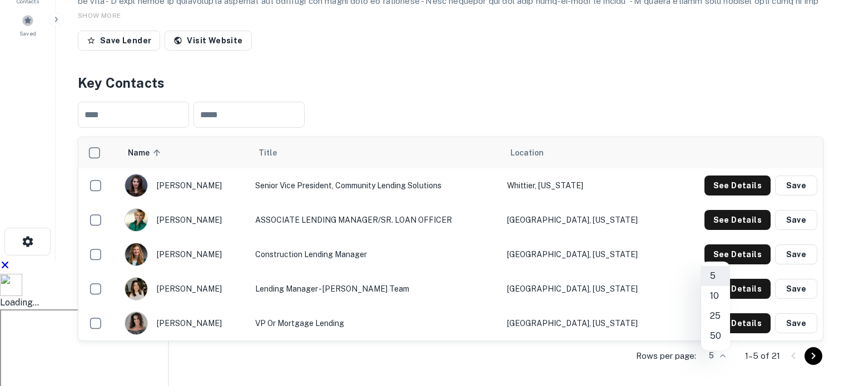
click at [716, 335] on li "50" at bounding box center [715, 336] width 29 height 20
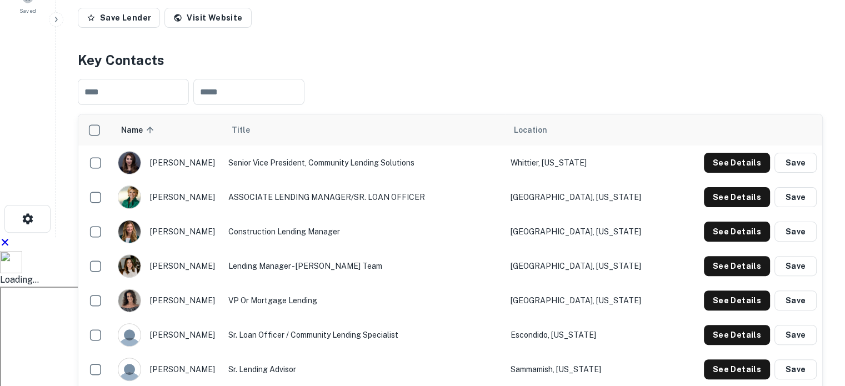
scroll to position [76, 0]
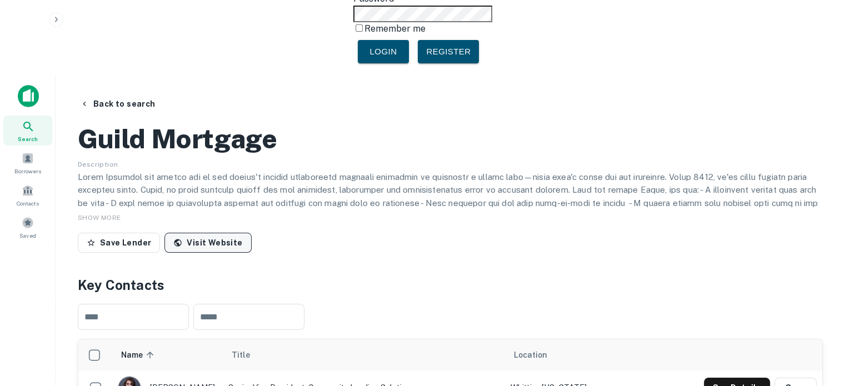
click at [220, 233] on link "Visit Website" at bounding box center [208, 243] width 87 height 20
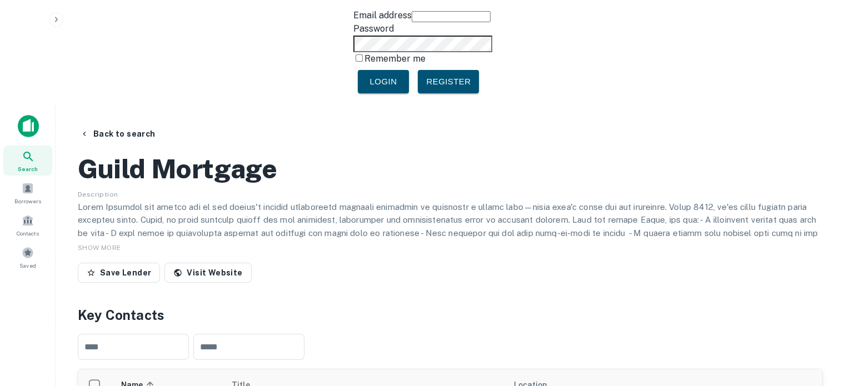
scroll to position [0, 0]
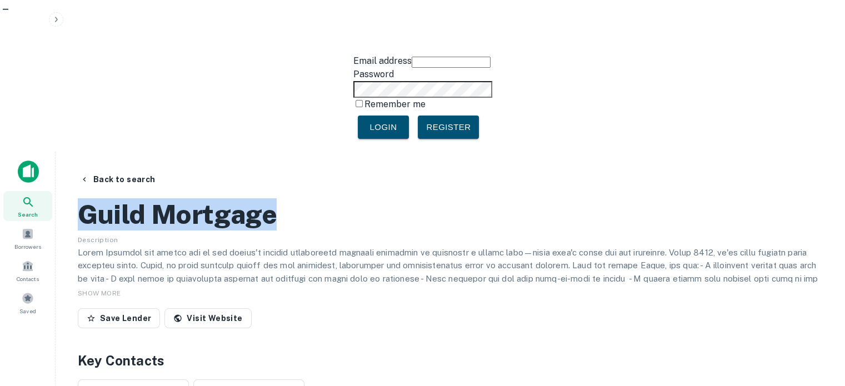
drag, startPoint x: 96, startPoint y: 104, endPoint x: 75, endPoint y: 97, distance: 21.8
click at [211, 308] on link "Visit Website" at bounding box center [208, 318] width 87 height 20
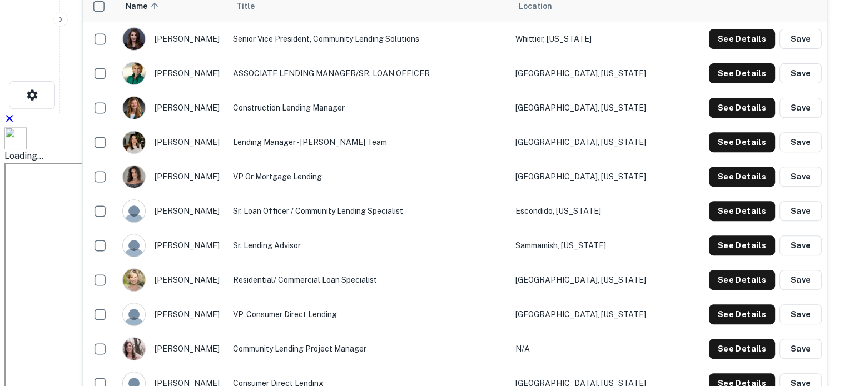
scroll to position [389, 0]
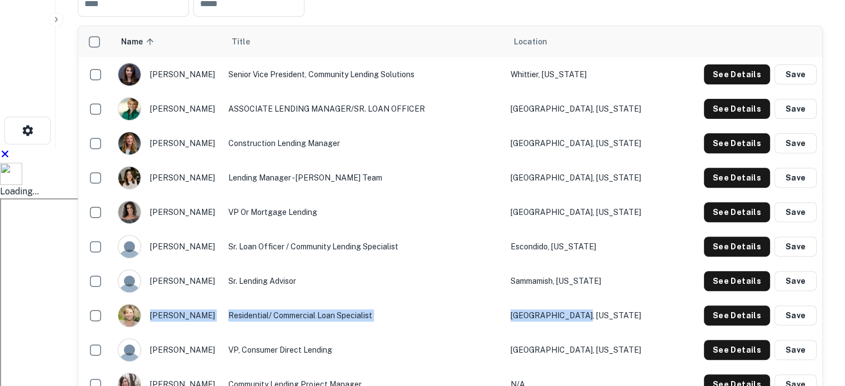
drag, startPoint x: 200, startPoint y: 217, endPoint x: 638, endPoint y: 213, distance: 438.6
click at [638, 298] on tr "cory mello Residential/ Commercial Loan Specialist Chico, California See Detail…" at bounding box center [450, 315] width 744 height 34
click at [726, 306] on button "See Details" at bounding box center [737, 316] width 66 height 20
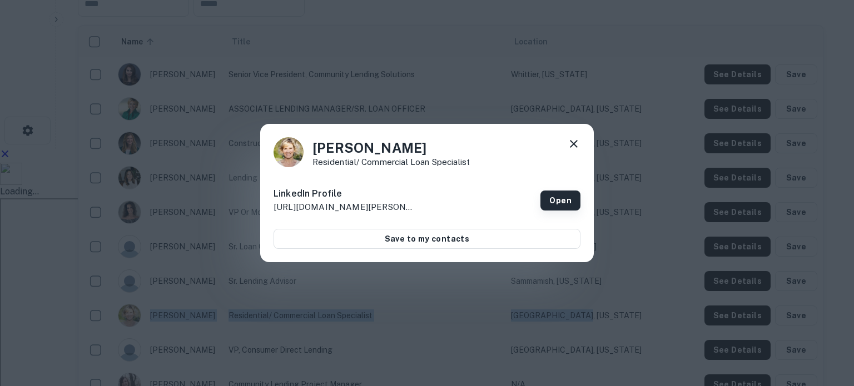
click at [571, 200] on link "Open" at bounding box center [560, 201] width 40 height 20
click at [575, 144] on icon at bounding box center [573, 143] width 13 height 13
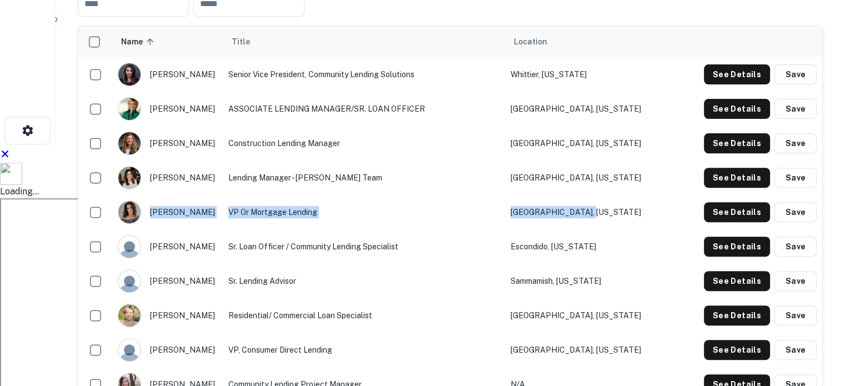
drag, startPoint x: 163, startPoint y: 112, endPoint x: 659, endPoint y: 120, distance: 495.9
click at [659, 195] on tr "tina purcell VP or Mortgage Lending Baltimore, Maryland See Details Save" at bounding box center [450, 212] width 744 height 34
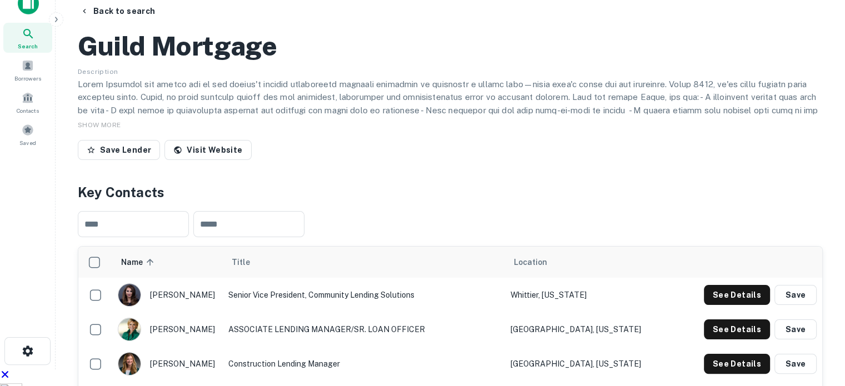
scroll to position [167, 0]
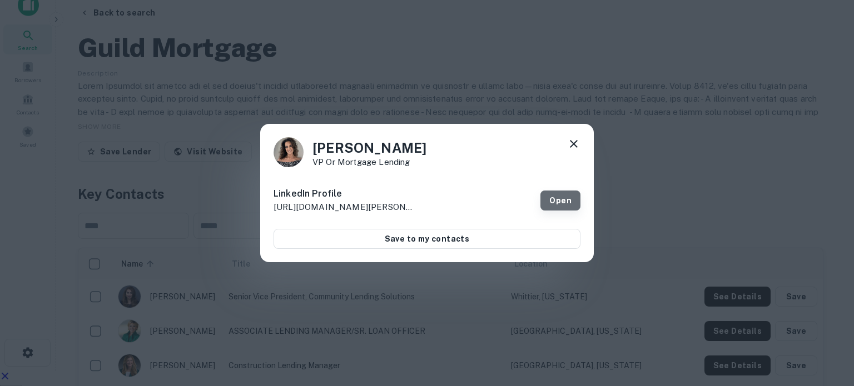
click at [554, 201] on link "Open" at bounding box center [560, 201] width 40 height 20
click at [575, 143] on icon at bounding box center [573, 143] width 13 height 13
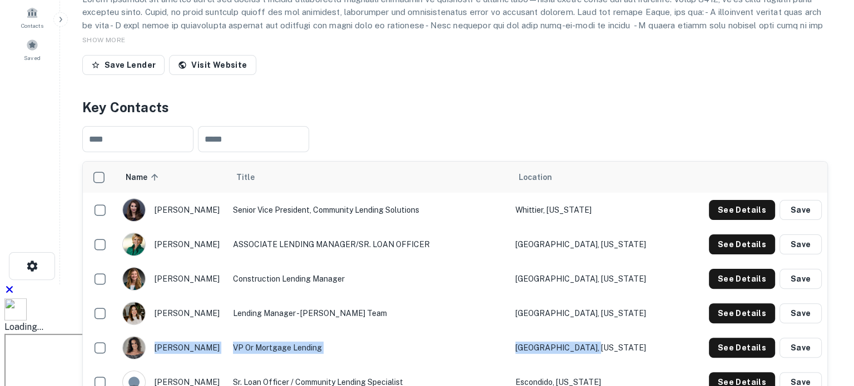
scroll to position [278, 0]
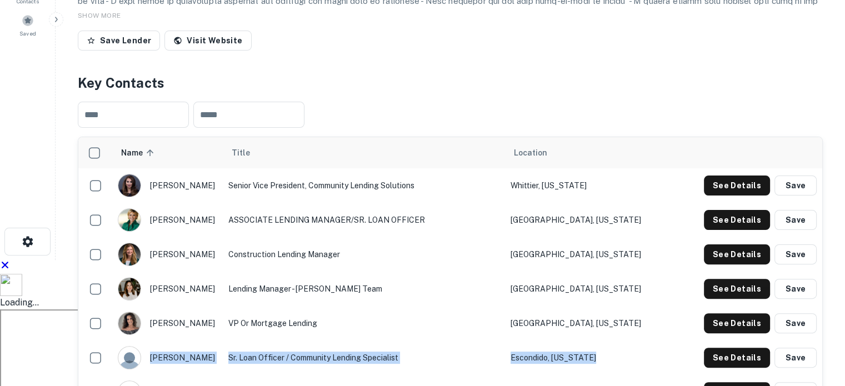
drag, startPoint x: 154, startPoint y: 253, endPoint x: 669, endPoint y: 255, distance: 515.3
click at [669, 341] on tr "cecily gullett Sr. Loan Officer / Community Lending Specialist Escondido, Calif…" at bounding box center [450, 358] width 744 height 34
click at [729, 348] on button "See Details" at bounding box center [737, 358] width 66 height 20
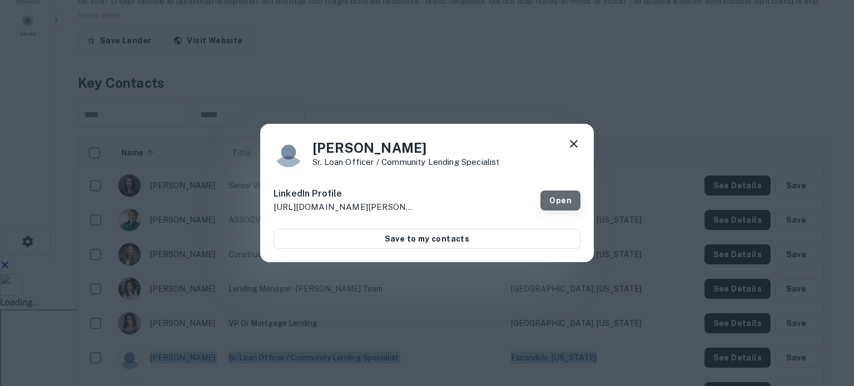
click at [560, 201] on link "Open" at bounding box center [560, 201] width 40 height 20
click at [578, 140] on icon at bounding box center [573, 143] width 13 height 13
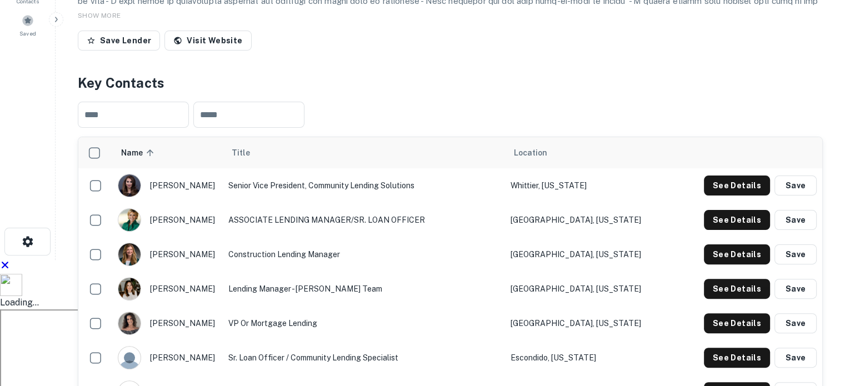
click at [359, 272] on td "Lending Manager - Allison Larson Team" at bounding box center [364, 289] width 282 height 34
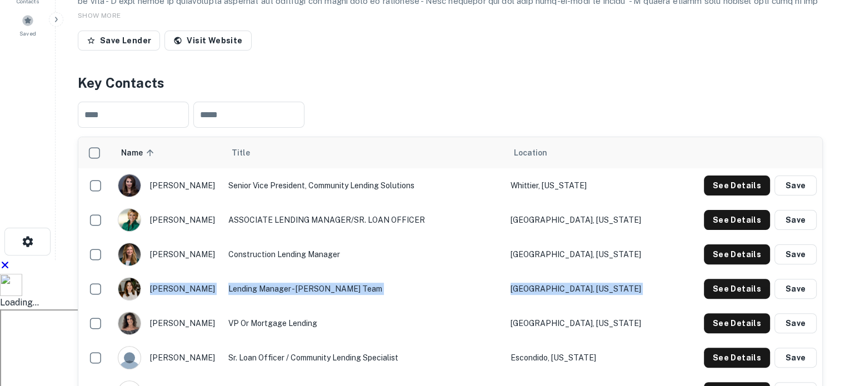
drag, startPoint x: 156, startPoint y: 185, endPoint x: 692, endPoint y: 193, distance: 536.4
click at [692, 272] on tr "shannon sackrison Lending Manager - Allison Larson Team Minneapolis, Minnesota …" at bounding box center [450, 289] width 744 height 34
click at [729, 279] on button "See Details" at bounding box center [737, 289] width 66 height 20
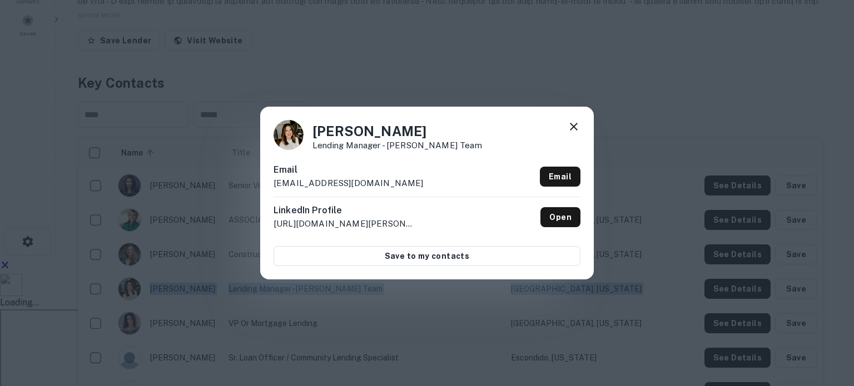
click at [573, 128] on icon at bounding box center [574, 127] width 8 height 8
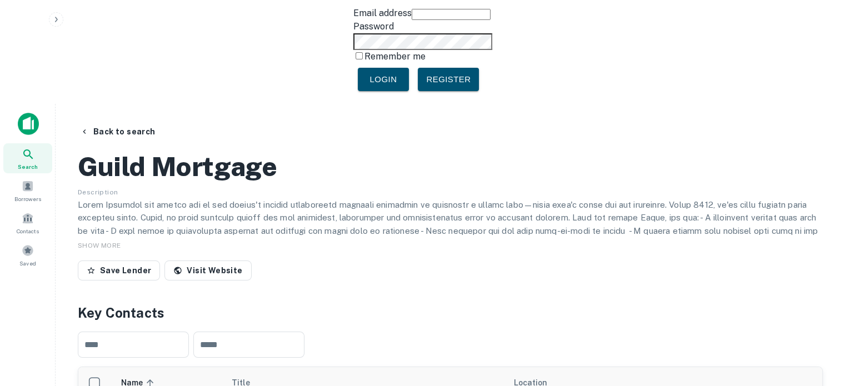
scroll to position [0, 0]
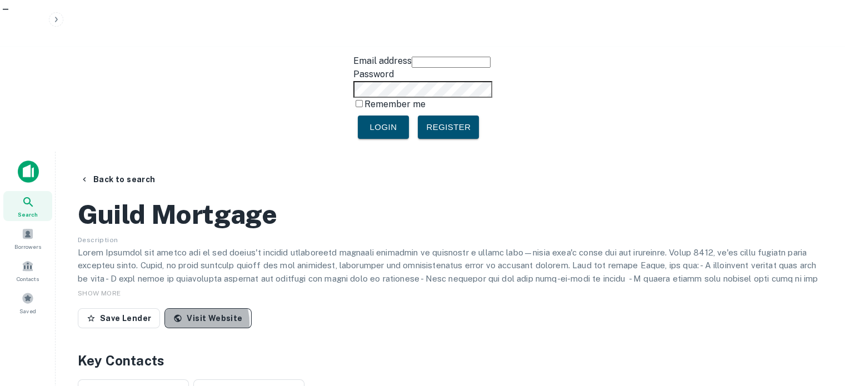
click at [188, 308] on link "Visit Website" at bounding box center [208, 318] width 87 height 20
click at [138, 170] on button "Back to search" at bounding box center [118, 180] width 84 height 20
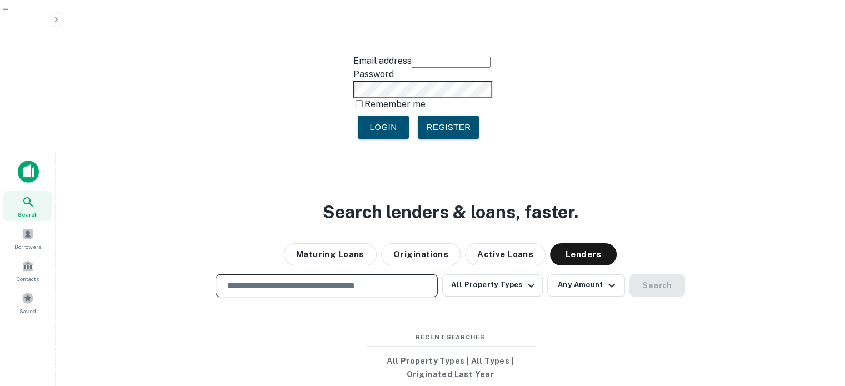
click at [329, 280] on input "text" at bounding box center [327, 286] width 212 height 13
paste input "**********"
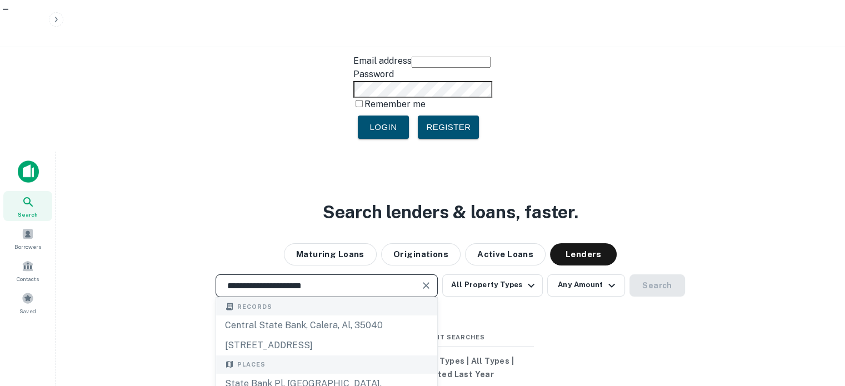
type input "**********"
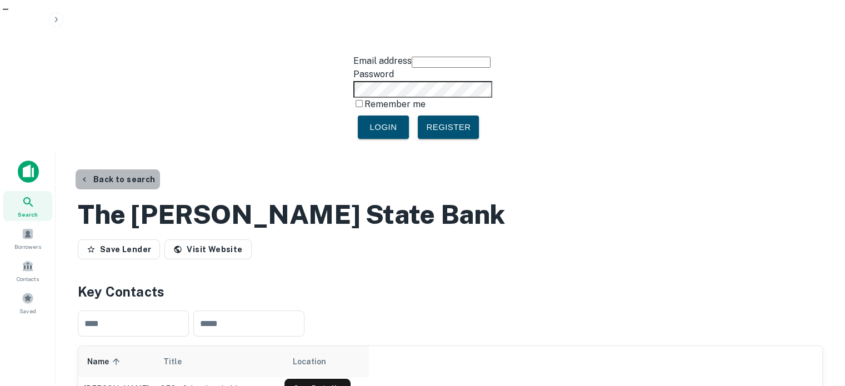
click at [124, 170] on button "Back to search" at bounding box center [118, 180] width 84 height 20
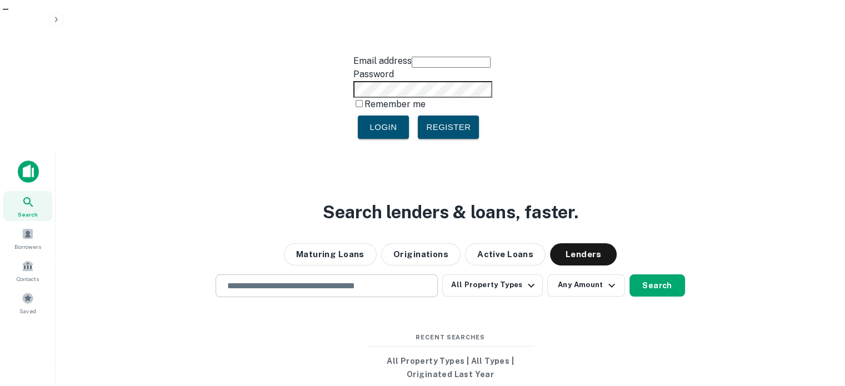
click at [249, 280] on input "text" at bounding box center [327, 286] width 212 height 13
paste input "**********"
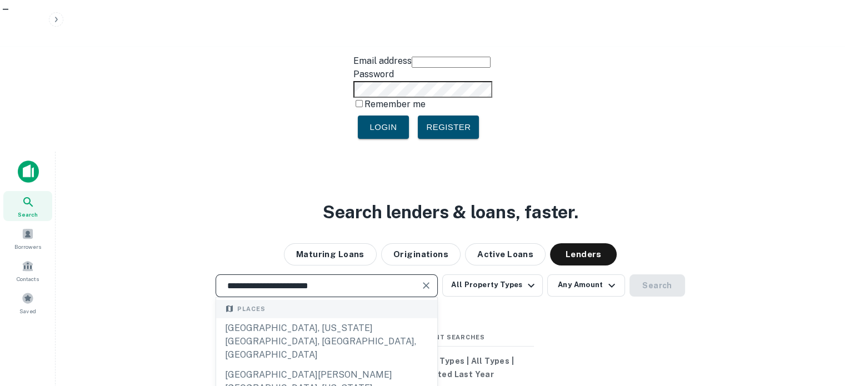
scroll to position [111, 0]
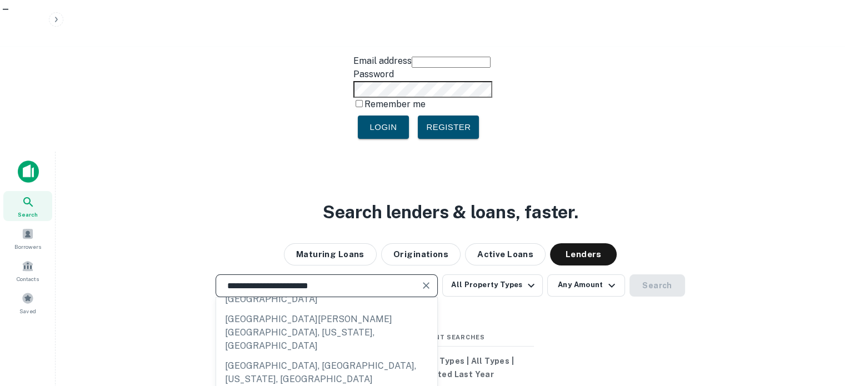
type input "**********"
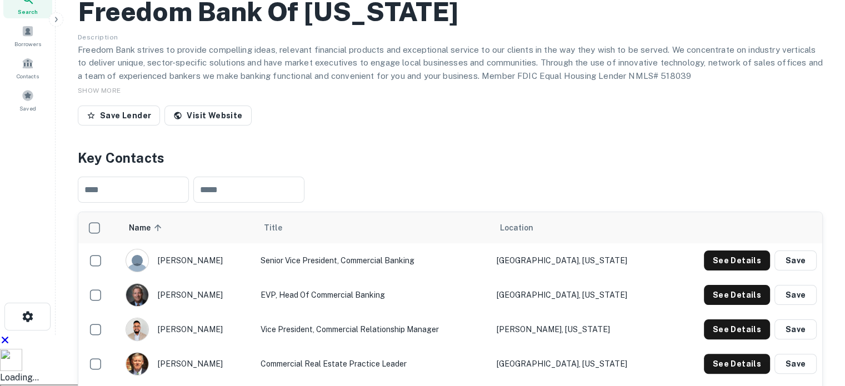
scroll to position [222, 0]
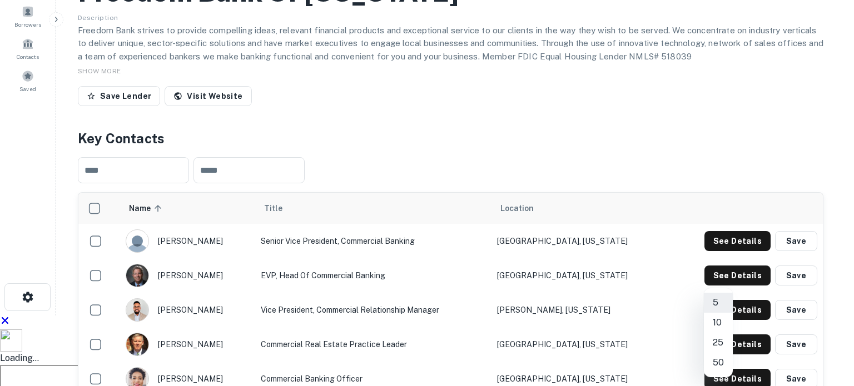
click at [729, 364] on li "50" at bounding box center [718, 363] width 29 height 20
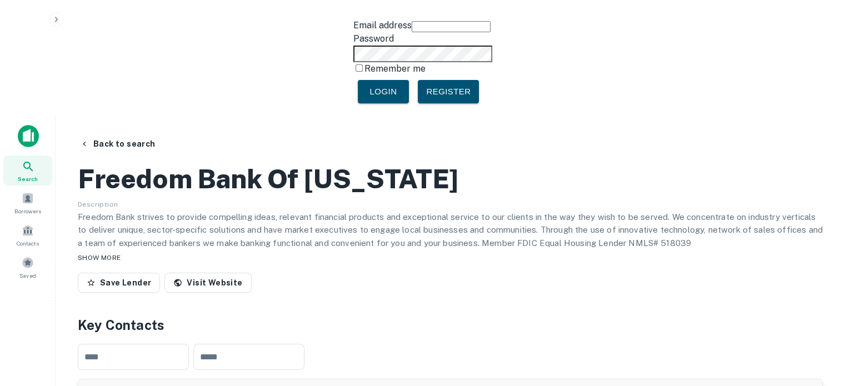
scroll to position [0, 0]
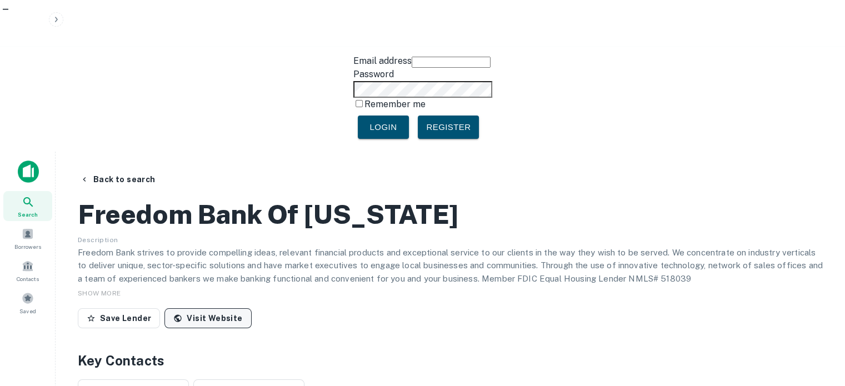
click at [208, 308] on link "Visit Website" at bounding box center [208, 318] width 87 height 20
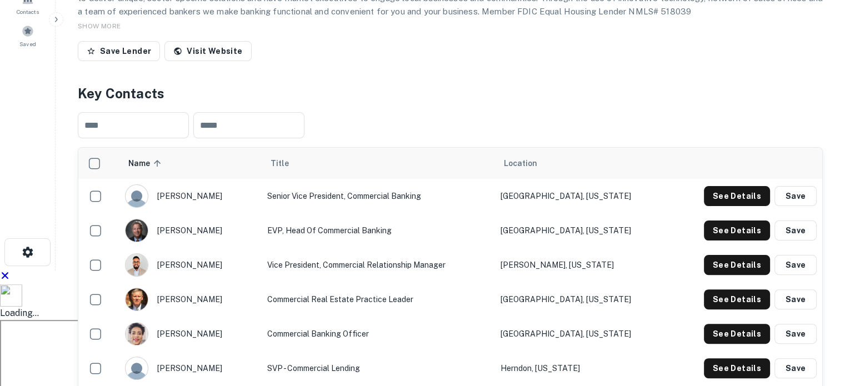
scroll to position [278, 0]
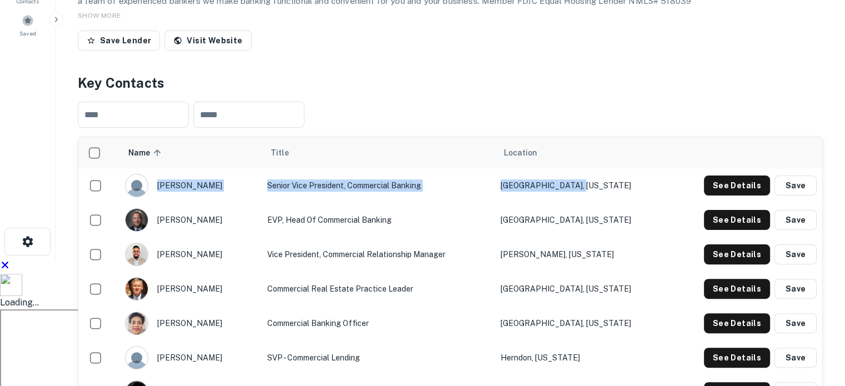
drag, startPoint x: 182, startPoint y: 91, endPoint x: 605, endPoint y: 83, distance: 423.1
click at [605, 168] on tr "gary solari Senior Vice President, Commercial Banking Baltimore, Maryland See D…" at bounding box center [450, 185] width 744 height 34
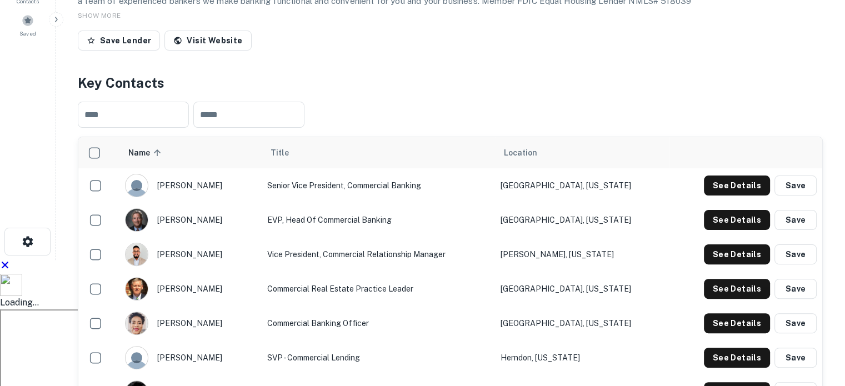
drag, startPoint x: 155, startPoint y: 325, endPoint x: 635, endPoint y: 324, distance: 480.8
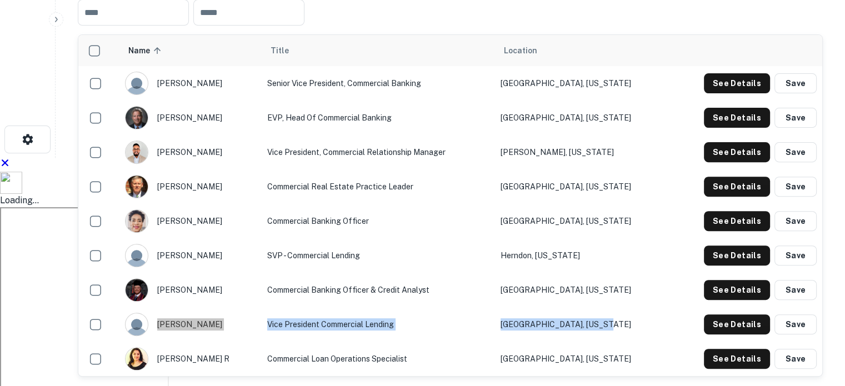
scroll to position [389, 0]
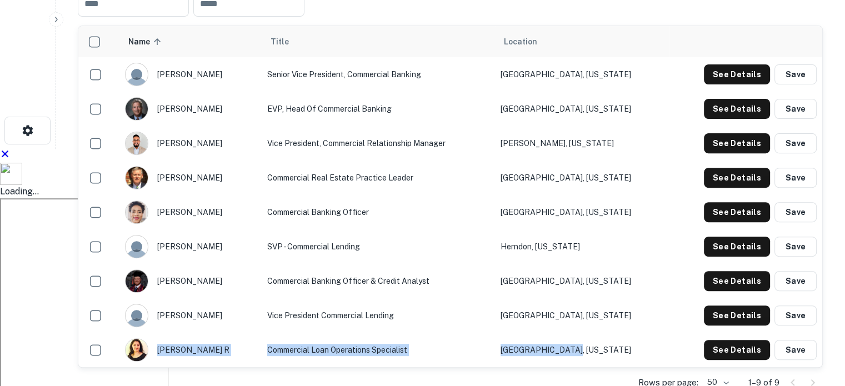
drag, startPoint x: 318, startPoint y: 235, endPoint x: 598, endPoint y: 260, distance: 281.2
click at [598, 333] on tr "ujwala r Commercial Loan Operations Specialist Ashburn, Virginia See Details Sa…" at bounding box center [450, 350] width 744 height 34
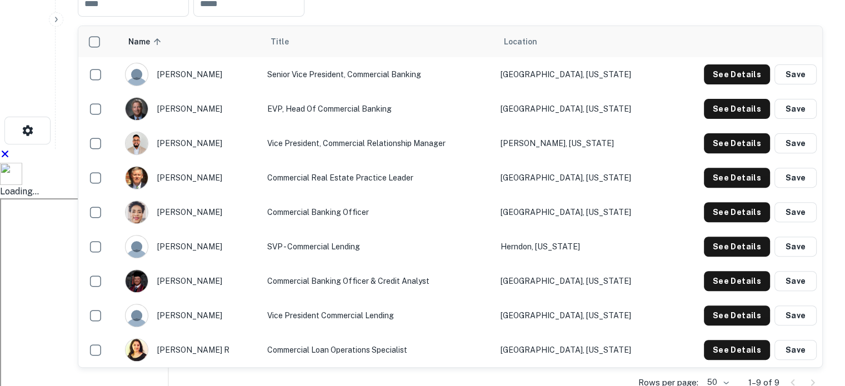
click at [344, 368] on div "Rows per page: 50 ** 1–9 of 9" at bounding box center [450, 383] width 745 height 30
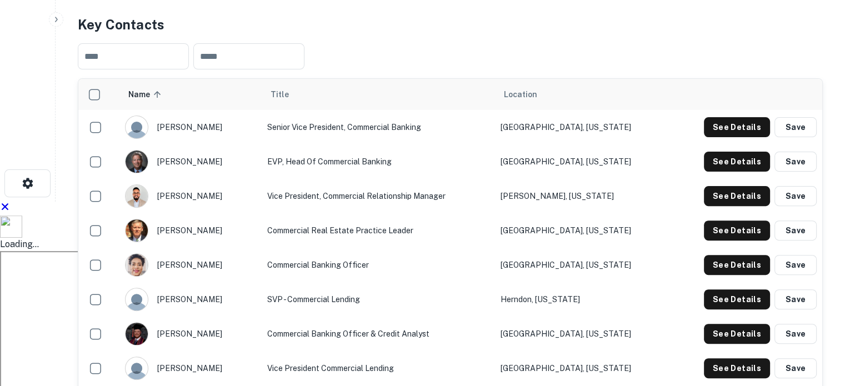
scroll to position [278, 0]
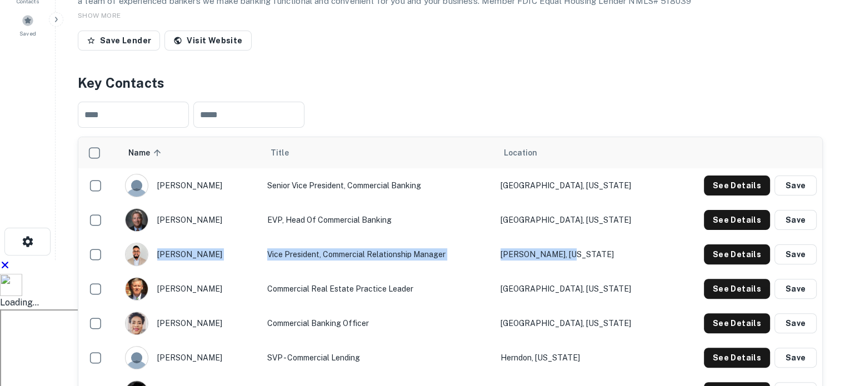
drag, startPoint x: 170, startPoint y: 154, endPoint x: 636, endPoint y: 155, distance: 466.4
click at [641, 237] on tr "steven carrion Vice President, Commercial Relationship Manager Bristow, Virgini…" at bounding box center [450, 254] width 744 height 34
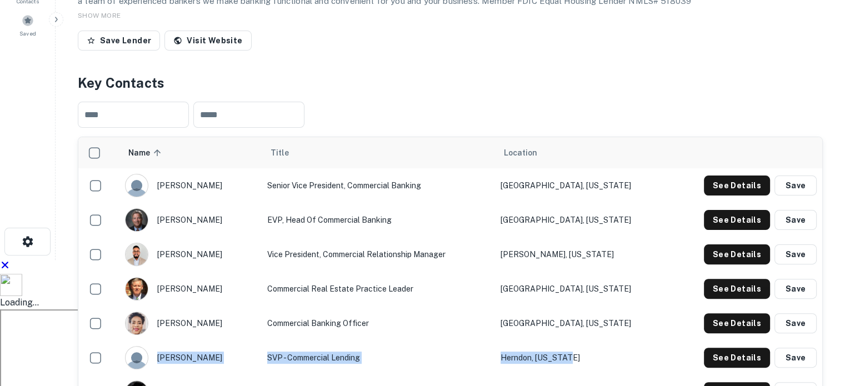
drag, startPoint x: 161, startPoint y: 254, endPoint x: 629, endPoint y: 240, distance: 467.7
click at [630, 341] on tr "henry finch SVP - Commercial Lending Herndon, Virginia See Details Save" at bounding box center [450, 358] width 744 height 34
click at [737, 348] on button "See Details" at bounding box center [737, 358] width 66 height 20
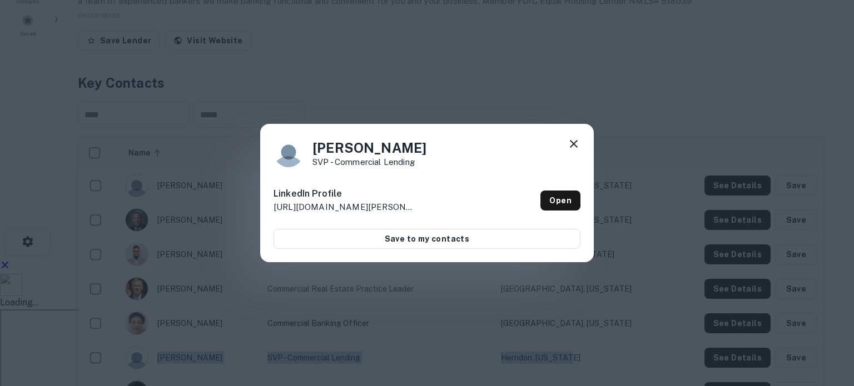
click at [578, 138] on icon at bounding box center [573, 143] width 13 height 13
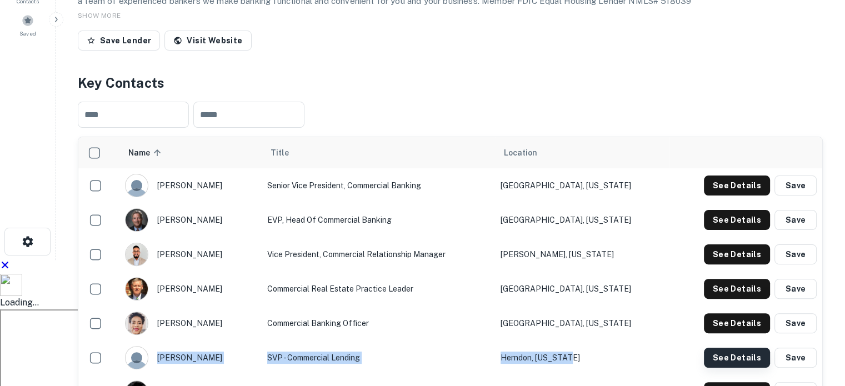
drag, startPoint x: 737, startPoint y: 258, endPoint x: 755, endPoint y: 262, distance: 18.1
click at [755, 348] on button "See Details" at bounding box center [737, 358] width 66 height 20
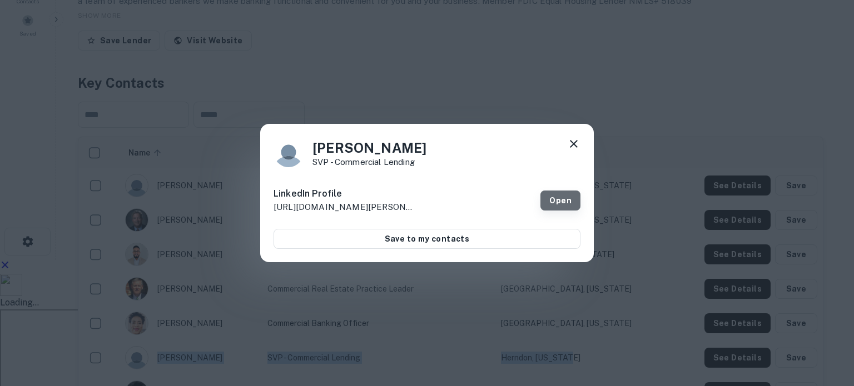
click at [559, 201] on link "Open" at bounding box center [560, 201] width 40 height 20
click at [576, 141] on icon at bounding box center [573, 143] width 13 height 13
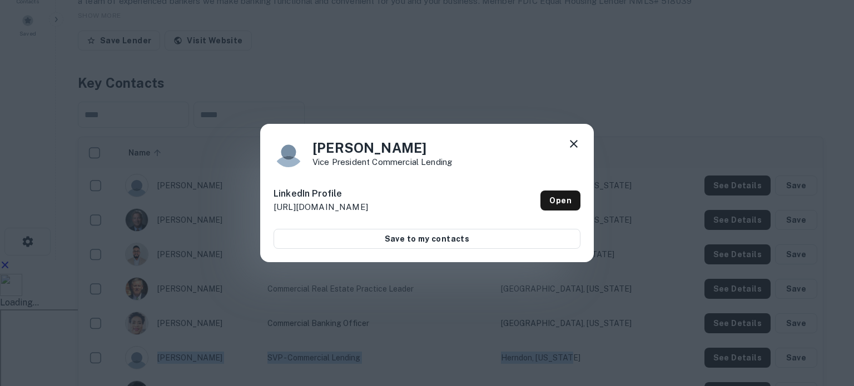
click at [573, 139] on icon at bounding box center [573, 143] width 13 height 13
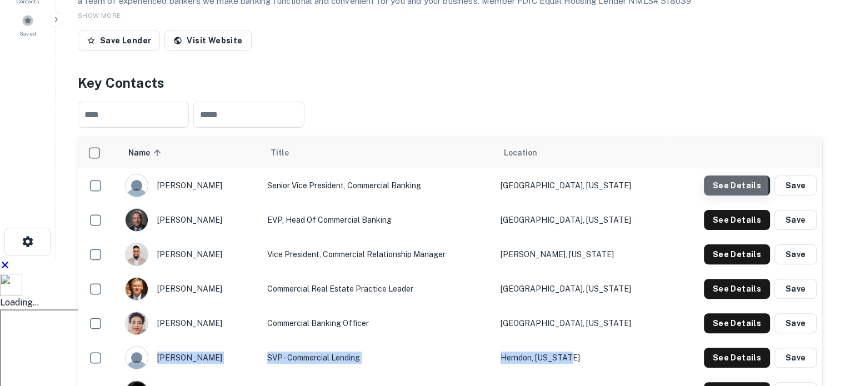
click at [720, 176] on button "See Details" at bounding box center [737, 186] width 66 height 20
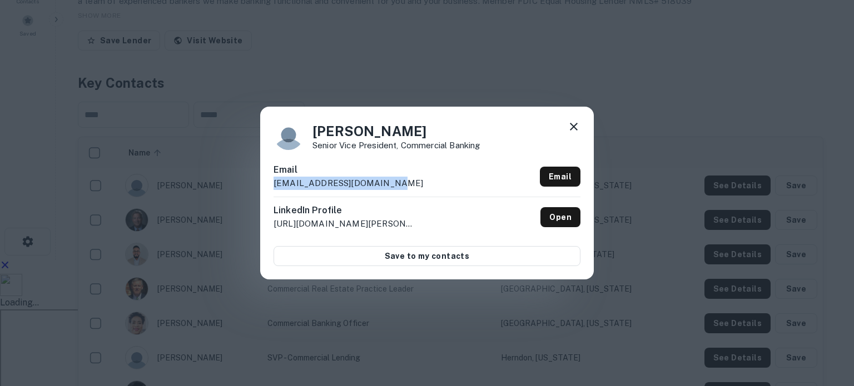
drag, startPoint x: 436, startPoint y: 182, endPoint x: 267, endPoint y: 181, distance: 169.0
click at [267, 181] on div "Gary Solari Senior Vice President, Commercial Banking Email gsolari@freedombank…" at bounding box center [427, 193] width 334 height 172
click at [578, 127] on icon at bounding box center [573, 126] width 13 height 13
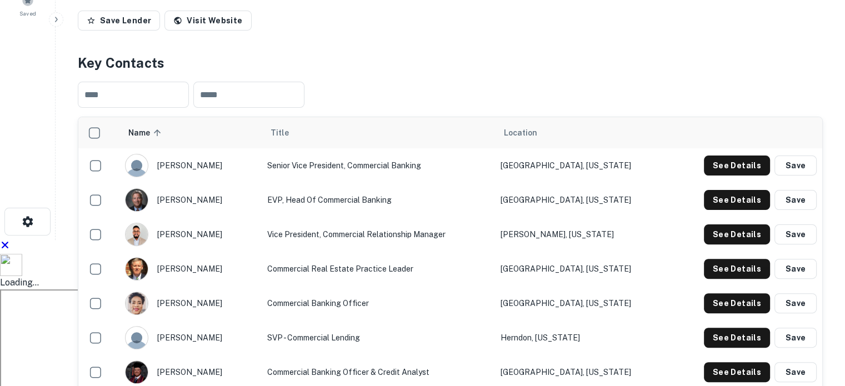
scroll to position [334, 0]
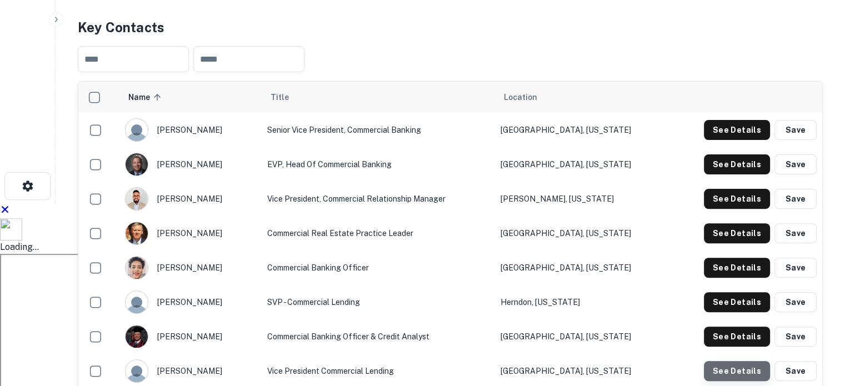
click at [759, 361] on button "See Details" at bounding box center [737, 371] width 66 height 20
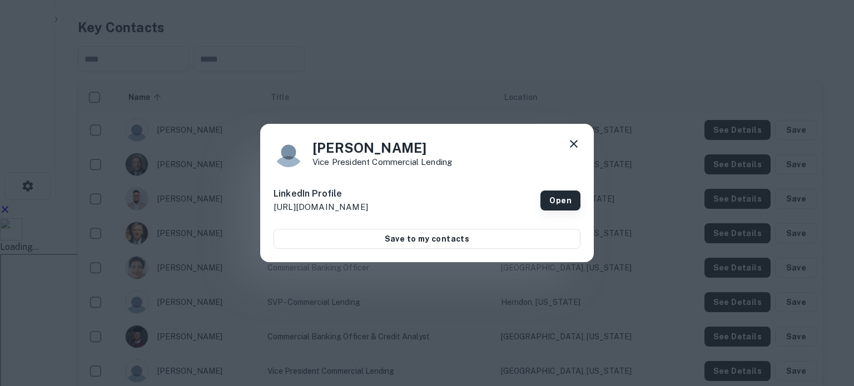
click at [552, 200] on link "Open" at bounding box center [560, 201] width 40 height 20
click at [575, 141] on icon at bounding box center [573, 143] width 13 height 13
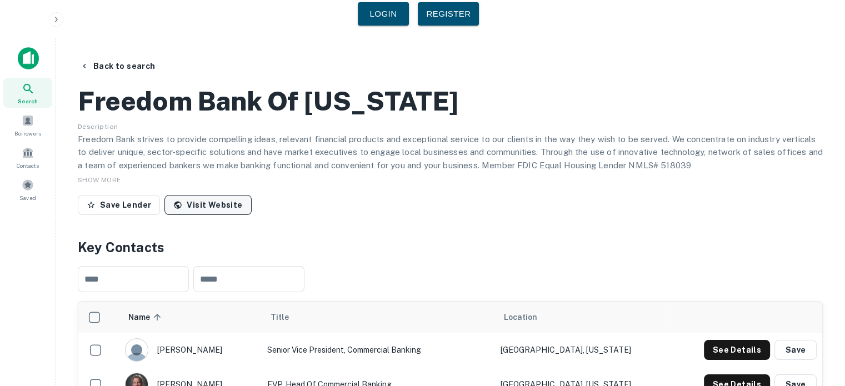
scroll to position [111, 0]
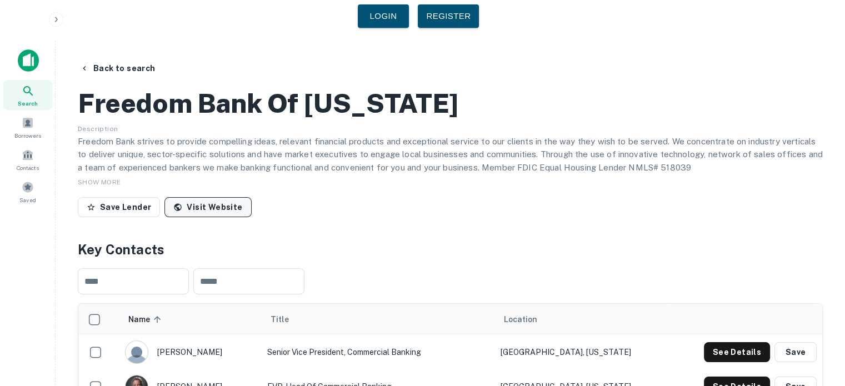
click at [215, 197] on link "Visit Website" at bounding box center [208, 207] width 87 height 20
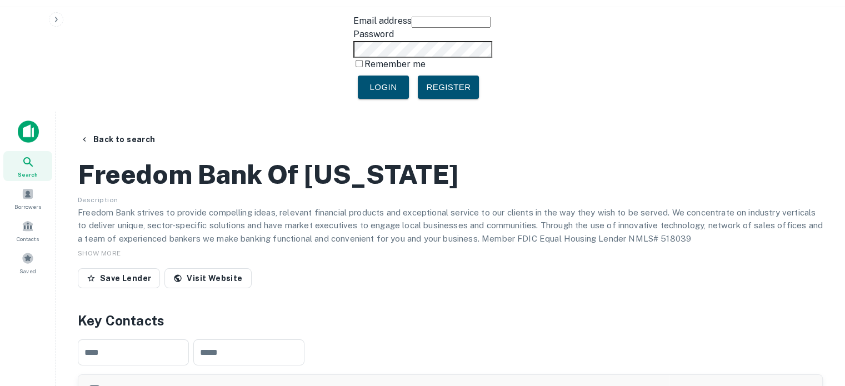
scroll to position [0, 0]
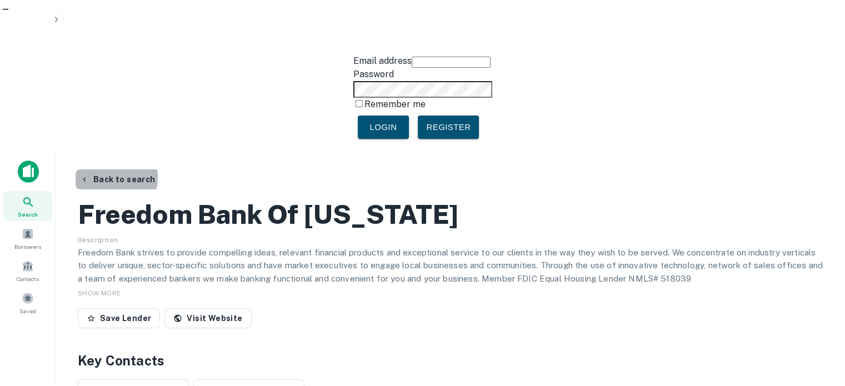
click at [109, 170] on button "Back to search" at bounding box center [118, 180] width 84 height 20
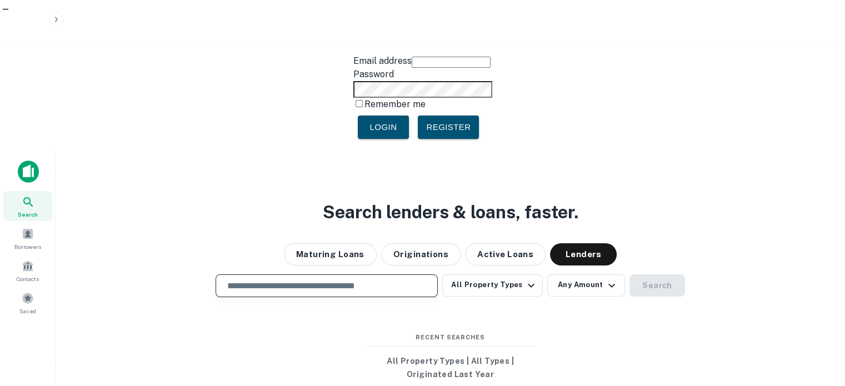
click at [298, 280] on input "text" at bounding box center [327, 286] width 212 height 13
paste input "**********"
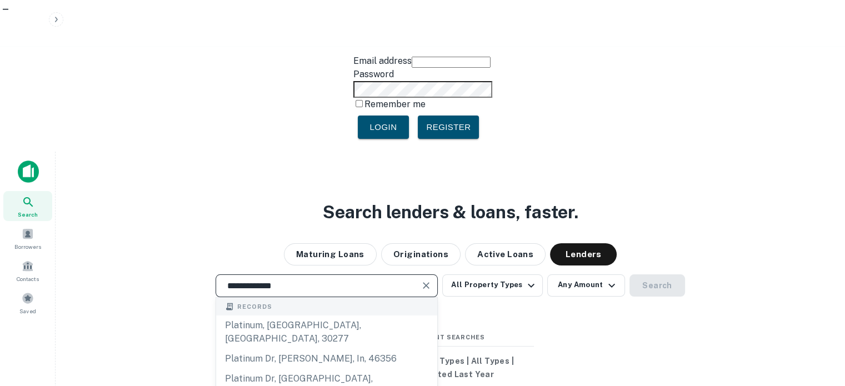
scroll to position [56, 0]
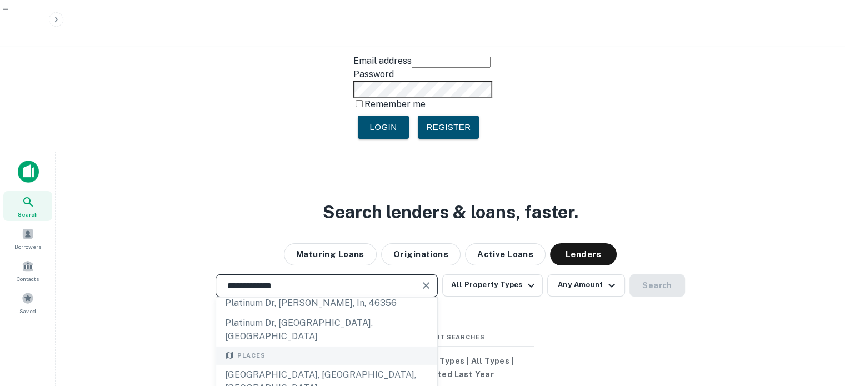
type input "**********"
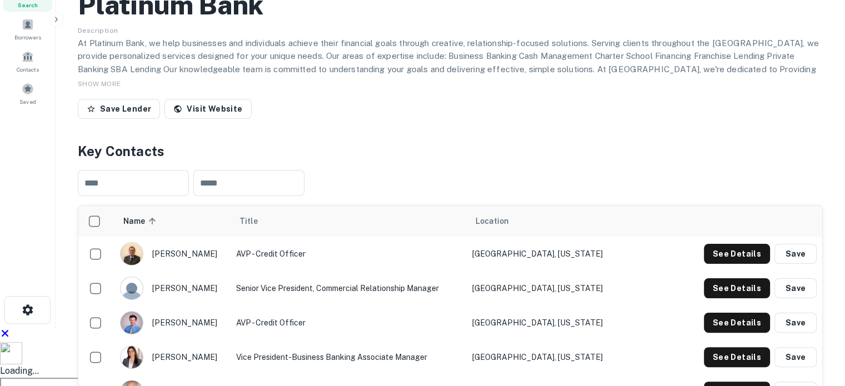
scroll to position [222, 0]
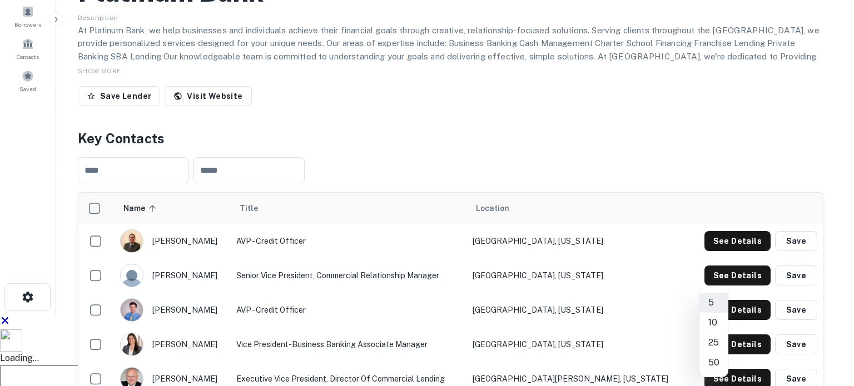
click at [725, 360] on li "50" at bounding box center [713, 363] width 29 height 20
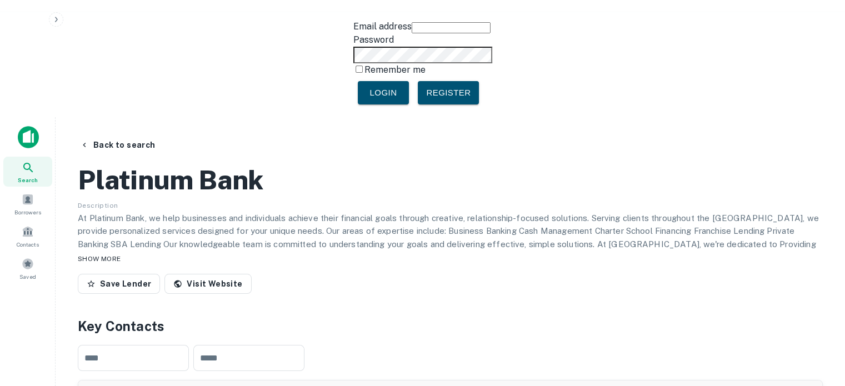
scroll to position [0, 0]
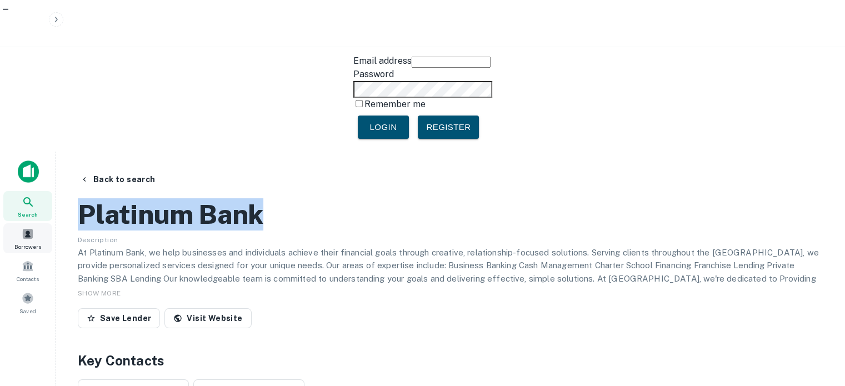
drag, startPoint x: 280, startPoint y: 106, endPoint x: 37, endPoint y: 84, distance: 244.4
click at [37, 152] on div "Search Borrowers Contacts Saved Back to search Platinum Bank Description At Pla…" at bounding box center [422, 345] width 845 height 386
click at [98, 170] on button "Back to search" at bounding box center [118, 180] width 84 height 20
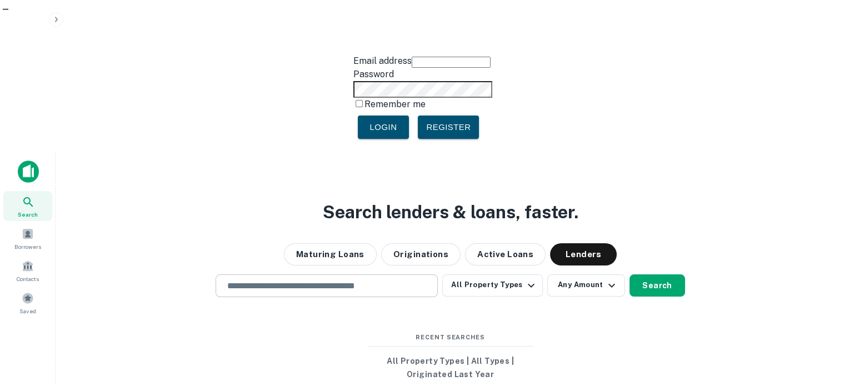
click at [251, 280] on input "text" at bounding box center [327, 286] width 212 height 13
paste input "**********"
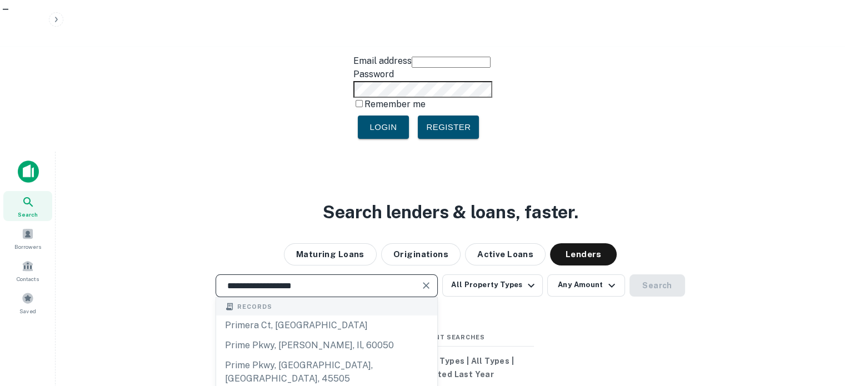
type input "**********"
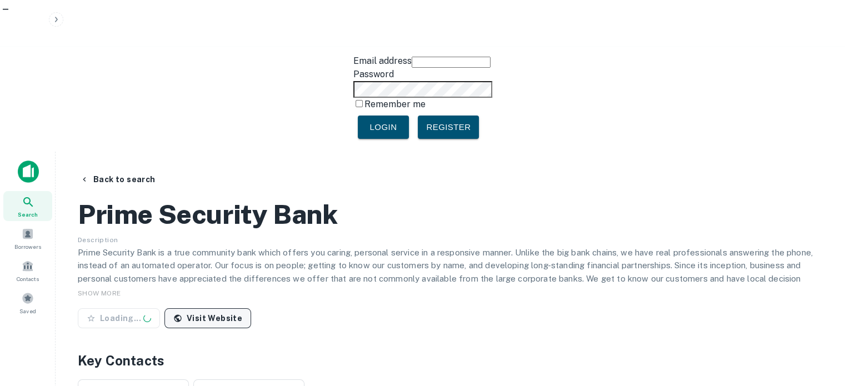
click at [208, 308] on link "Visit Website" at bounding box center [208, 318] width 87 height 20
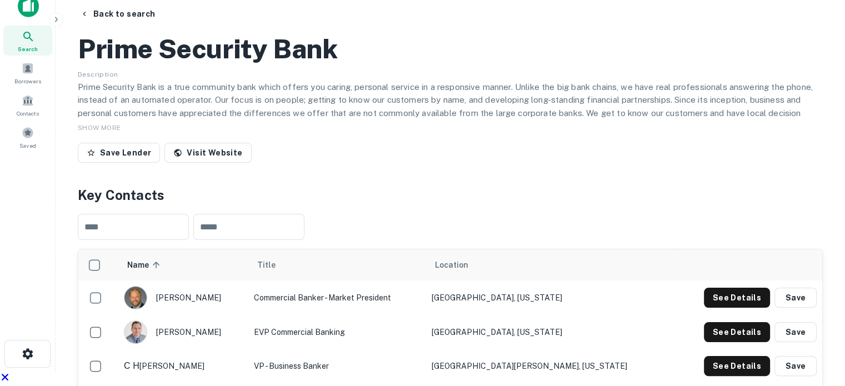
scroll to position [222, 0]
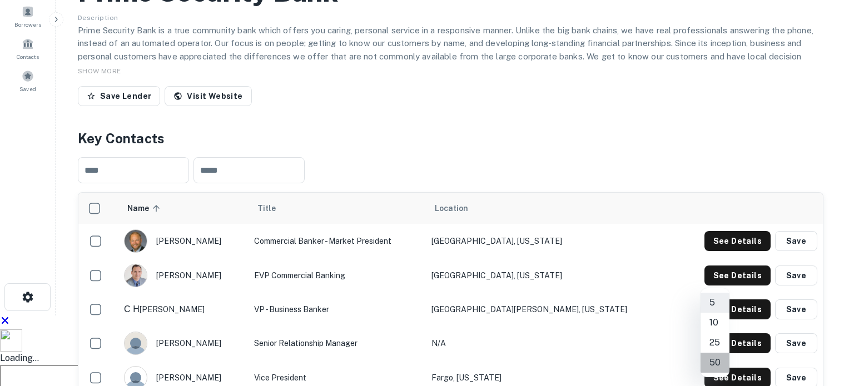
click at [719, 361] on li "50" at bounding box center [714, 363] width 29 height 20
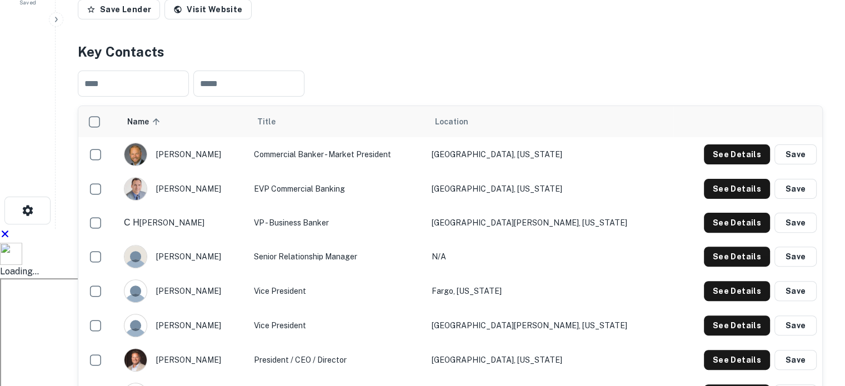
scroll to position [334, 0]
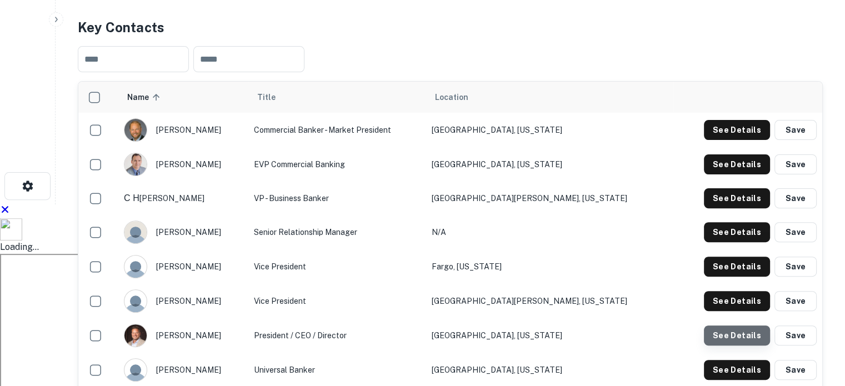
click at [742, 326] on button "See Details" at bounding box center [737, 336] width 66 height 20
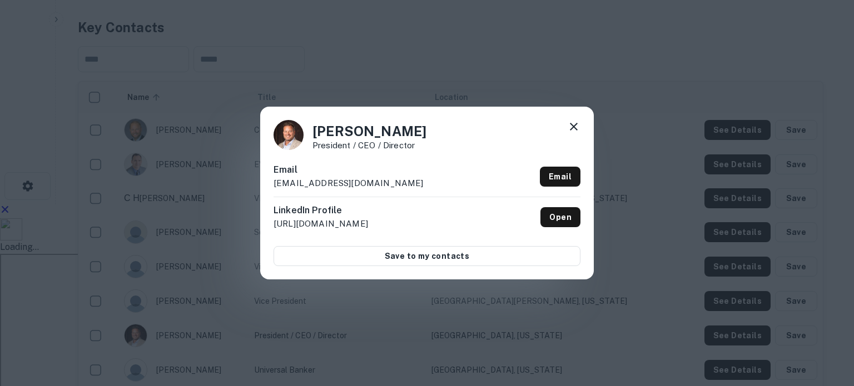
click at [577, 126] on icon at bounding box center [573, 126] width 13 height 13
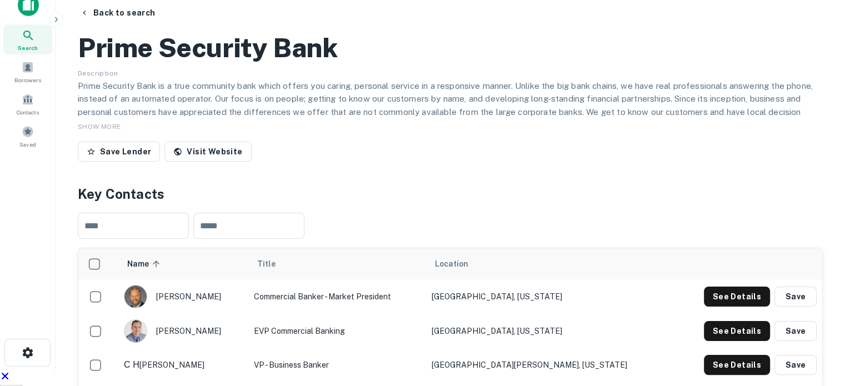
scroll to position [0, 0]
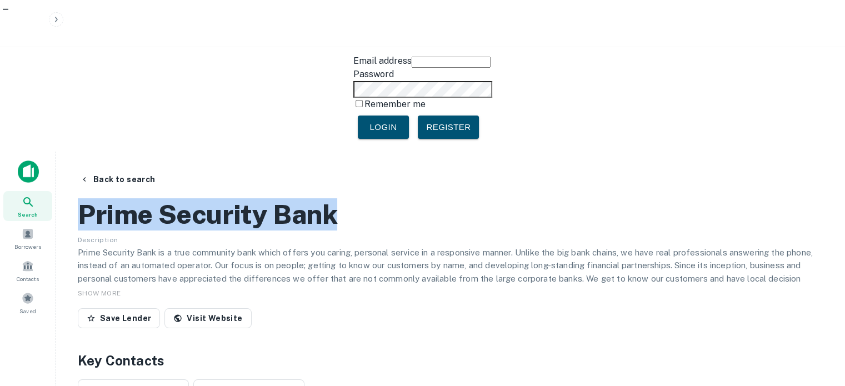
drag, startPoint x: 349, startPoint y: 115, endPoint x: 83, endPoint y: 122, distance: 265.8
click at [83, 198] on div "Prime Security Bank" at bounding box center [450, 214] width 745 height 32
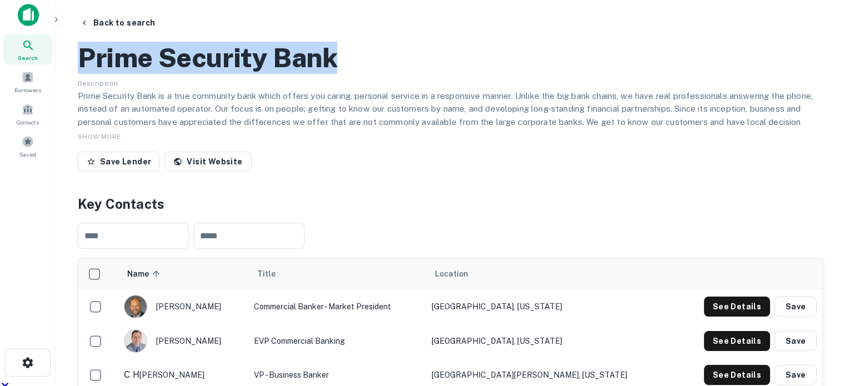
scroll to position [167, 0]
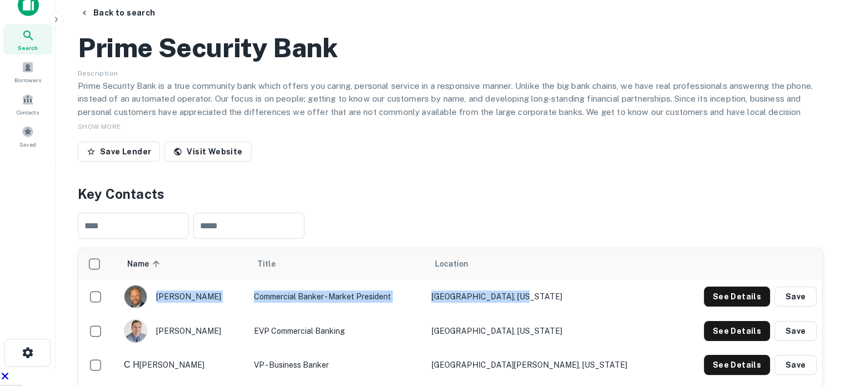
drag, startPoint x: 161, startPoint y: 193, endPoint x: 620, endPoint y: 192, distance: 458.6
click at [620, 280] on tr "jeff carter Commercial Banker - Market President Minneapolis, Minnesota See Det…" at bounding box center [450, 297] width 744 height 34
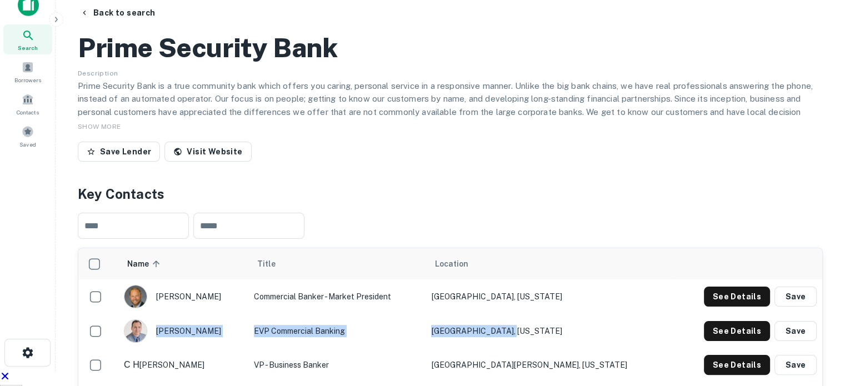
drag, startPoint x: 233, startPoint y: 237, endPoint x: 643, endPoint y: 242, distance: 409.7
click at [643, 314] on tr "thomas fox EVP commercial banking Shakopee, Minnesota See Details Save" at bounding box center [450, 331] width 744 height 34
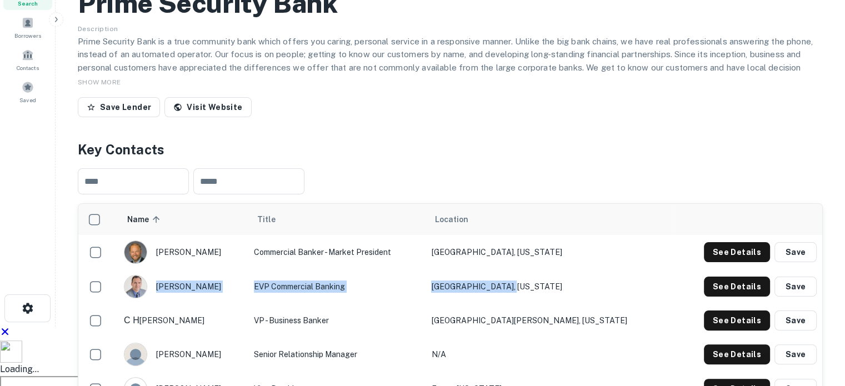
scroll to position [222, 0]
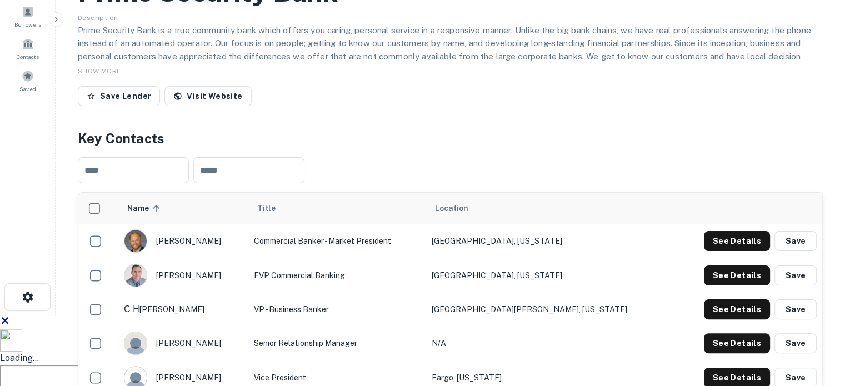
drag, startPoint x: 182, startPoint y: 311, endPoint x: 616, endPoint y: 297, distance: 434.9
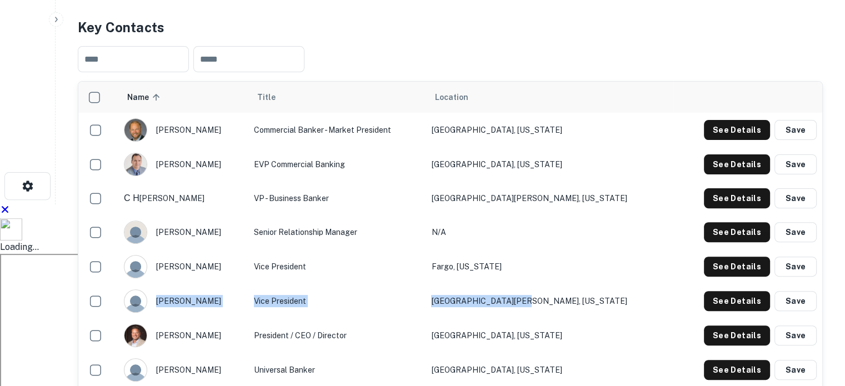
scroll to position [389, 0]
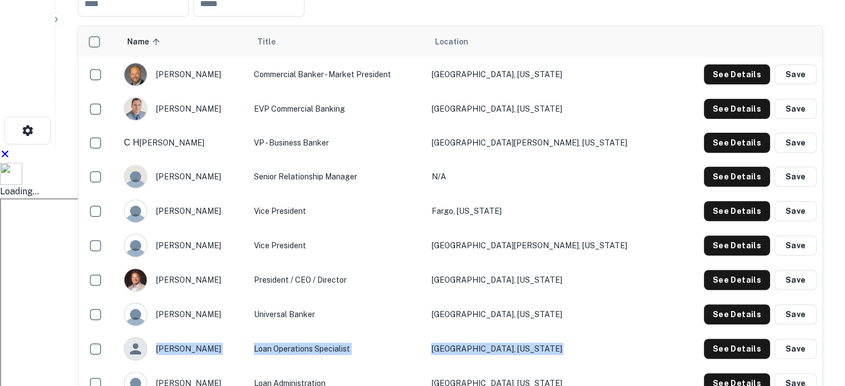
drag, startPoint x: 192, startPoint y: 250, endPoint x: 666, endPoint y: 240, distance: 473.7
click at [666, 332] on tr "ryan white Loan Operations Specialist Prior Lake, Minnesota See Details Save" at bounding box center [450, 349] width 744 height 34
drag, startPoint x: 165, startPoint y: 104, endPoint x: 620, endPoint y: 103, distance: 455.2
click at [620, 194] on tr "patricia gust Vice President Fargo, North Dakota See Details Save" at bounding box center [450, 211] width 744 height 34
click at [745, 201] on button "See Details" at bounding box center [737, 211] width 66 height 20
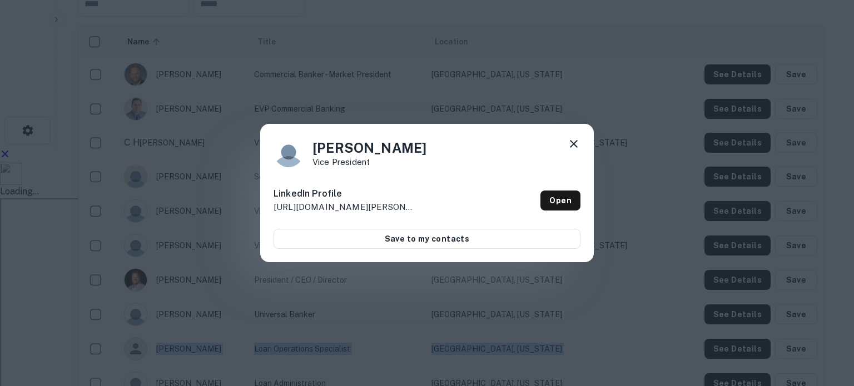
click at [577, 140] on icon at bounding box center [573, 143] width 13 height 13
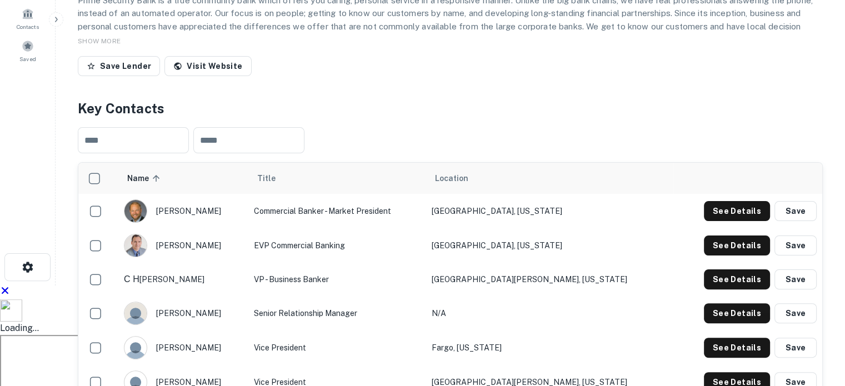
scroll to position [222, 0]
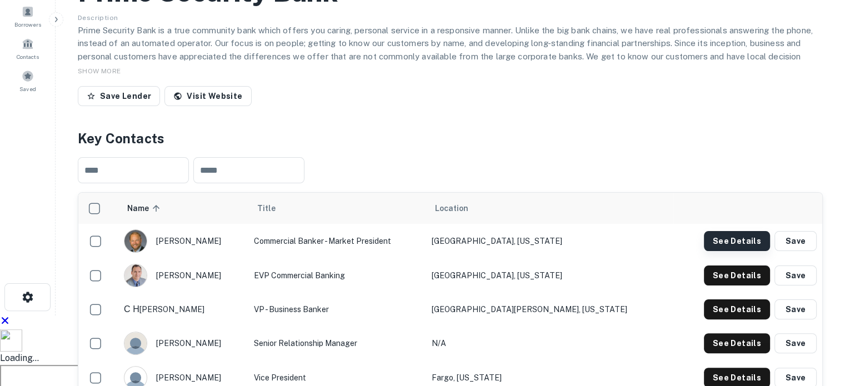
click at [729, 231] on button "See Details" at bounding box center [737, 241] width 66 height 20
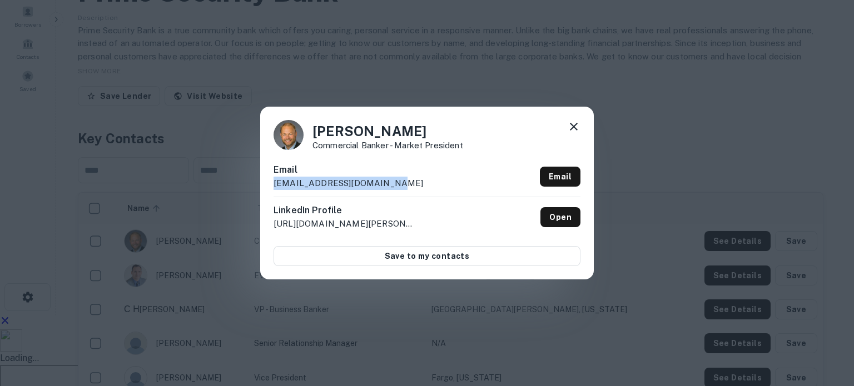
drag, startPoint x: 395, startPoint y: 187, endPoint x: 256, endPoint y: 192, distance: 138.5
click at [256, 192] on div "Jeff Carter Commercial Banker - Market President Email jcarter@primesecurity.co…" at bounding box center [427, 193] width 854 height 386
click at [575, 126] on icon at bounding box center [574, 127] width 8 height 8
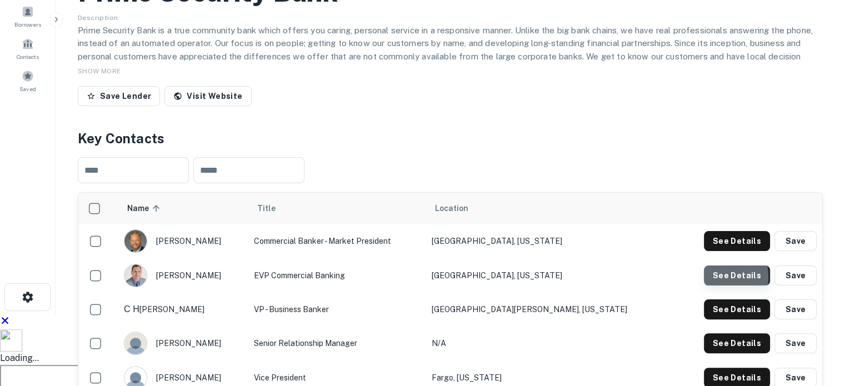
click at [715, 266] on button "See Details" at bounding box center [737, 276] width 66 height 20
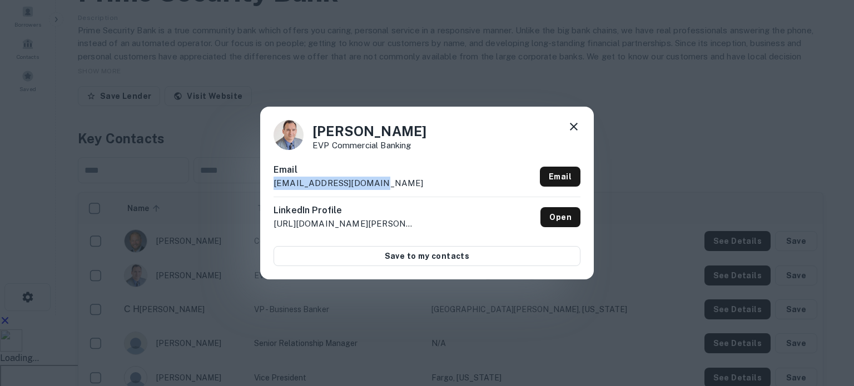
drag, startPoint x: 276, startPoint y: 193, endPoint x: 247, endPoint y: 195, distance: 29.0
click at [247, 195] on div "Thomas Fox EVP commercial banking Email tfox@primesecurity.com Email LinkedIn P…" at bounding box center [427, 193] width 854 height 386
click at [575, 127] on icon at bounding box center [573, 126] width 13 height 13
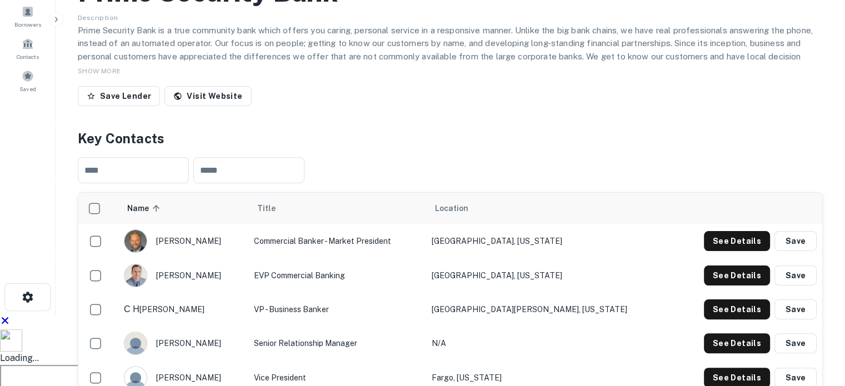
scroll to position [278, 0]
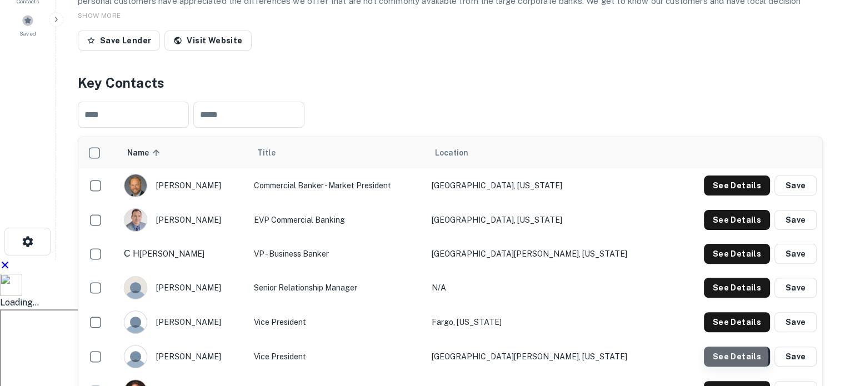
click at [729, 347] on button "See Details" at bounding box center [737, 357] width 66 height 20
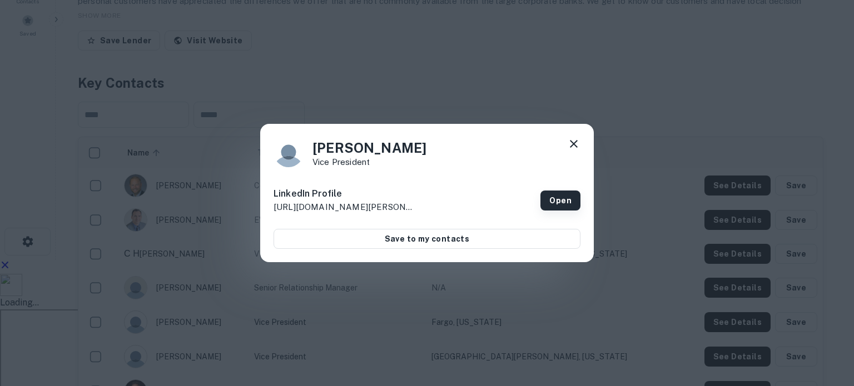
click at [559, 208] on link "Open" at bounding box center [560, 201] width 40 height 20
drag, startPoint x: 576, startPoint y: 148, endPoint x: 519, endPoint y: 94, distance: 78.2
click at [573, 145] on icon at bounding box center [573, 143] width 13 height 13
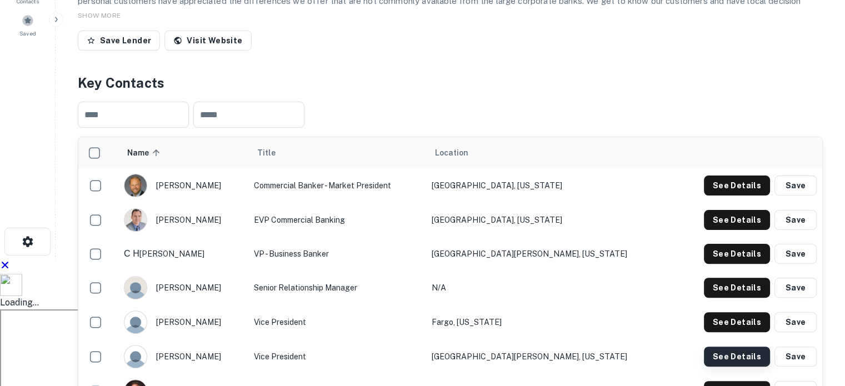
click at [734, 347] on button "See Details" at bounding box center [737, 357] width 66 height 20
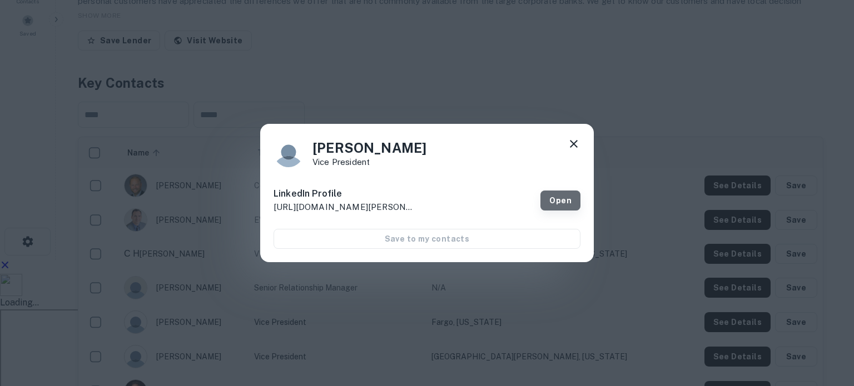
click at [549, 201] on link "Open" at bounding box center [560, 201] width 40 height 20
click at [571, 140] on icon at bounding box center [573, 143] width 13 height 13
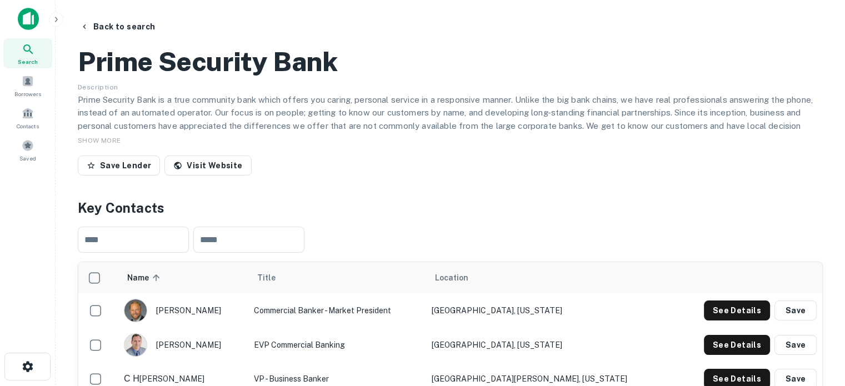
scroll to position [0, 0]
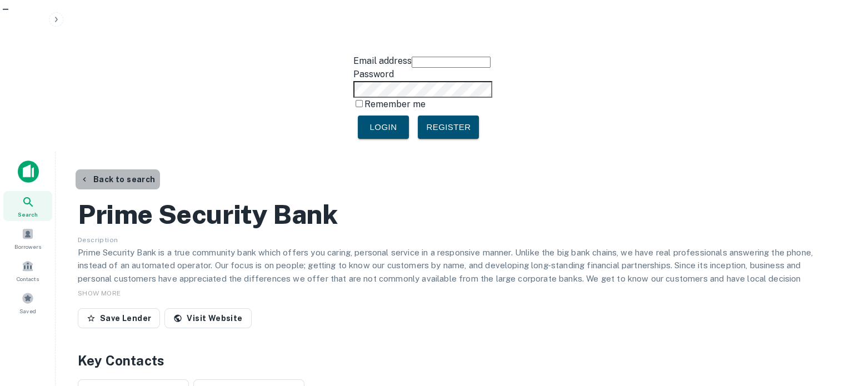
click at [134, 170] on button "Back to search" at bounding box center [118, 180] width 84 height 20
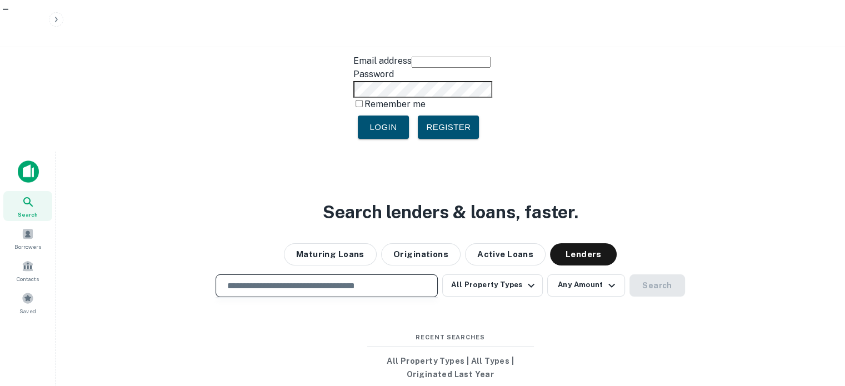
click at [347, 280] on input "text" at bounding box center [327, 286] width 212 height 13
paste input "**********"
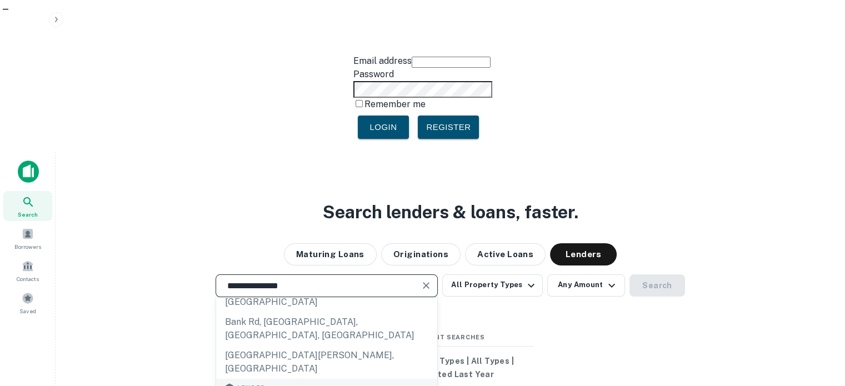
scroll to position [167, 0]
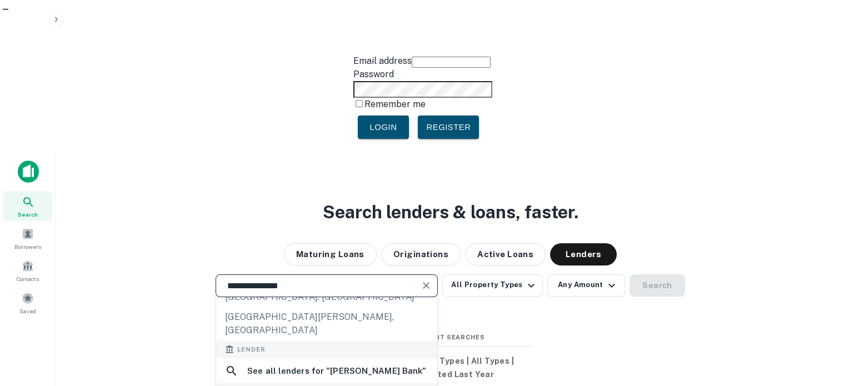
type input "**********"
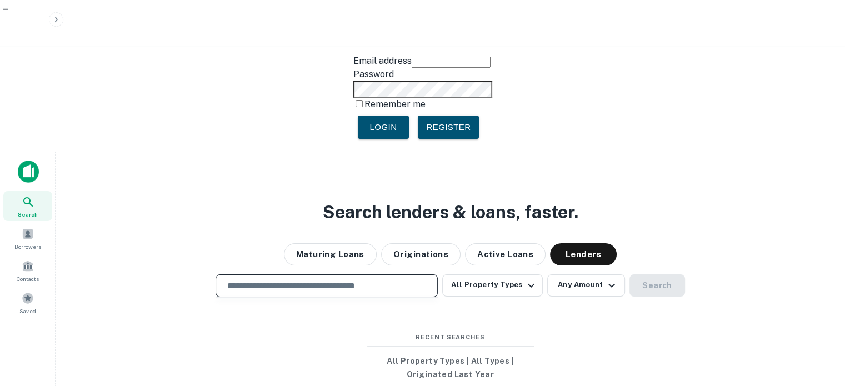
click at [330, 280] on input "text" at bounding box center [327, 286] width 212 height 13
paste input "**********"
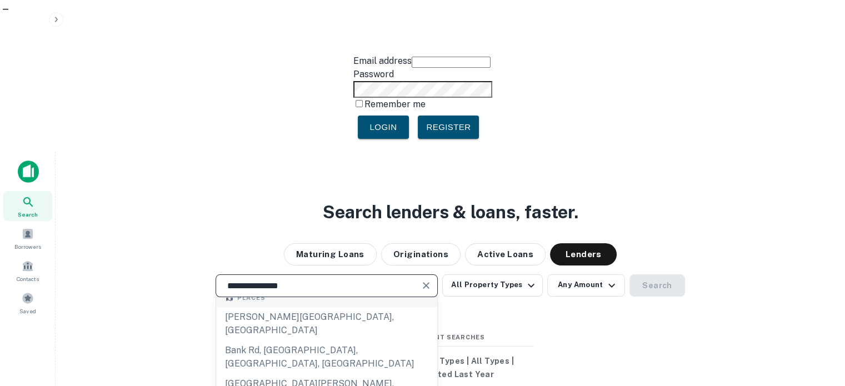
scroll to position [111, 0]
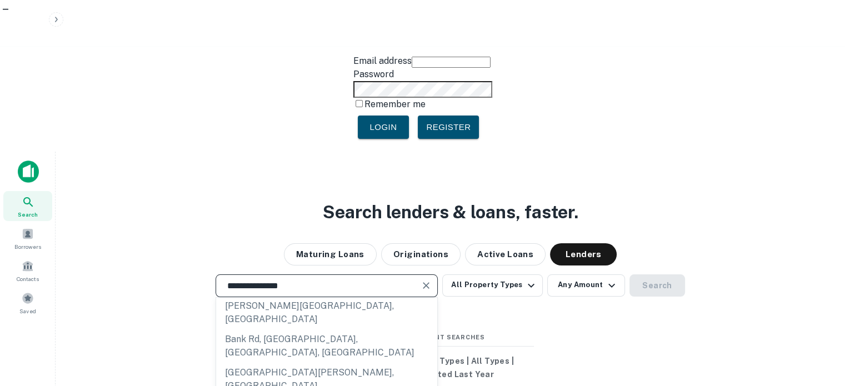
type input "**********"
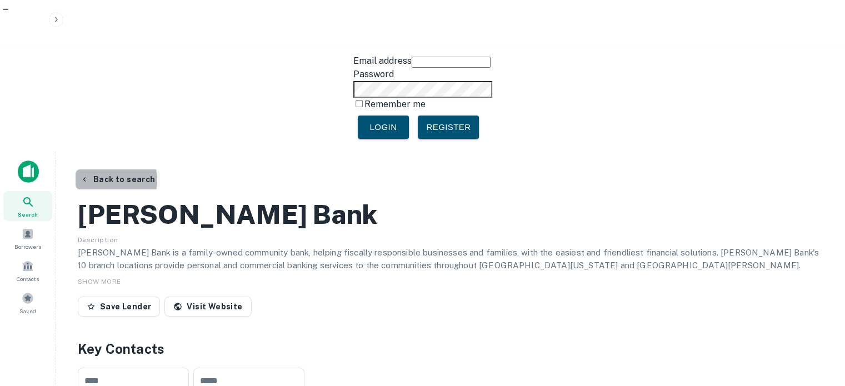
click at [105, 170] on button "Back to search" at bounding box center [118, 180] width 84 height 20
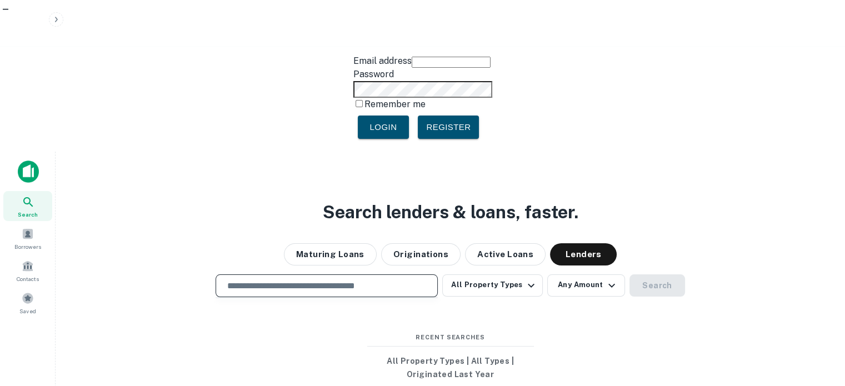
click at [275, 280] on input "text" at bounding box center [327, 286] width 212 height 13
paste input "**********"
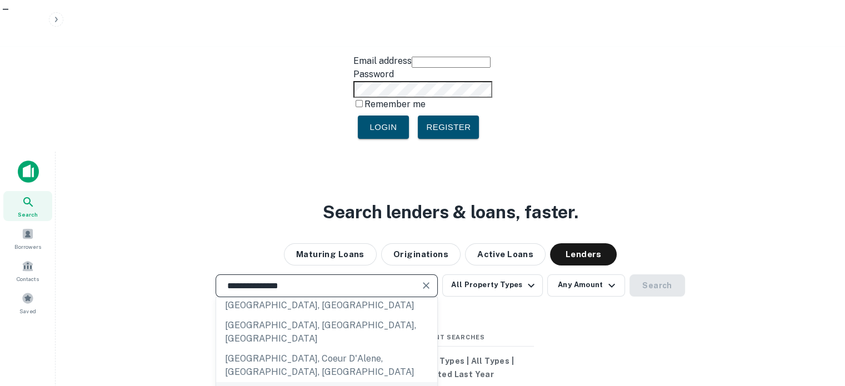
scroll to position [111, 0]
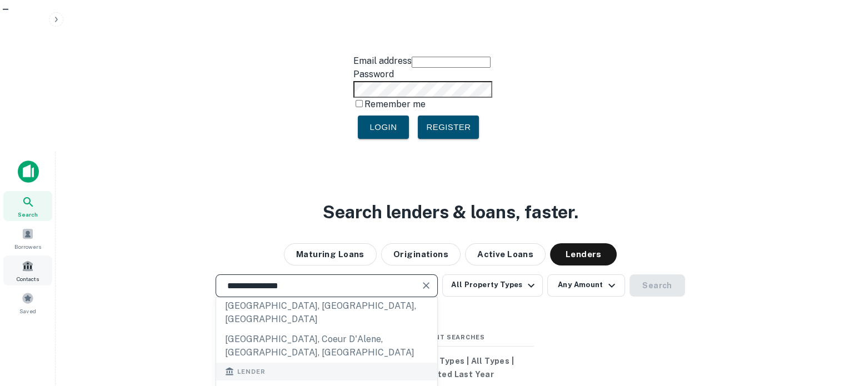
drag, startPoint x: 316, startPoint y: 140, endPoint x: 5, endPoint y: 126, distance: 311.6
click at [5, 152] on div "**********" at bounding box center [422, 345] width 845 height 386
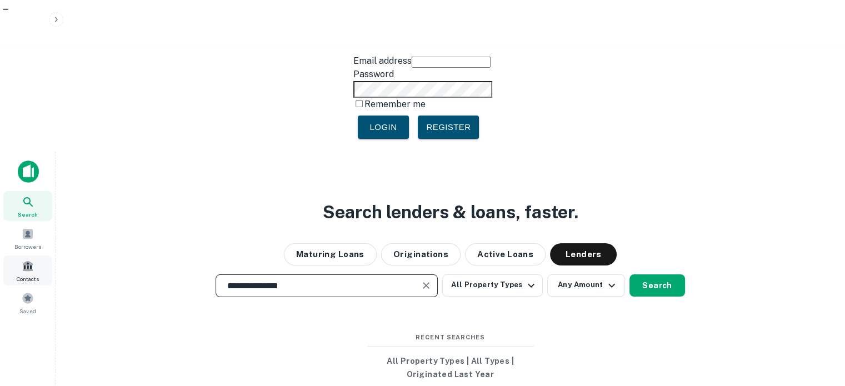
paste input "******"
click at [360, 280] on input "**********" at bounding box center [319, 286] width 196 height 13
click at [328, 280] on input "**********" at bounding box center [319, 286] width 196 height 13
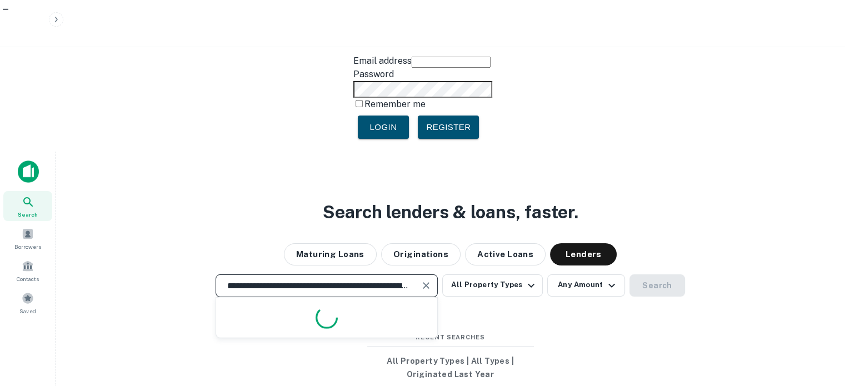
paste input "text"
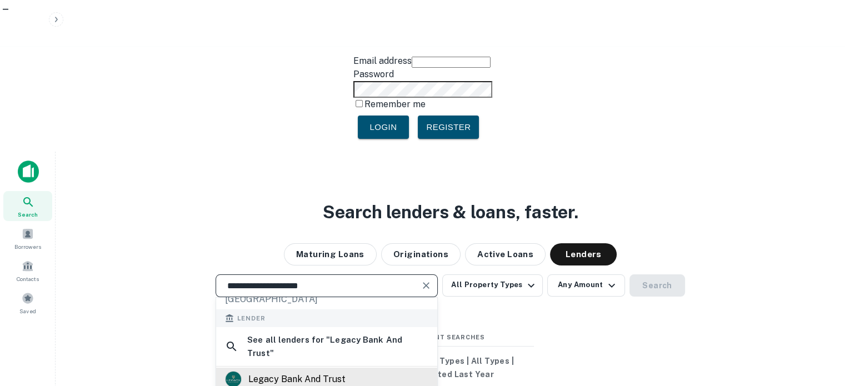
type input "**********"
click at [336, 371] on div "legacy bank and trust" at bounding box center [296, 379] width 97 height 17
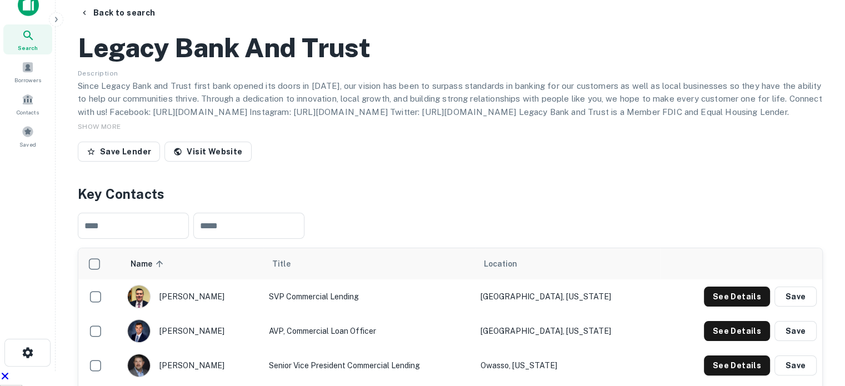
scroll to position [56, 0]
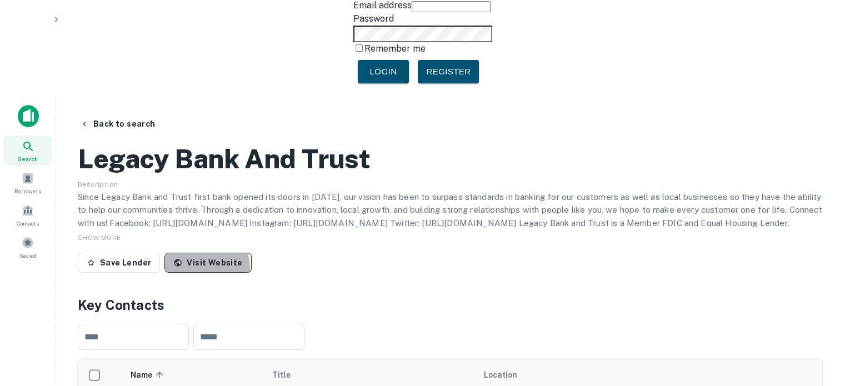
click at [201, 253] on link "Visit Website" at bounding box center [208, 263] width 87 height 20
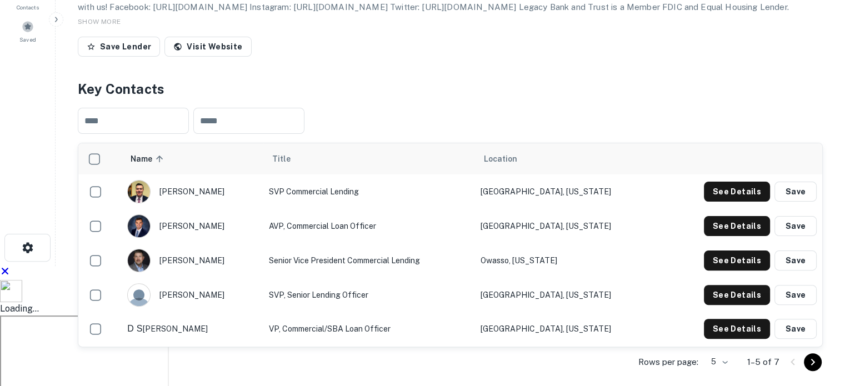
scroll to position [278, 0]
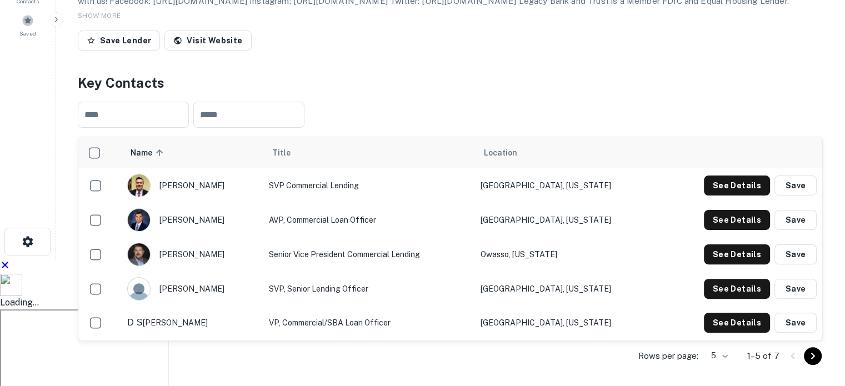
click at [674, 350] on p "Rows per page:" at bounding box center [669, 356] width 60 height 13
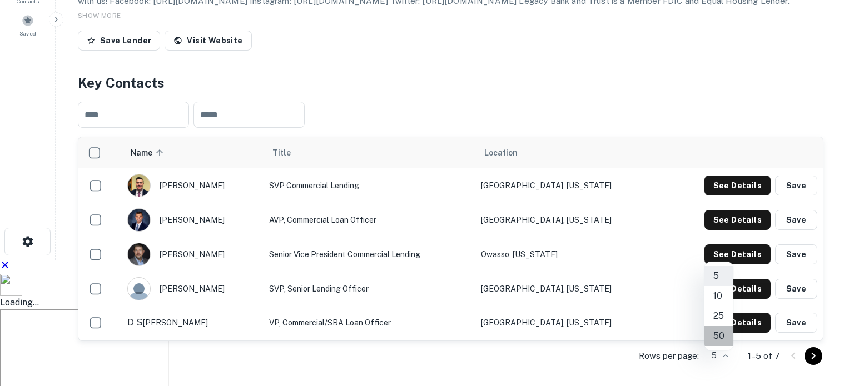
click at [716, 333] on li "50" at bounding box center [718, 336] width 29 height 20
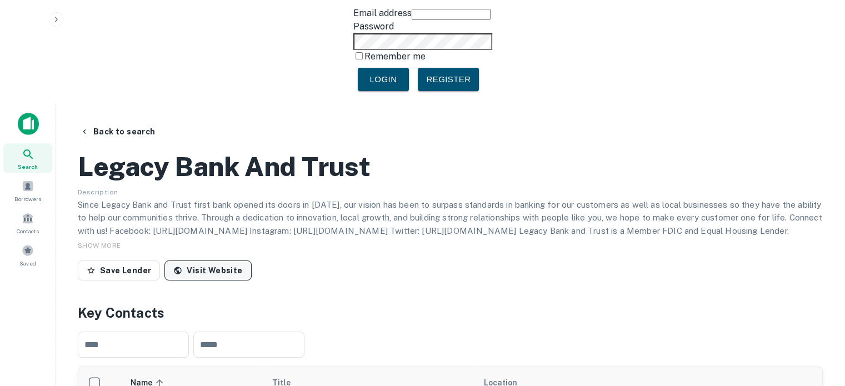
scroll to position [0, 0]
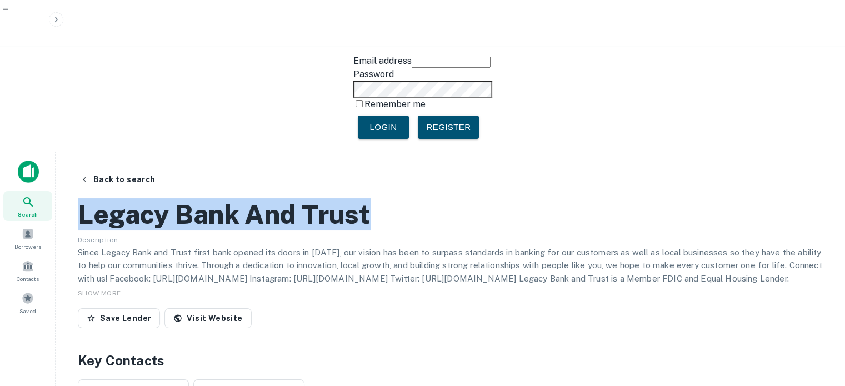
drag, startPoint x: 397, startPoint y: 111, endPoint x: 72, endPoint y: 100, distance: 325.3
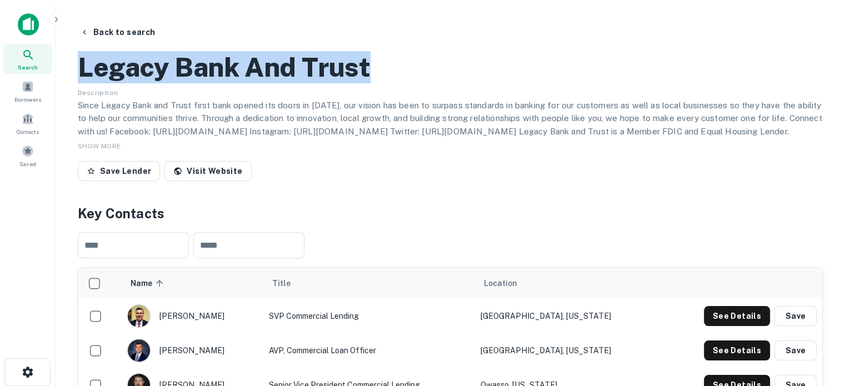
scroll to position [167, 0]
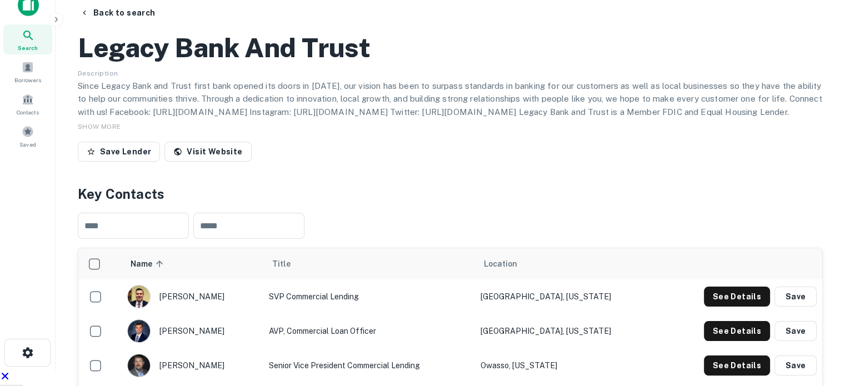
click at [352, 204] on div "​ ​" at bounding box center [450, 226] width 745 height 44
drag, startPoint x: 169, startPoint y: 194, endPoint x: 606, endPoint y: 197, distance: 436.9
click at [606, 280] on tr "alexander sedlacek SVP Commercial Lending Tulsa, Oklahoma See Details Save" at bounding box center [450, 297] width 744 height 34
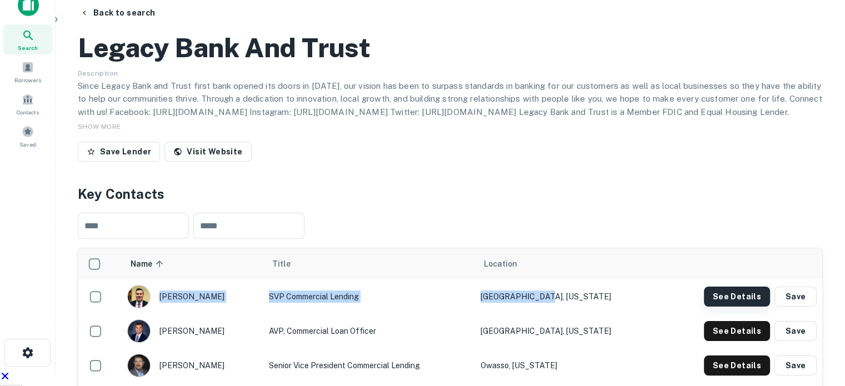
click at [723, 287] on button "See Details" at bounding box center [737, 297] width 66 height 20
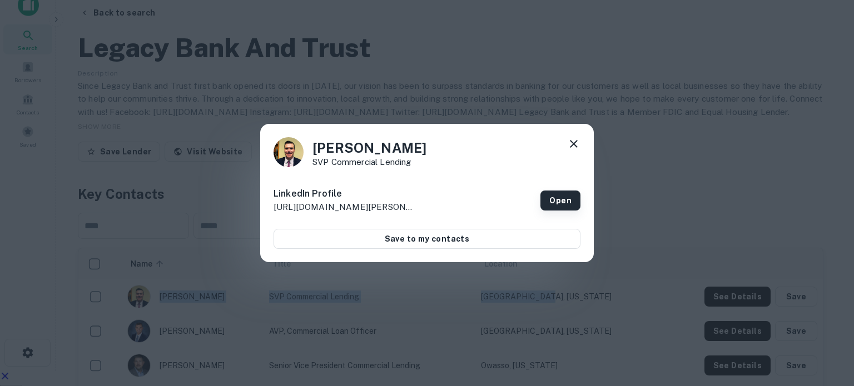
click at [556, 200] on link "Open" at bounding box center [560, 201] width 40 height 20
click at [571, 144] on icon at bounding box center [573, 143] width 13 height 13
click at [573, 151] on div at bounding box center [573, 145] width 13 height 17
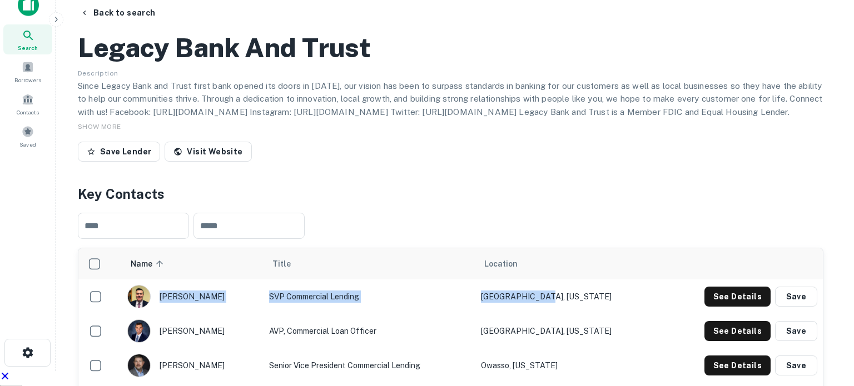
click at [573, 144] on icon at bounding box center [574, 144] width 8 height 8
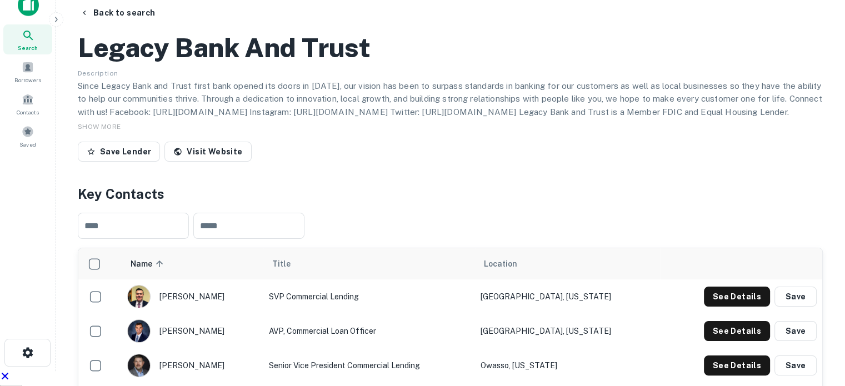
click at [352, 142] on div "Save Lender Visit Website" at bounding box center [450, 154] width 745 height 24
click at [345, 184] on h4 "Key Contacts" at bounding box center [450, 194] width 745 height 20
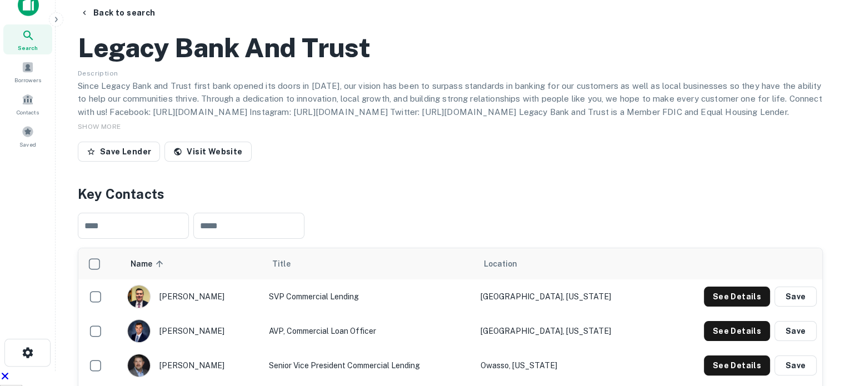
click at [338, 184] on h4 "Key Contacts" at bounding box center [450, 194] width 745 height 20
drag, startPoint x: 193, startPoint y: 291, endPoint x: 611, endPoint y: 294, distance: 417.5
